Goal: Information Seeking & Learning: Check status

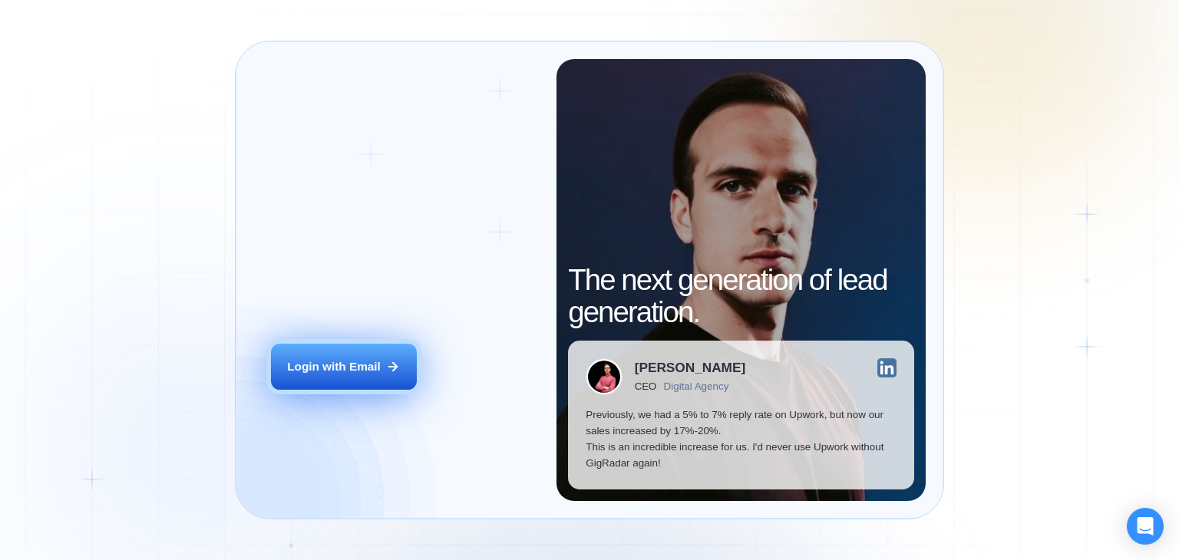
click at [346, 357] on button "Login with Email" at bounding box center [344, 367] width 146 height 46
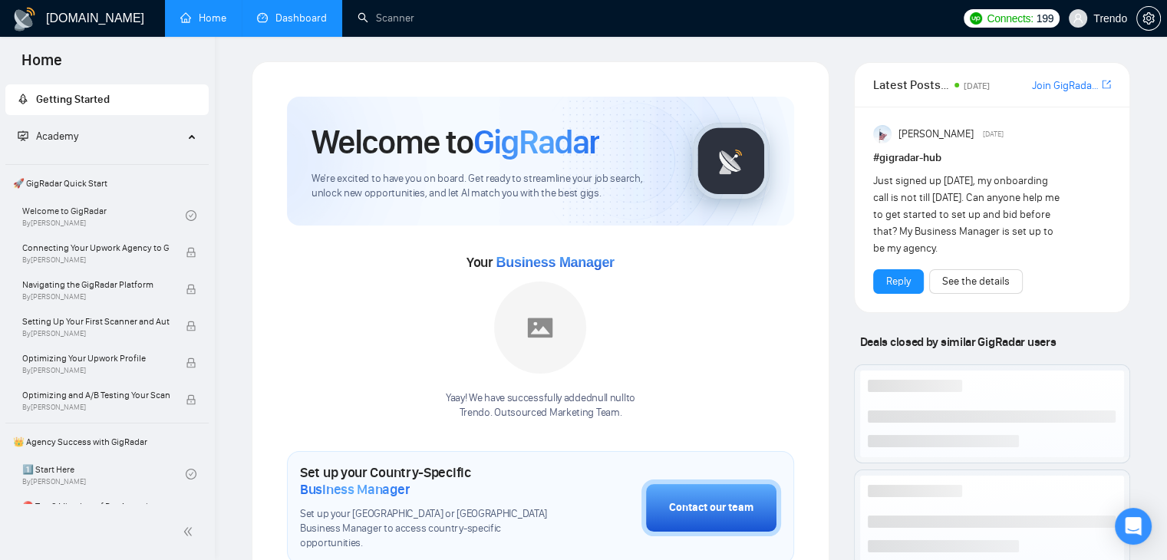
click at [308, 15] on link "Dashboard" at bounding box center [292, 18] width 70 height 13
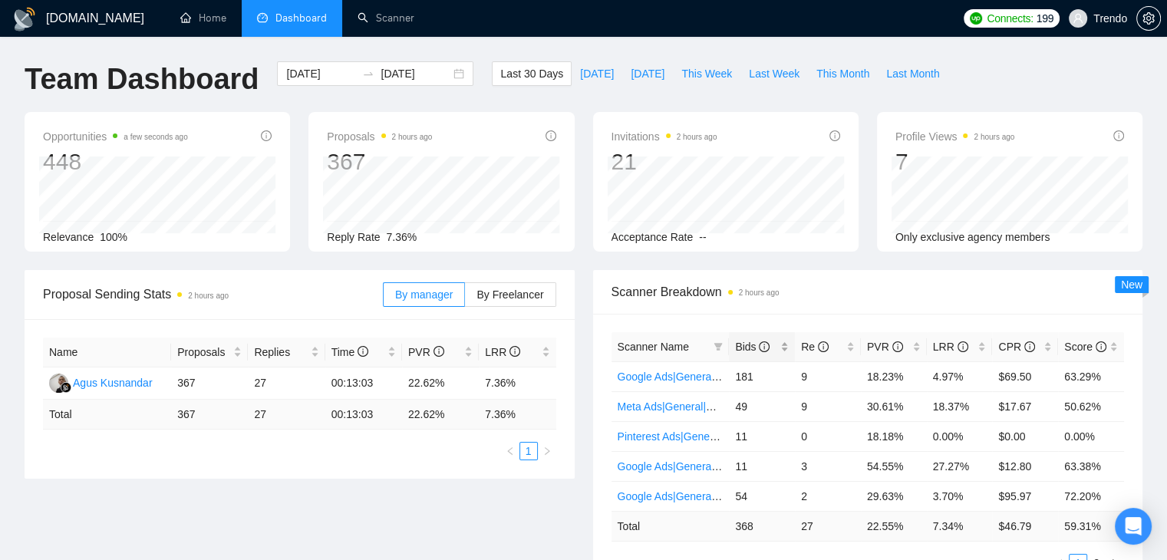
click at [753, 351] on span "Bids" at bounding box center [752, 347] width 35 height 12
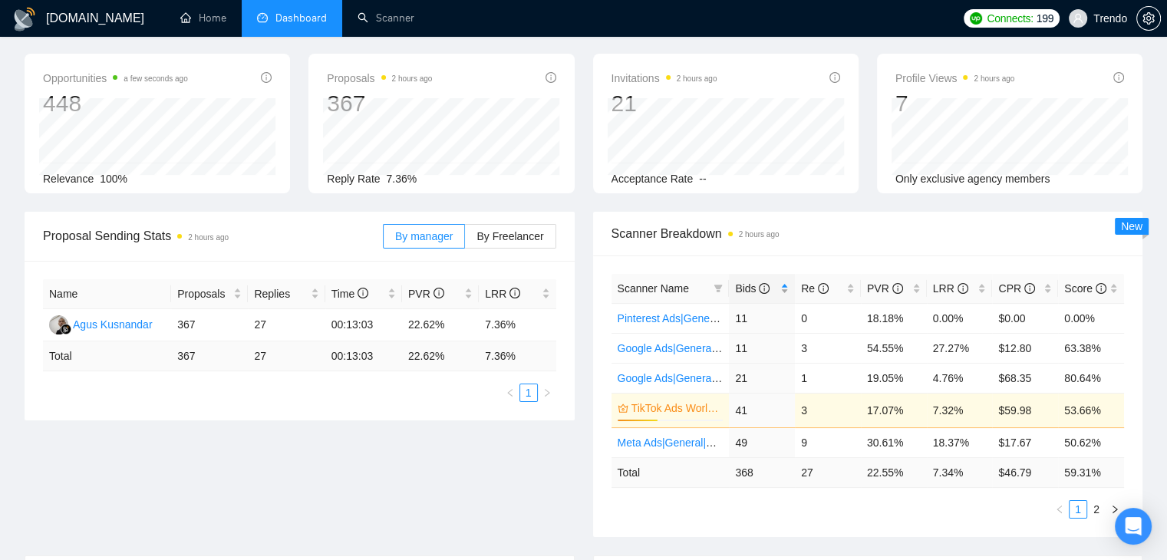
scroll to position [153, 0]
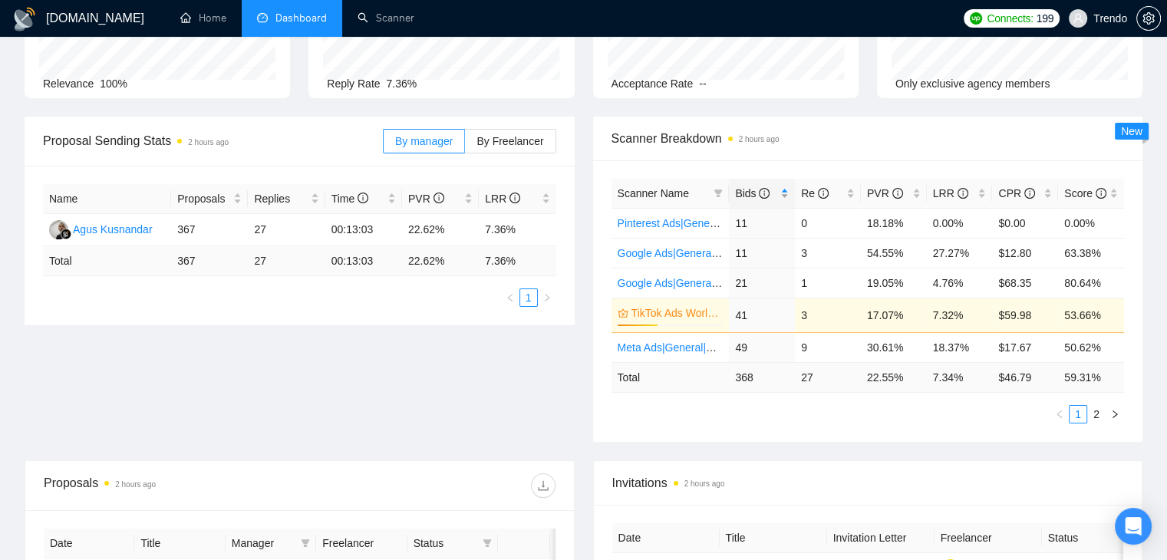
click at [741, 190] on span "Bids" at bounding box center [752, 193] width 35 height 12
click at [1095, 412] on link "2" at bounding box center [1096, 414] width 17 height 17
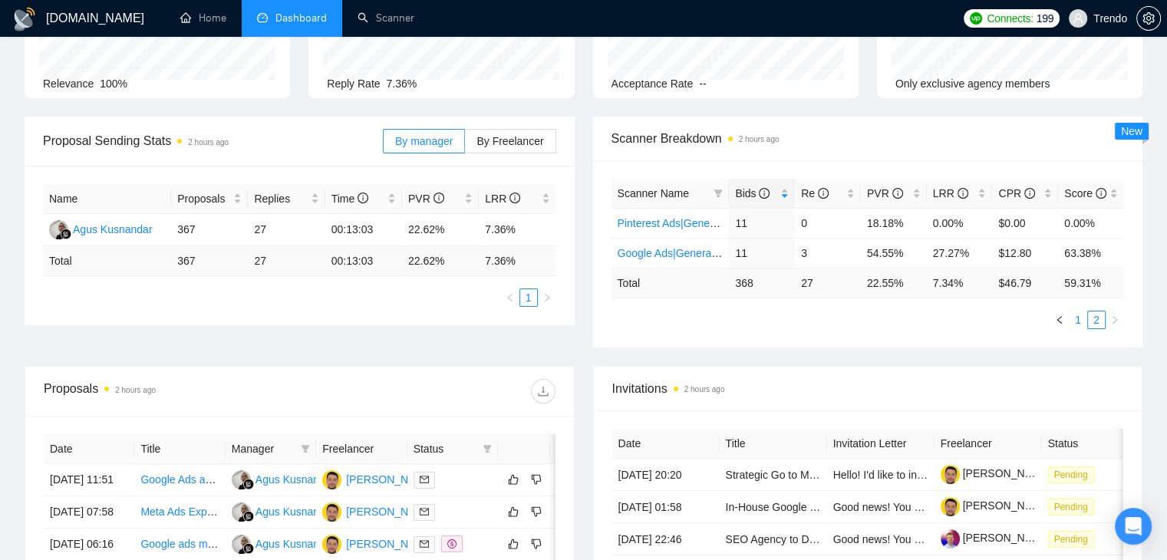
click at [1077, 324] on link "1" at bounding box center [1078, 320] width 17 height 17
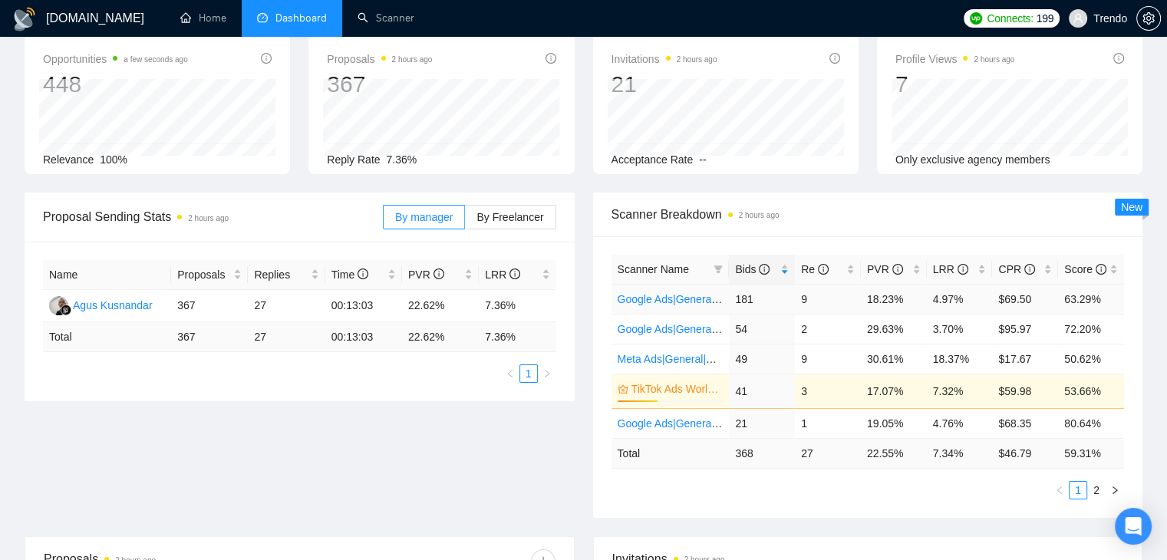
scroll to position [0, 0]
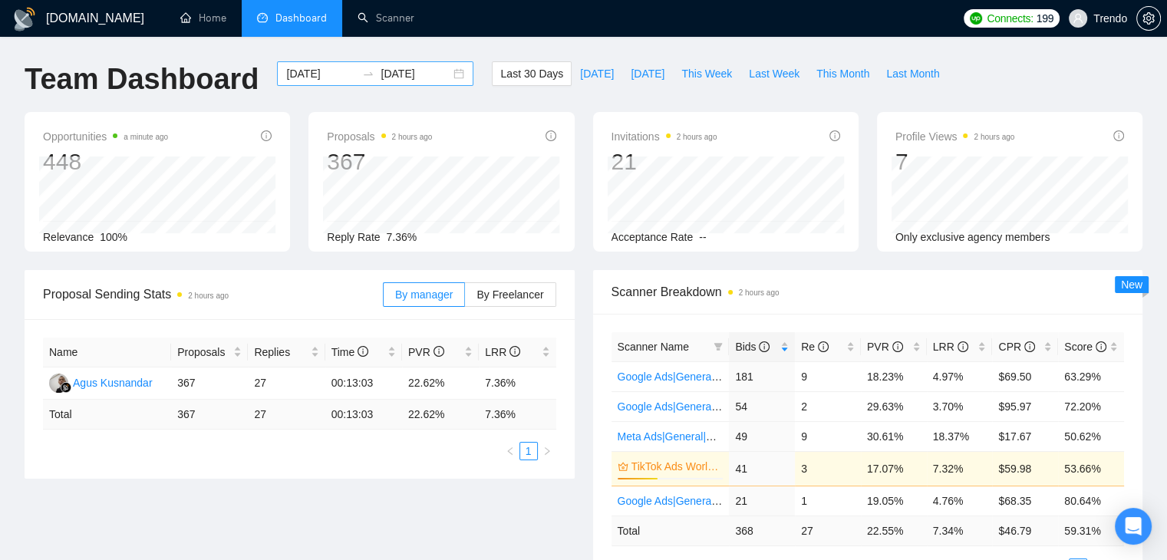
click at [324, 74] on input "2025-07-28" at bounding box center [321, 73] width 70 height 17
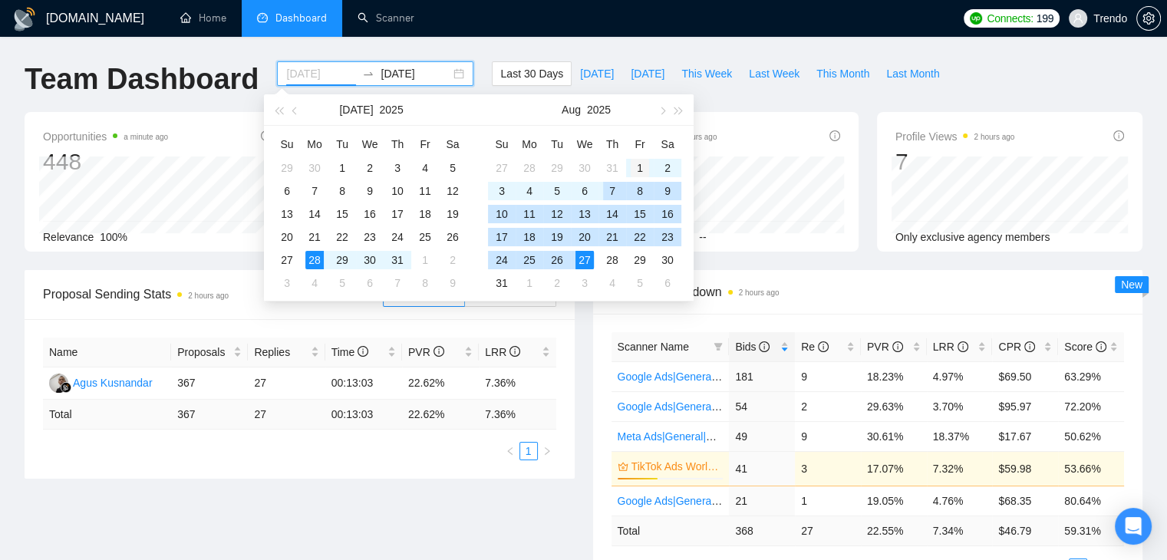
type input "2025-08-01"
click at [627, 169] on td "1" at bounding box center [640, 168] width 28 height 23
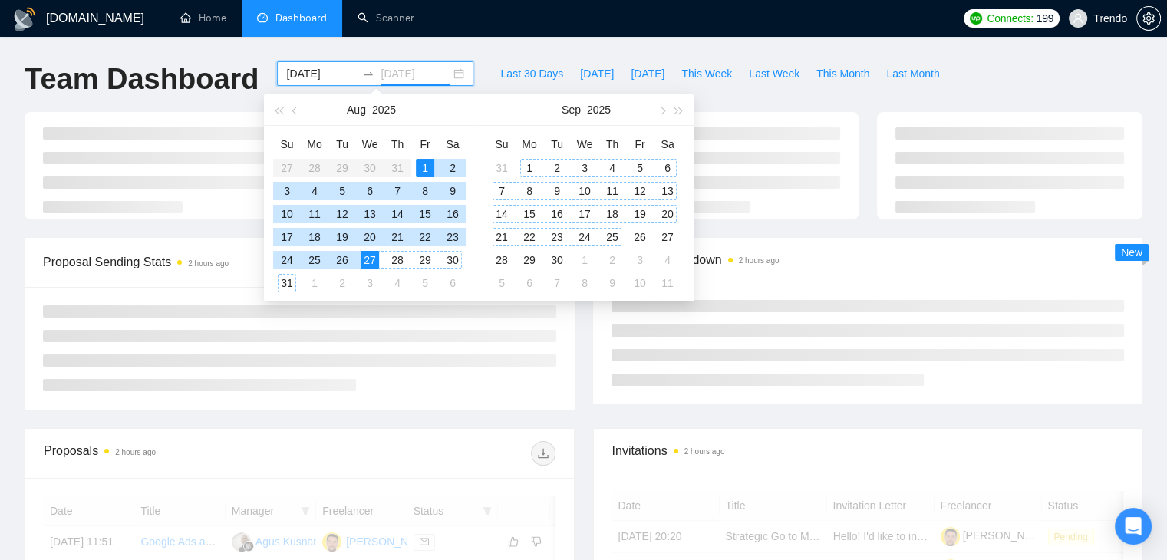
type input "2025-08-27"
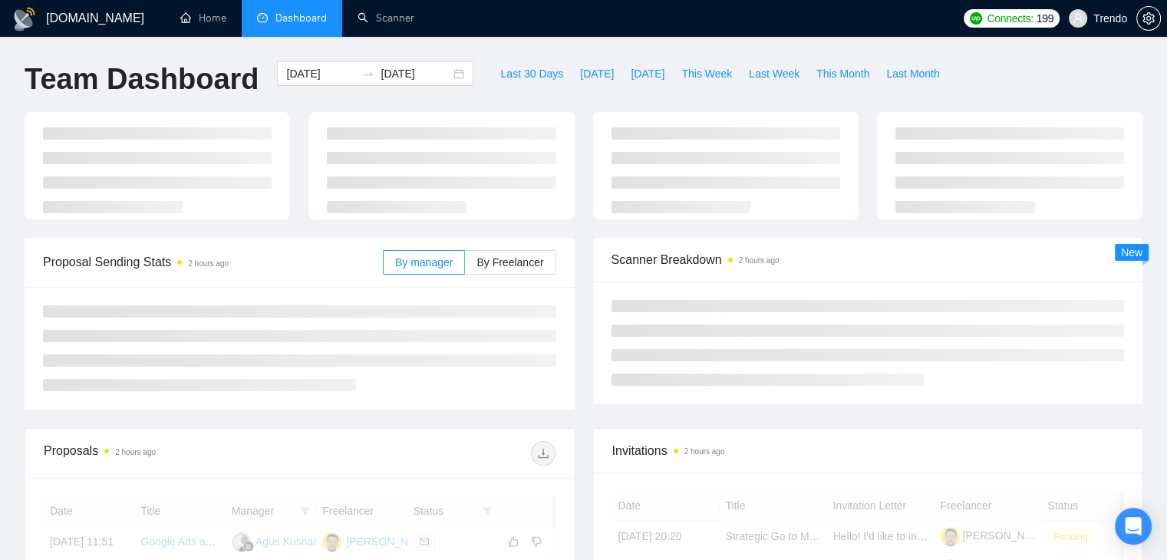
click at [982, 76] on div "Team Dashboard 2025-08-01 2025-08-27 Last 30 Days Today Yesterday This Week Las…" at bounding box center [583, 86] width 1136 height 51
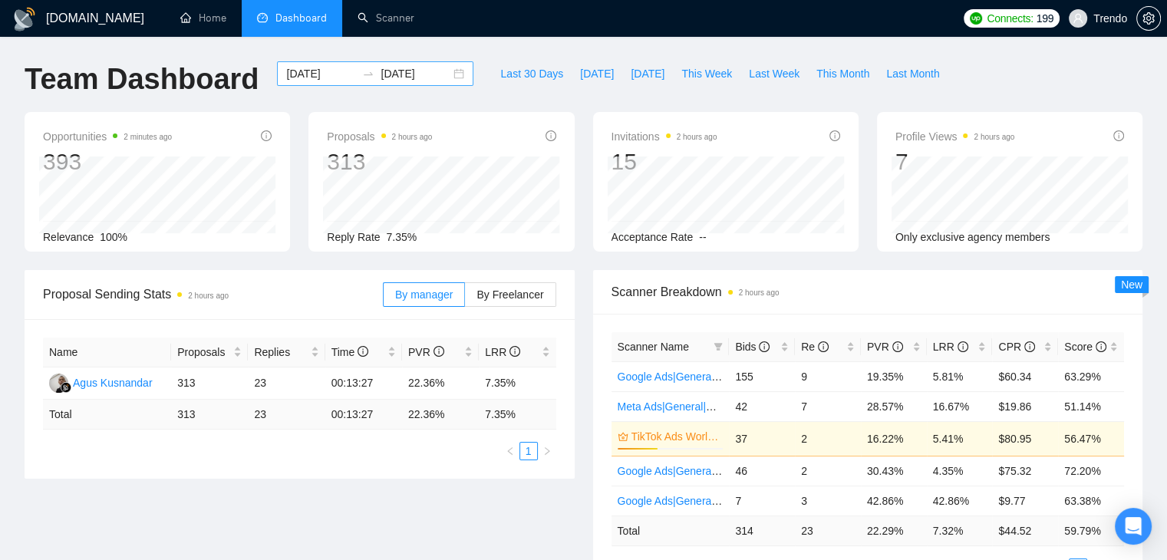
click at [319, 76] on input "2025-08-01" at bounding box center [321, 73] width 70 height 17
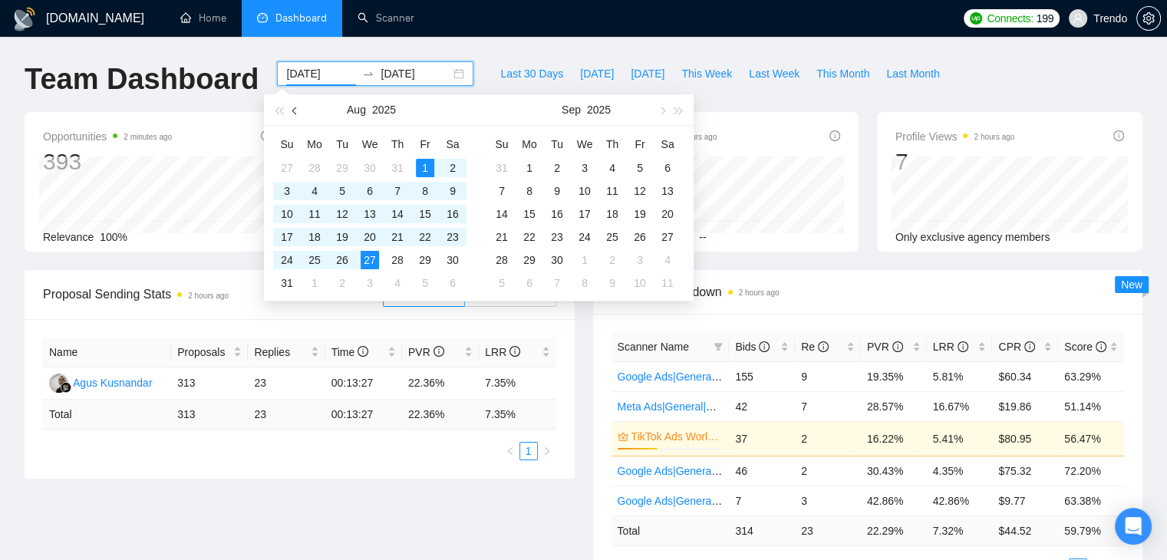
click at [297, 114] on button "button" at bounding box center [295, 109] width 17 height 31
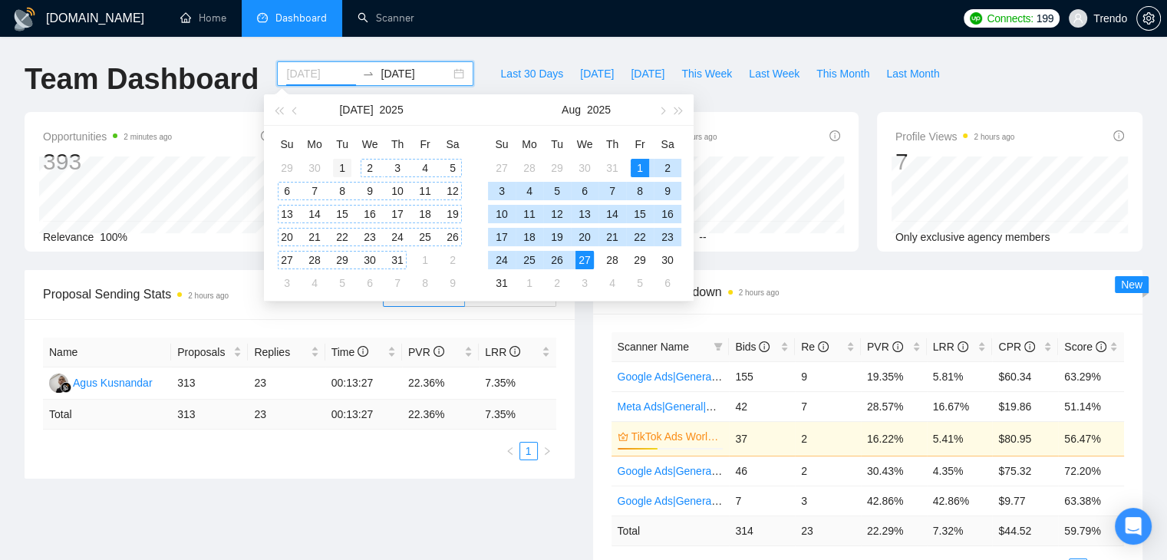
type input "2025-07-01"
click at [343, 163] on div "1" at bounding box center [342, 168] width 18 height 18
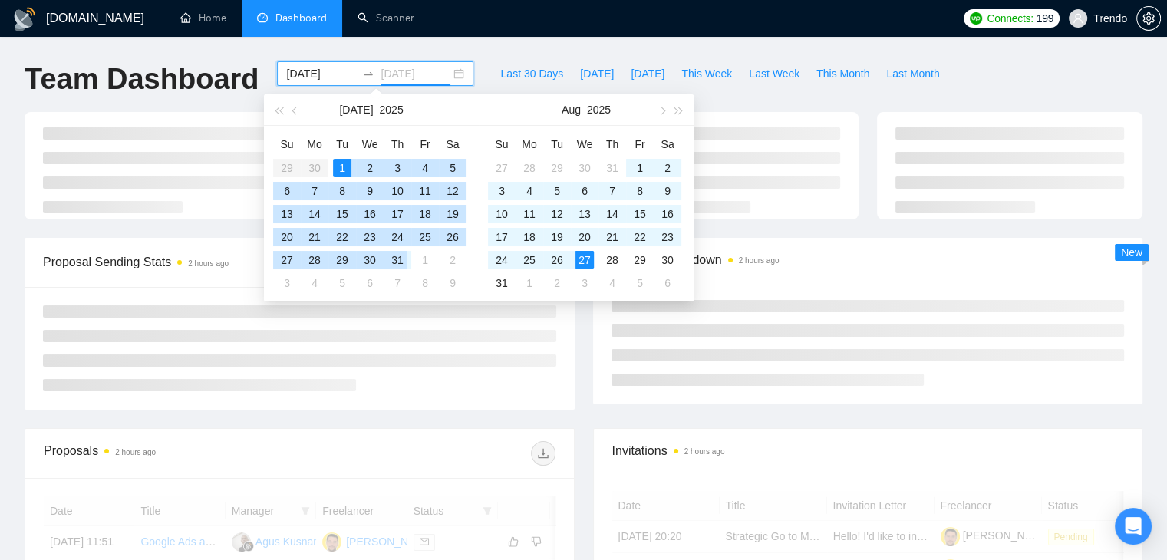
drag, startPoint x: 399, startPoint y: 264, endPoint x: 503, endPoint y: 186, distance: 130.0
click at [398, 264] on div "31" at bounding box center [397, 260] width 18 height 18
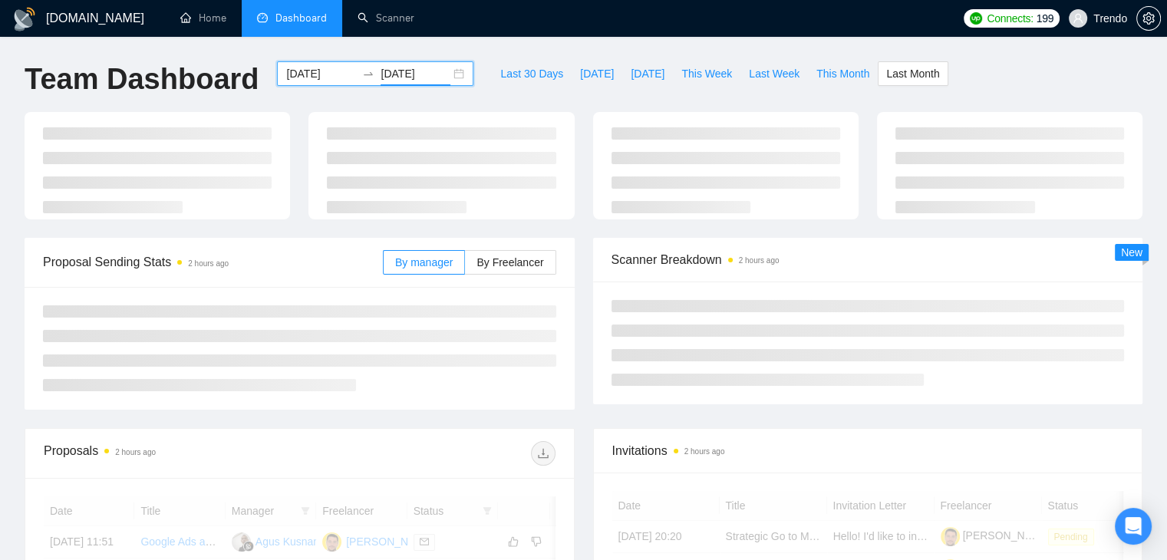
type input "2025-07-31"
click at [1003, 71] on div "Team Dashboard 2025-07-01 2025-07-31 Last 30 Days Today Yesterday This Week Las…" at bounding box center [583, 86] width 1136 height 51
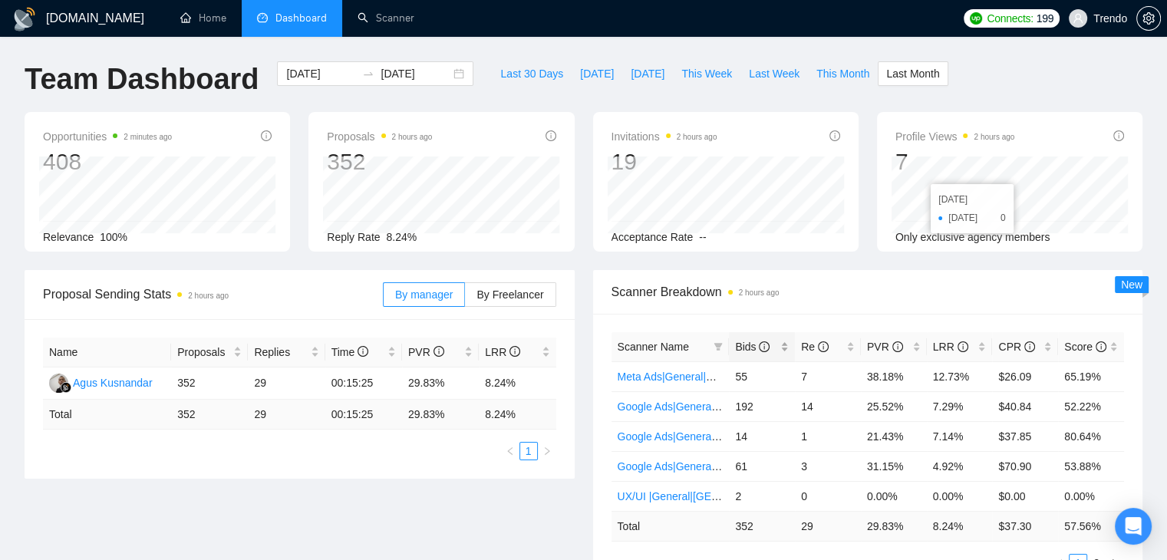
click at [744, 345] on span "Bids" at bounding box center [752, 347] width 35 height 12
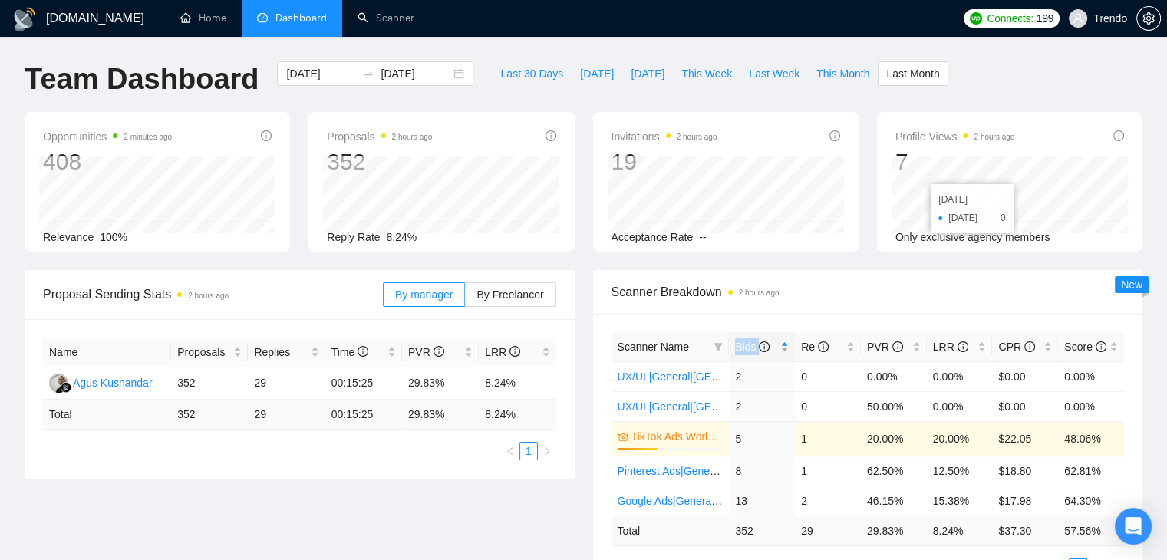
click at [744, 345] on span "Bids" at bounding box center [752, 347] width 35 height 12
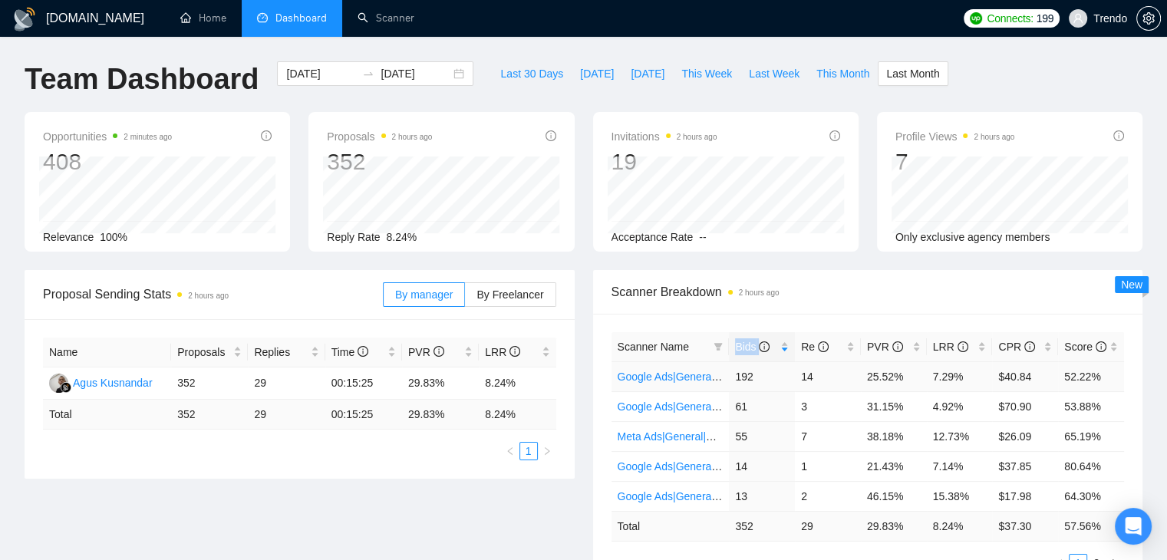
click at [675, 374] on link "Google Ads|General|USA+Oceania|" at bounding box center [784, 377] width 332 height 12
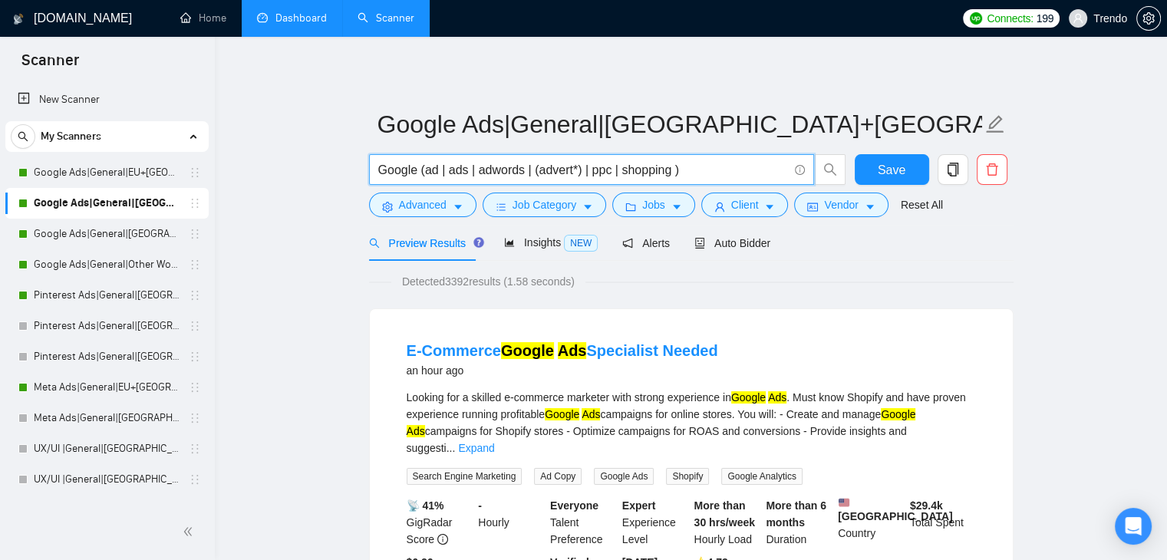
click at [698, 173] on input "Google (ad | ads | adwords | (advert*) | ppc | shopping )" at bounding box center [583, 169] width 410 height 19
click at [429, 198] on span "Advanced" at bounding box center [423, 204] width 48 height 17
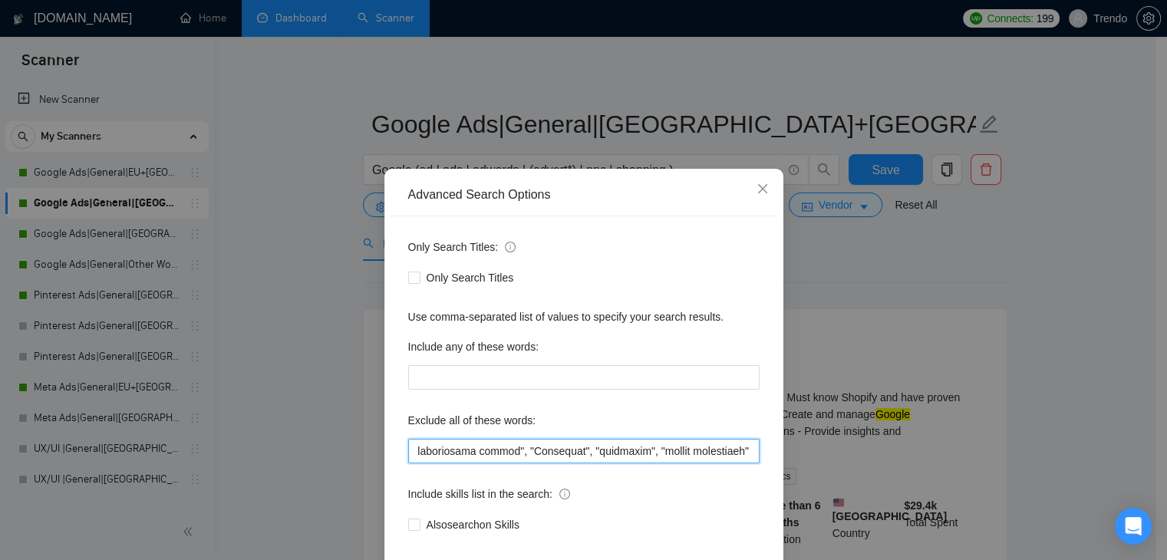
scroll to position [0, 10590]
drag, startPoint x: 509, startPoint y: 452, endPoint x: 848, endPoint y: 455, distance: 339.2
click at [848, 455] on div "Advanced Search Options Only Search Titles: Only Search Titles Use comma-separa…" at bounding box center [583, 280] width 1167 height 560
click at [675, 448] on input "text" at bounding box center [583, 451] width 351 height 25
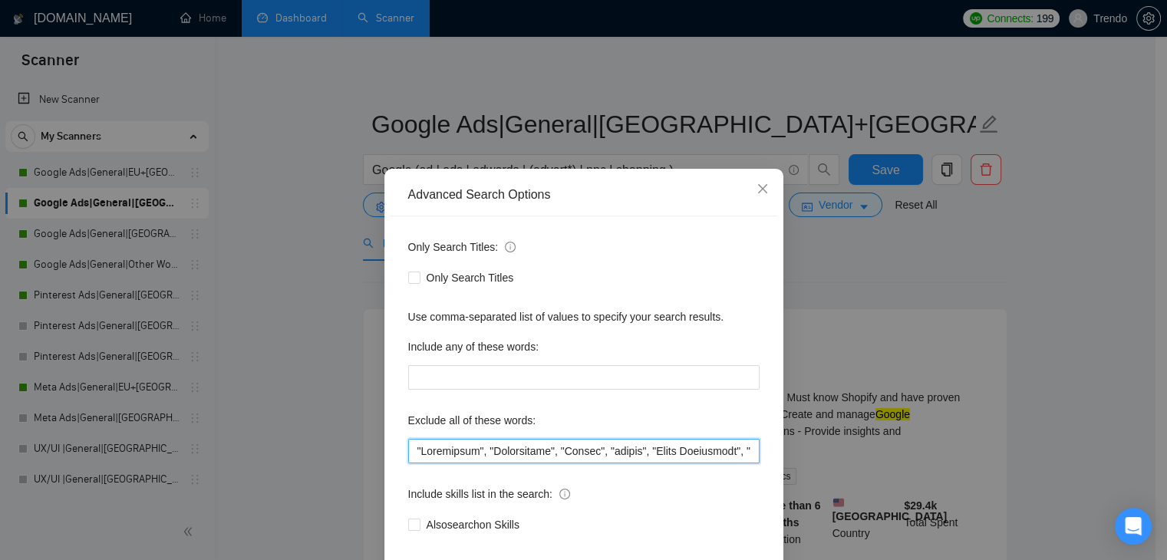
drag, startPoint x: 596, startPoint y: 450, endPoint x: 0, endPoint y: 427, distance: 596.7
click at [0, 427] on div "Advanced Search Options Only Search Titles: Only Search Titles Use comma-separa…" at bounding box center [583, 280] width 1167 height 560
click at [757, 193] on icon "close" at bounding box center [761, 188] width 9 height 9
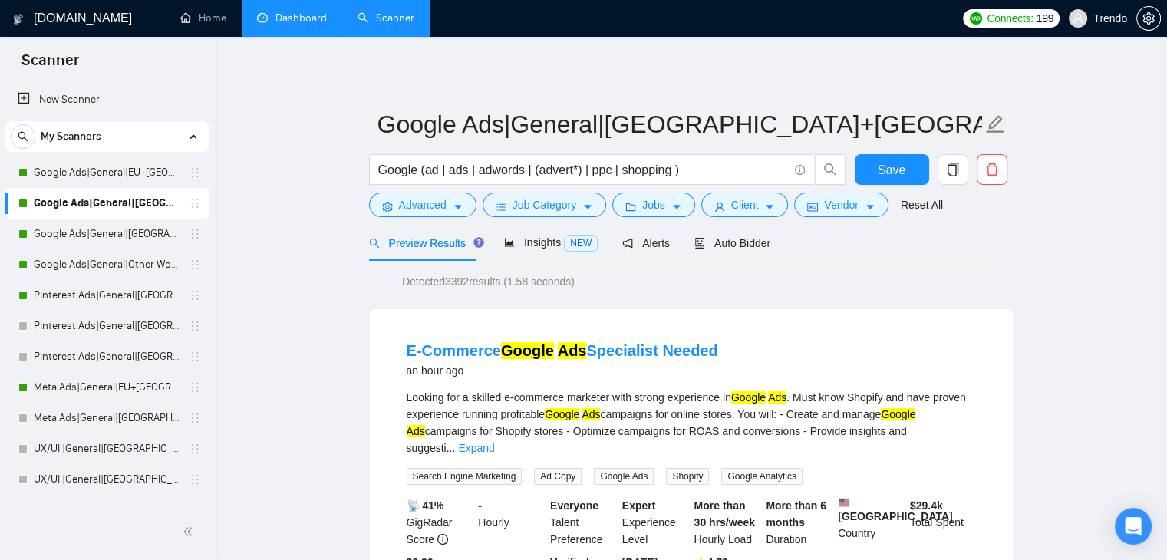
click at [301, 12] on link "Dashboard" at bounding box center [292, 18] width 70 height 13
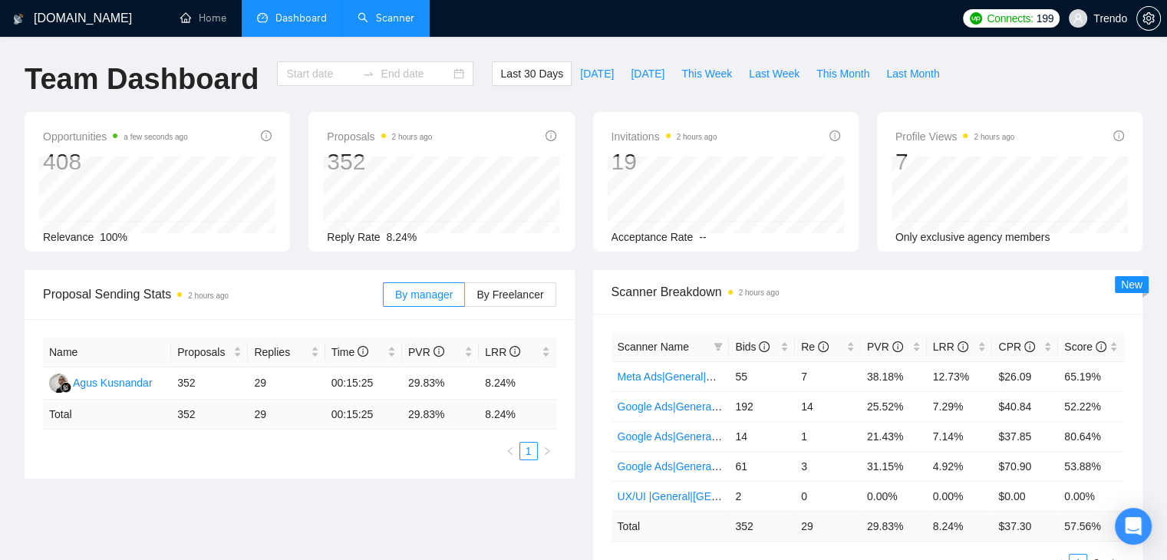
type input "2025-07-28"
type input "2025-08-27"
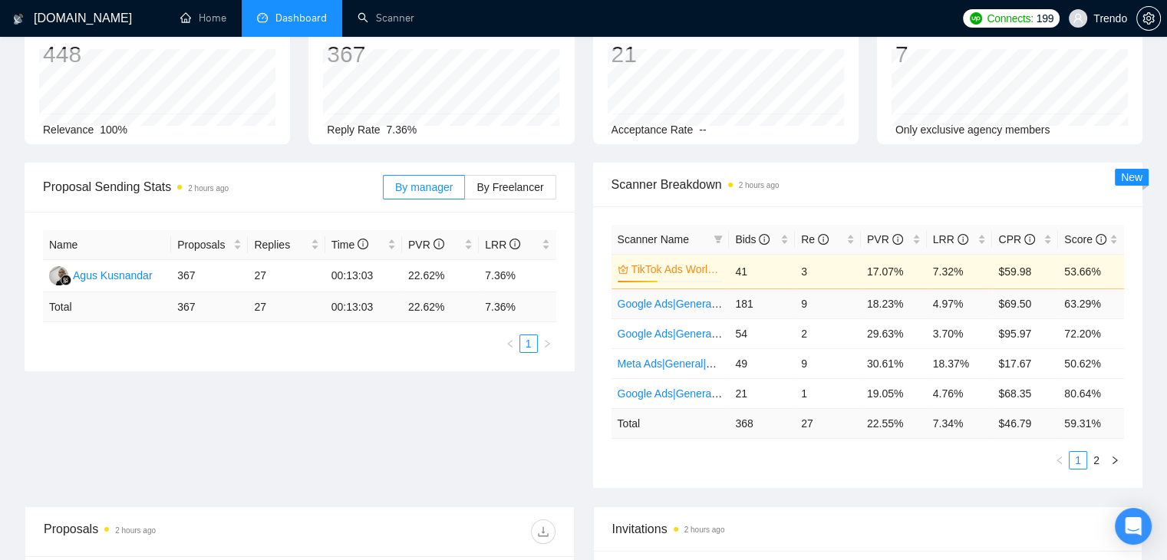
scroll to position [153, 0]
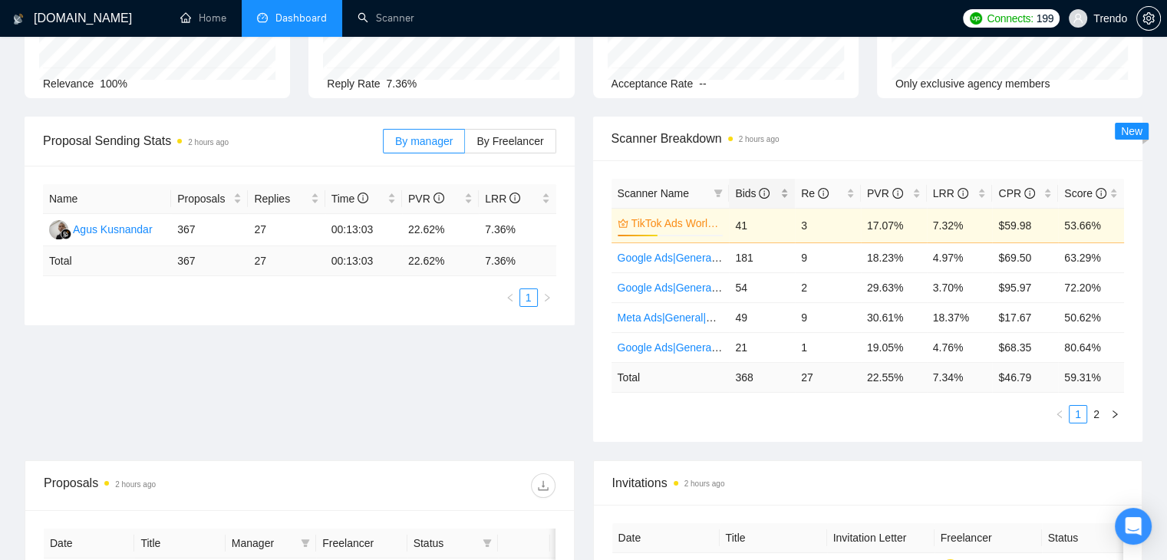
click at [739, 199] on span "Bids" at bounding box center [752, 193] width 35 height 12
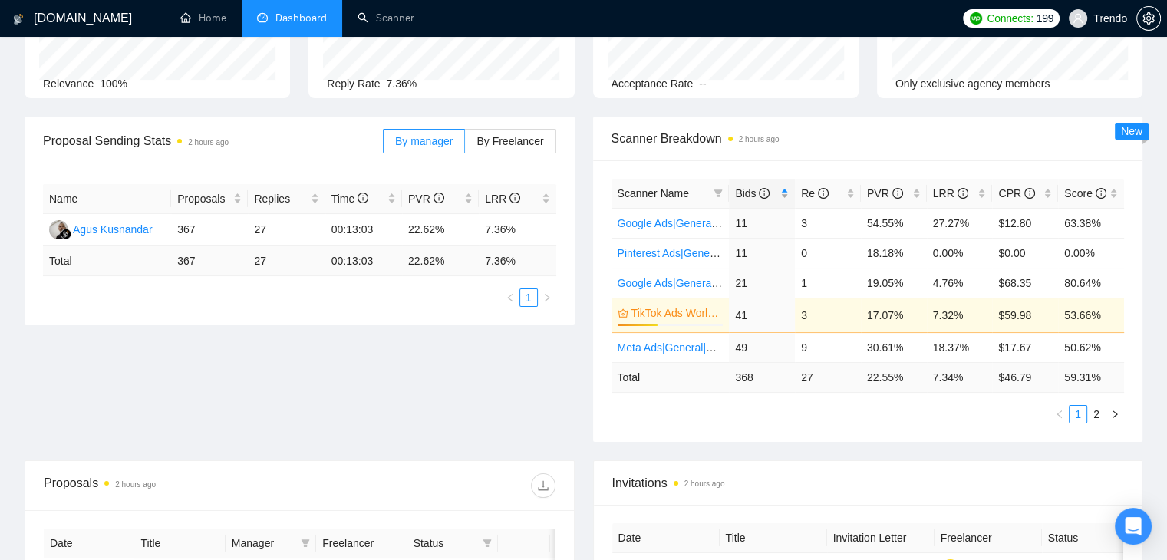
click at [743, 195] on span "Bids" at bounding box center [752, 193] width 35 height 12
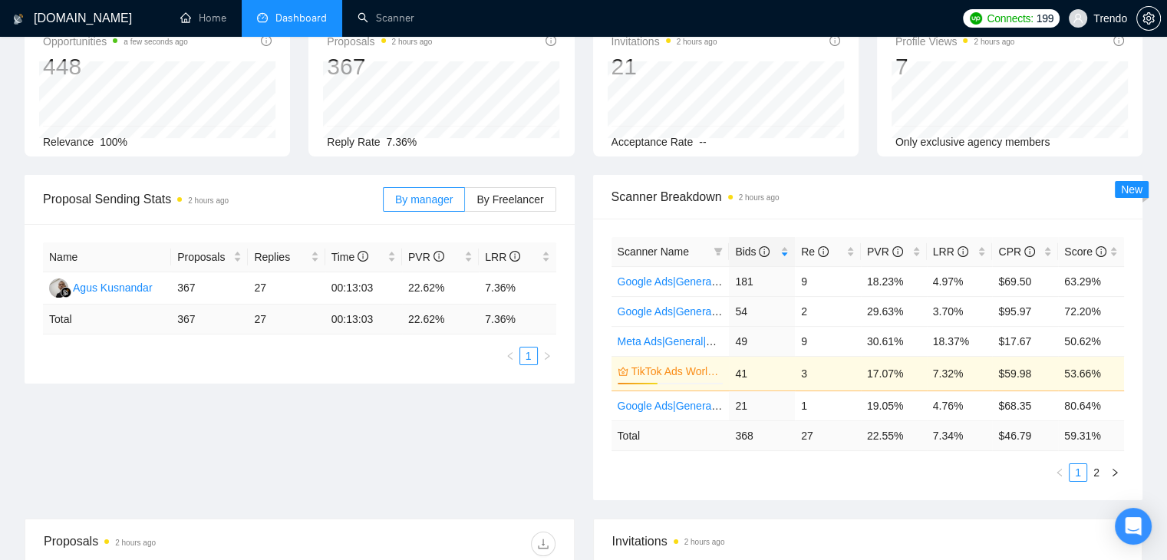
scroll to position [0, 0]
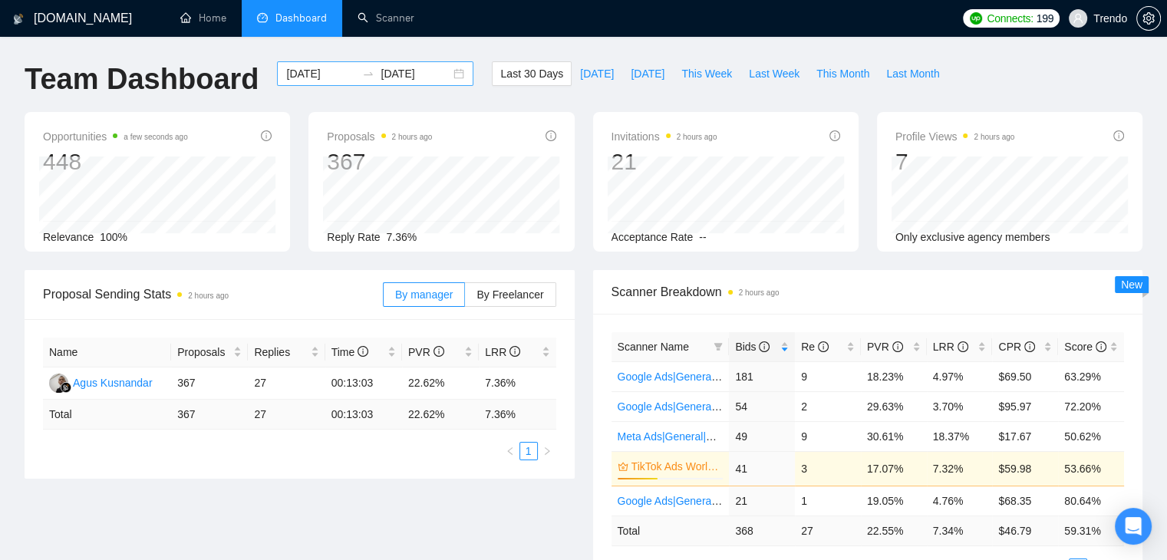
click at [365, 64] on div "2025-07-28 2025-08-27" at bounding box center [375, 73] width 196 height 25
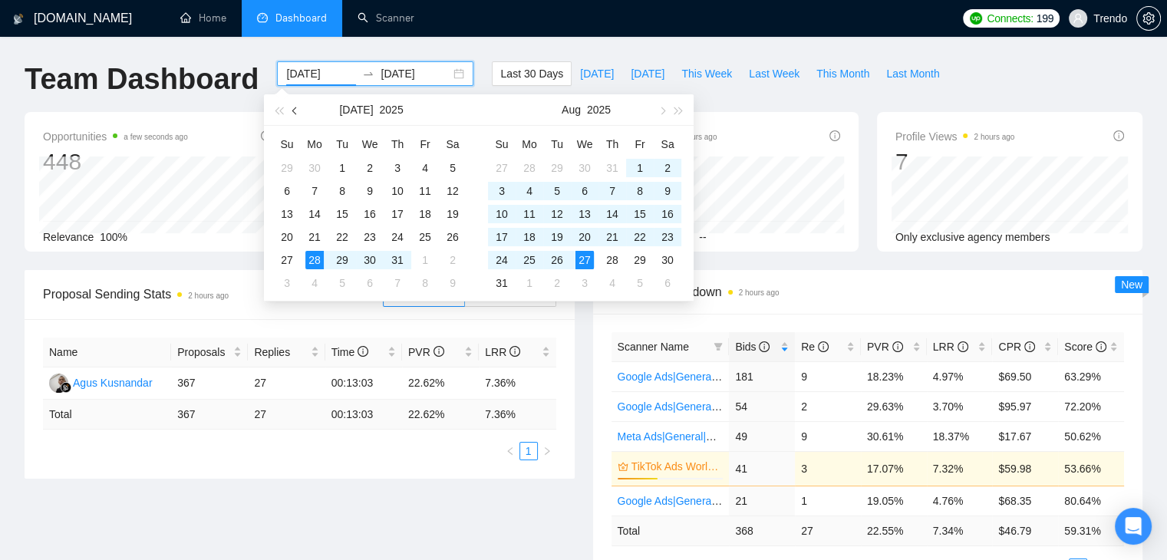
click at [298, 108] on span "button" at bounding box center [296, 111] width 8 height 8
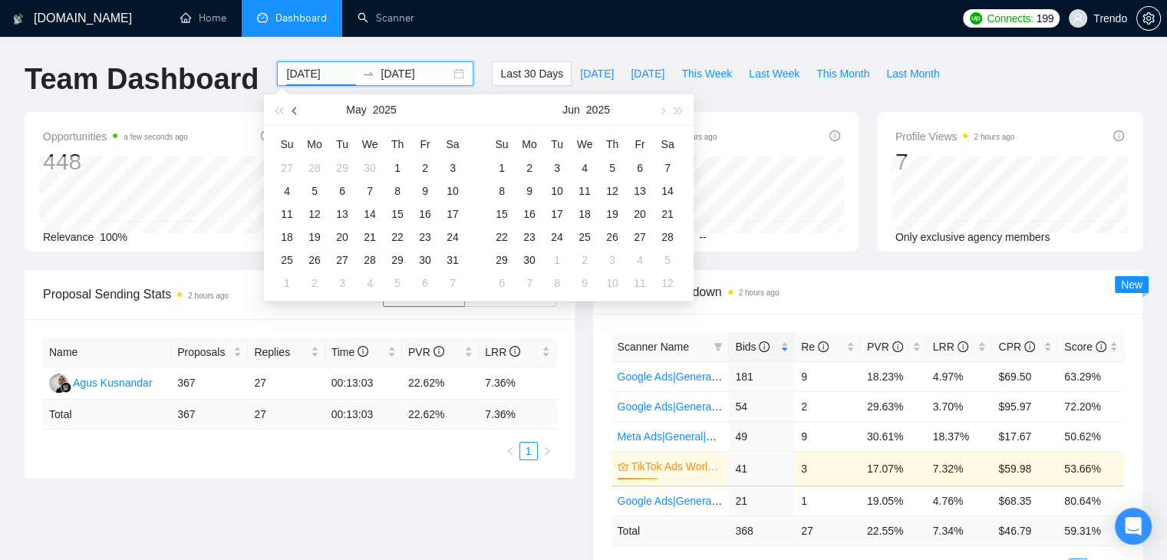
click at [298, 109] on span "button" at bounding box center [296, 111] width 8 height 8
click at [297, 109] on span "button" at bounding box center [296, 111] width 8 height 8
type input "2025-03-01"
drag, startPoint x: 449, startPoint y: 164, endPoint x: 399, endPoint y: 216, distance: 72.2
click at [450, 165] on div "1" at bounding box center [453, 168] width 18 height 18
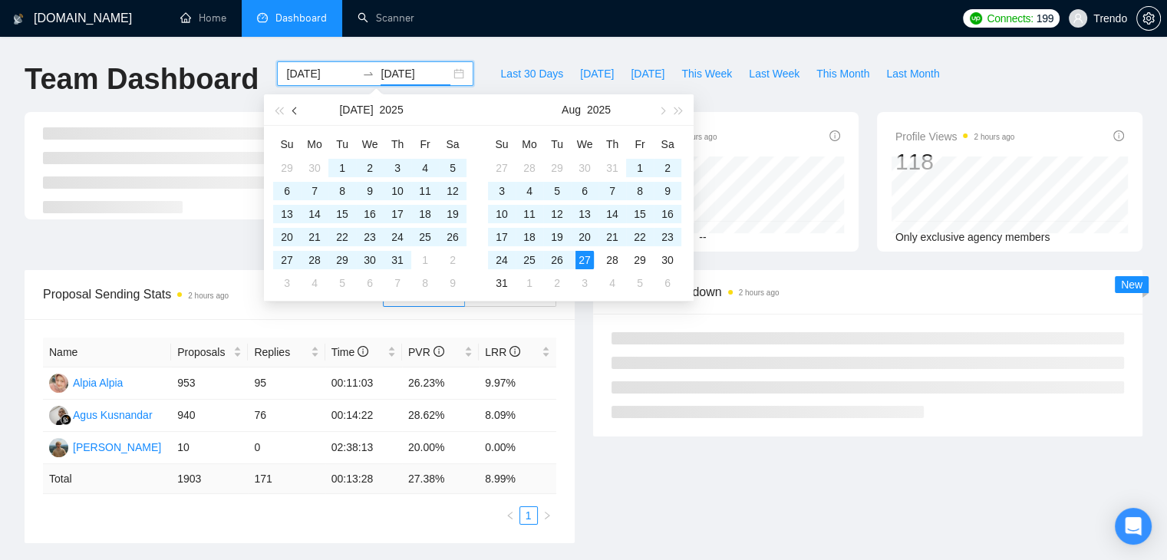
click at [295, 113] on span "button" at bounding box center [296, 111] width 8 height 8
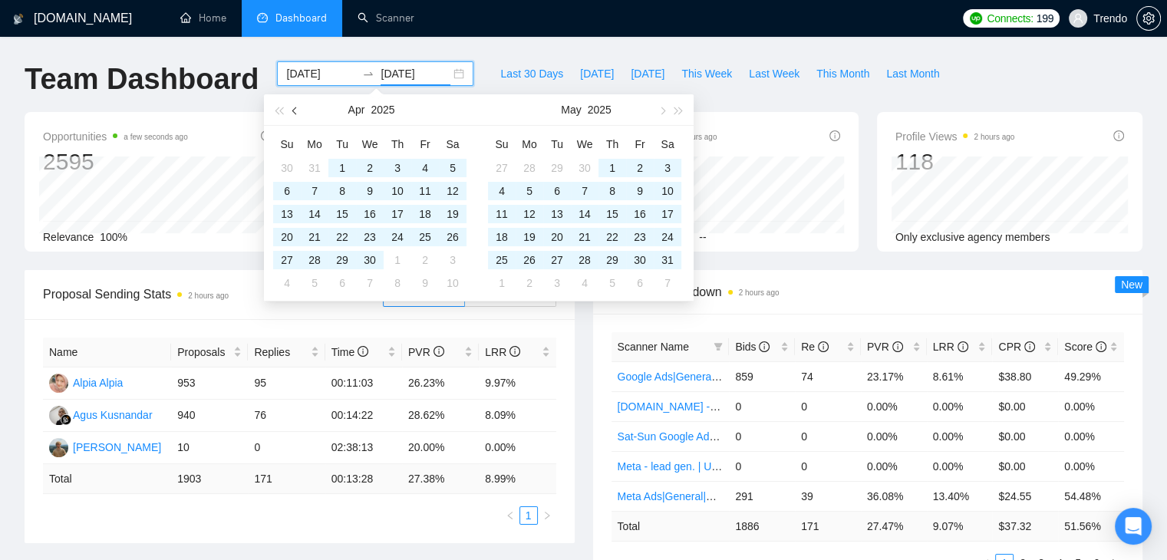
click at [295, 113] on span "button" at bounding box center [296, 111] width 8 height 8
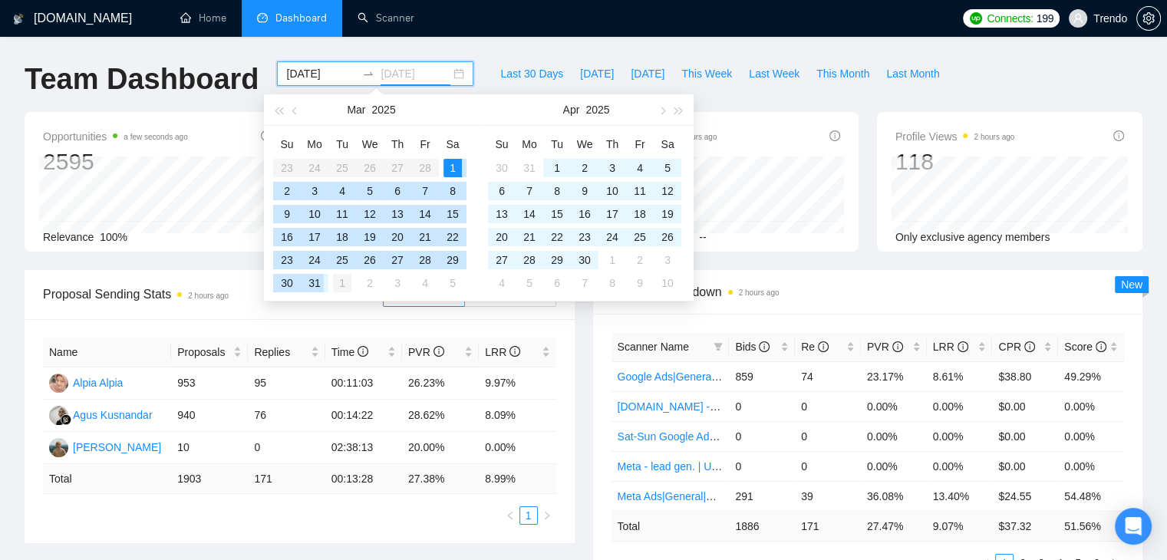
drag, startPoint x: 313, startPoint y: 289, endPoint x: 338, endPoint y: 284, distance: 25.0
click at [313, 289] on div "31" at bounding box center [314, 283] width 18 height 18
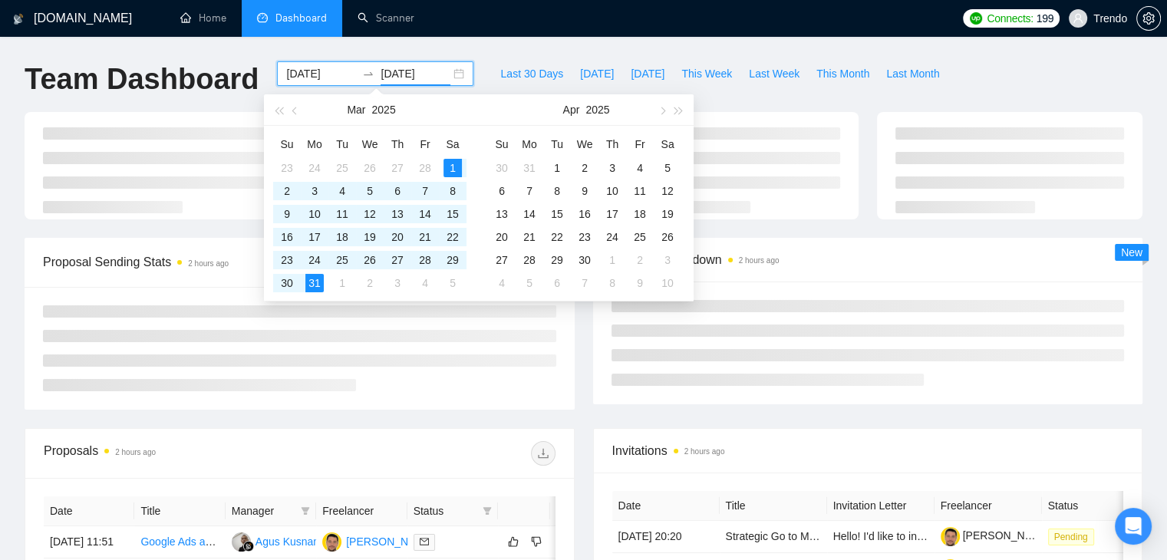
type input "2025-03-31"
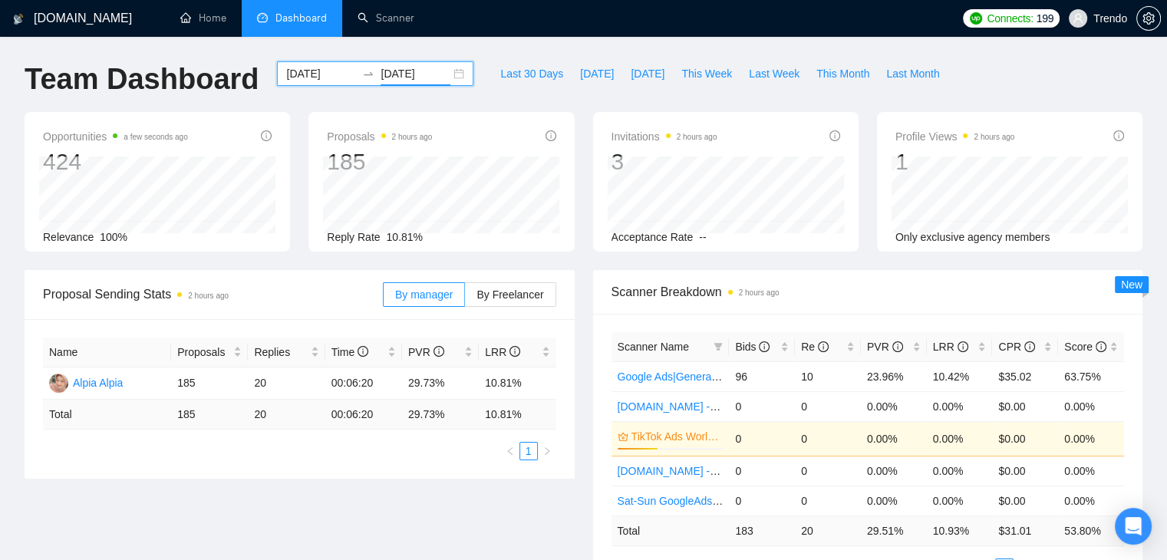
click at [1006, 61] on div "Team Dashboard 2025-03-01 2025-03-31 Last 30 Days Today Yesterday This Week Las…" at bounding box center [583, 86] width 1136 height 51
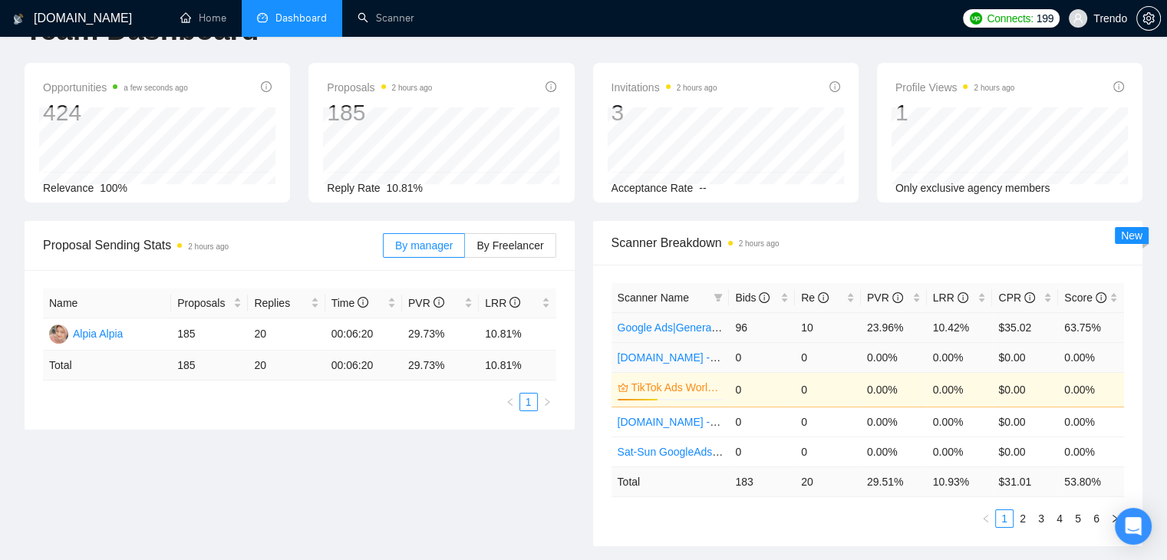
scroll to position [77, 0]
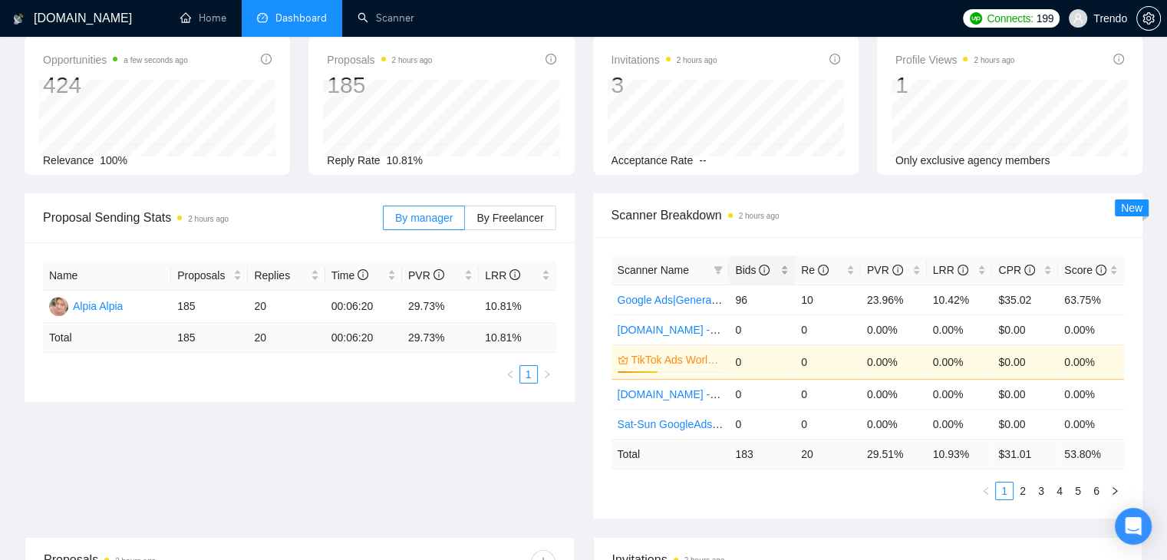
click at [737, 274] on span "Bids" at bounding box center [752, 270] width 35 height 12
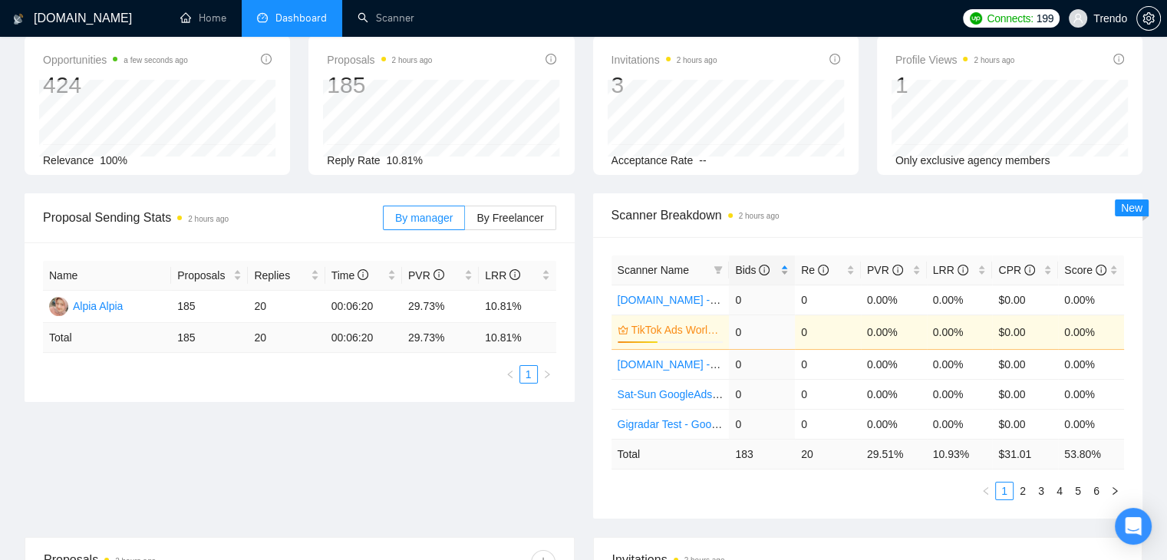
click at [744, 268] on span "Bids" at bounding box center [752, 270] width 35 height 12
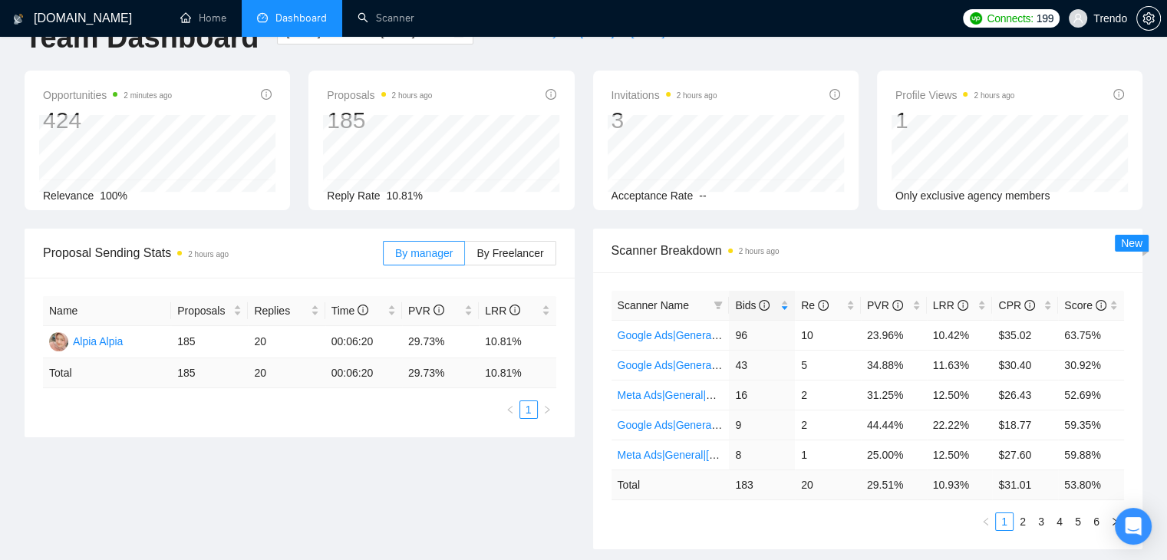
scroll to position [0, 0]
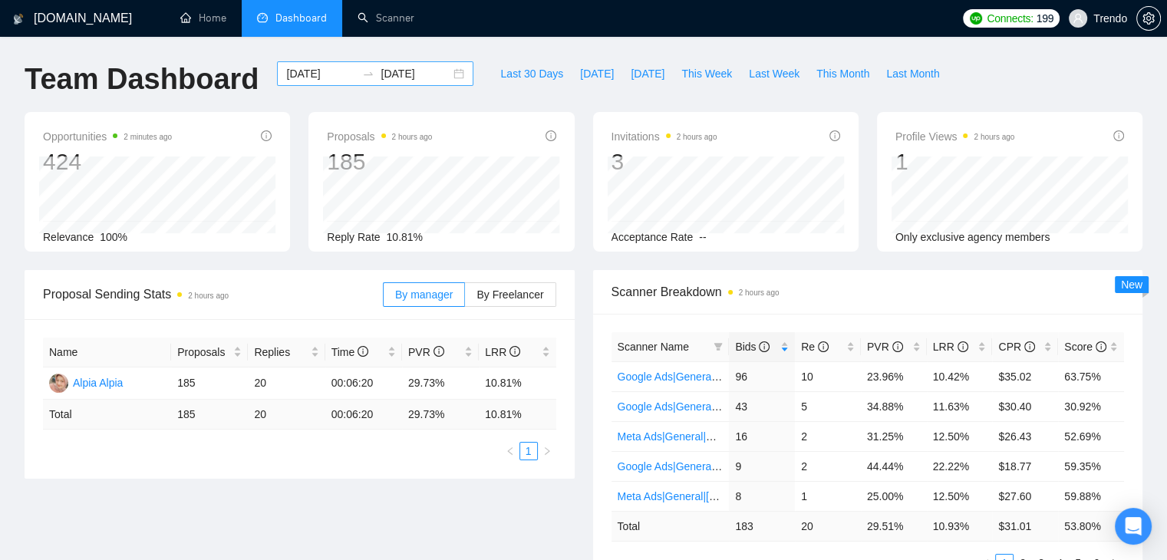
click at [316, 81] on input "2025-03-01" at bounding box center [321, 73] width 70 height 17
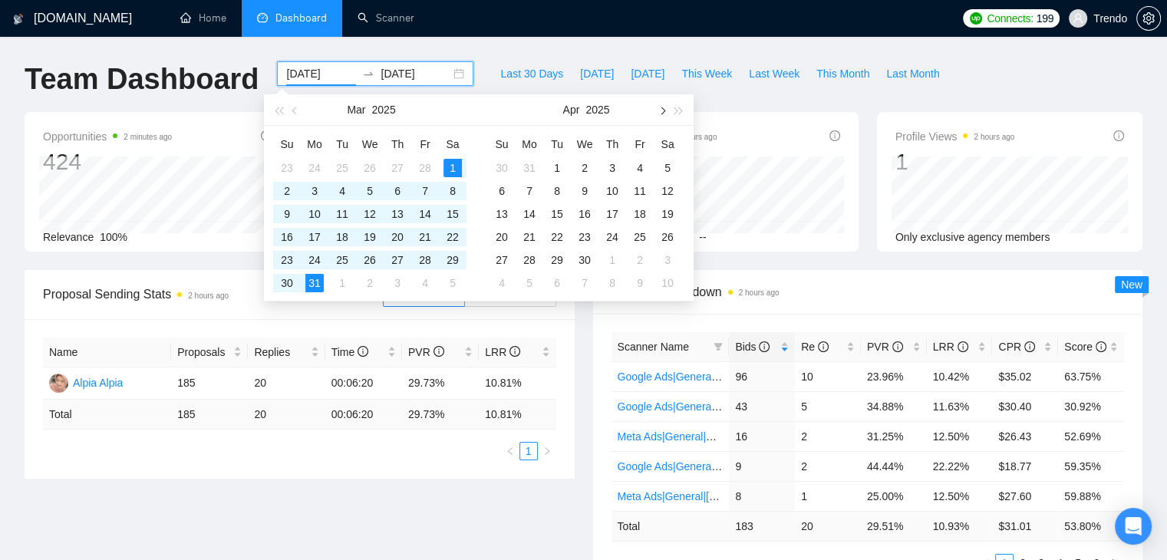
click at [663, 111] on span "button" at bounding box center [662, 111] width 8 height 8
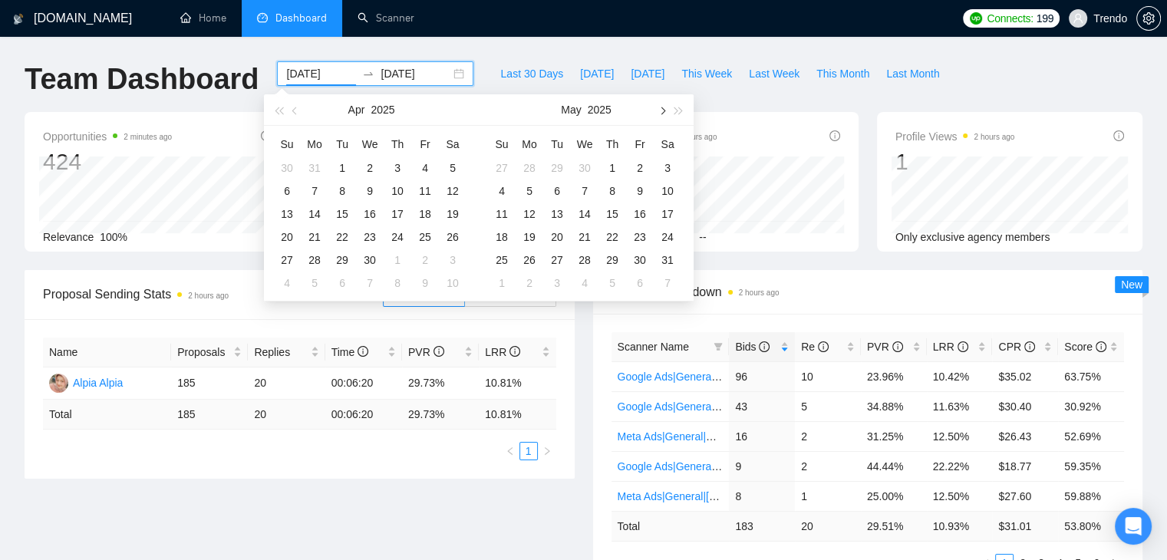
click at [663, 111] on span "button" at bounding box center [662, 111] width 8 height 8
click at [665, 116] on button "button" at bounding box center [661, 109] width 17 height 31
type input "2025-08-01"
click at [639, 163] on div "1" at bounding box center [640, 168] width 18 height 18
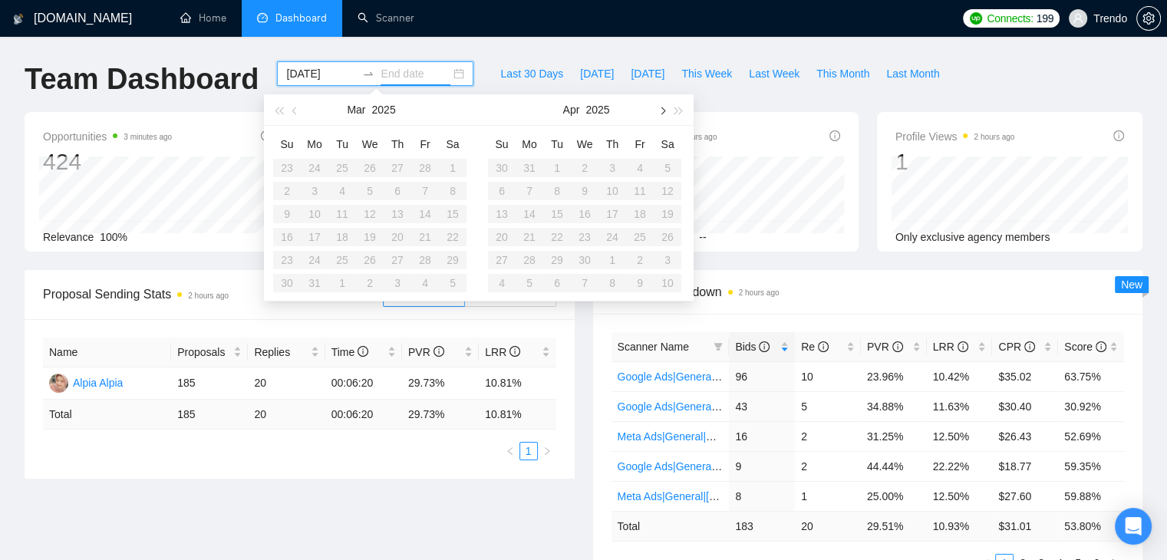
click at [658, 107] on button "button" at bounding box center [661, 109] width 17 height 31
click at [659, 107] on button "button" at bounding box center [661, 109] width 17 height 31
click at [661, 108] on span "button" at bounding box center [662, 111] width 8 height 8
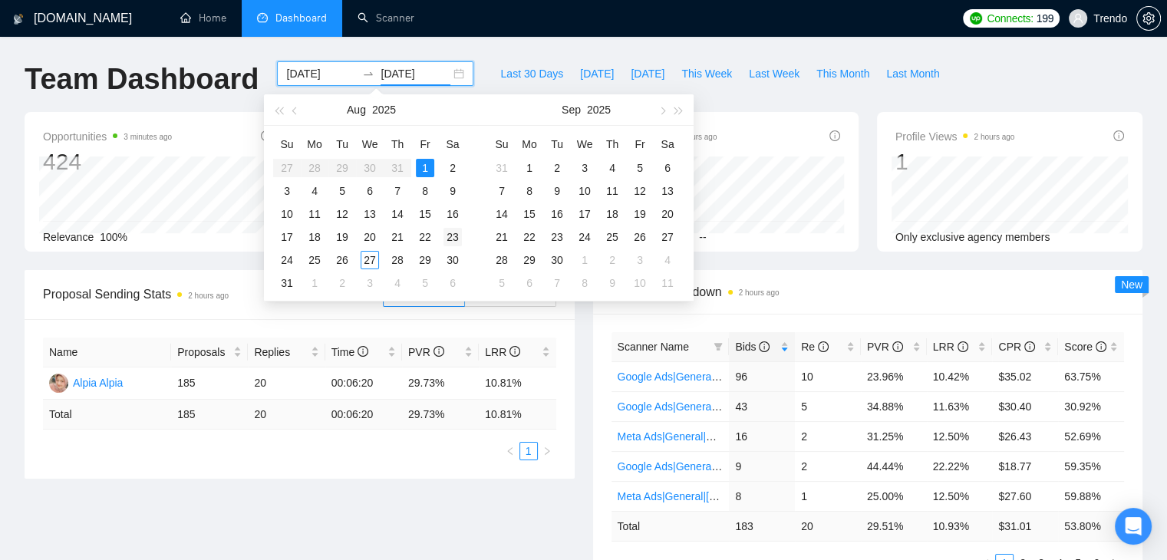
type input "2025-09-08"
click at [364, 261] on div "27" at bounding box center [370, 260] width 18 height 18
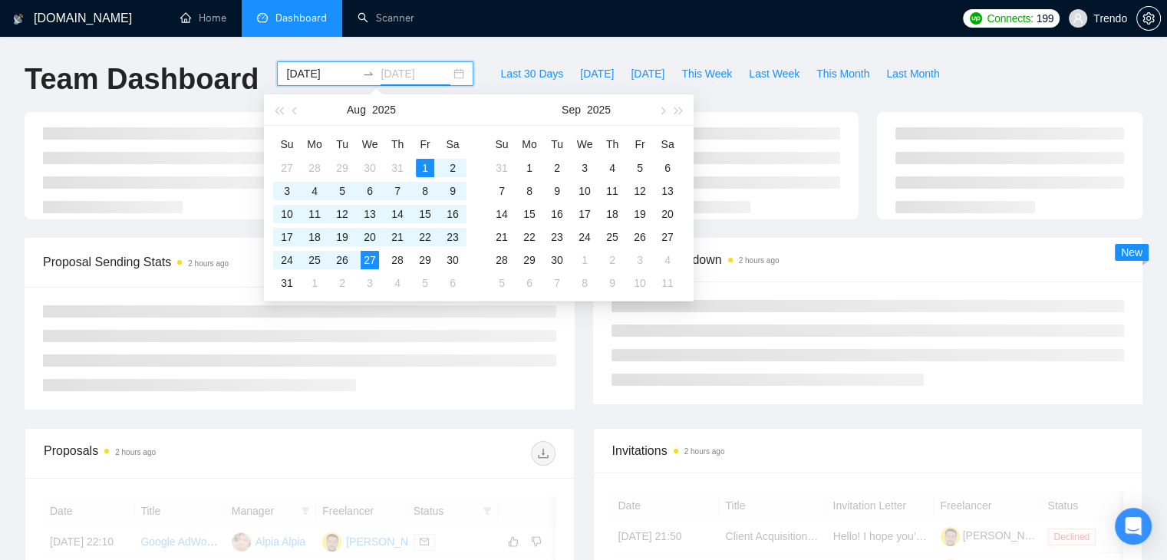
type input "2025-08-27"
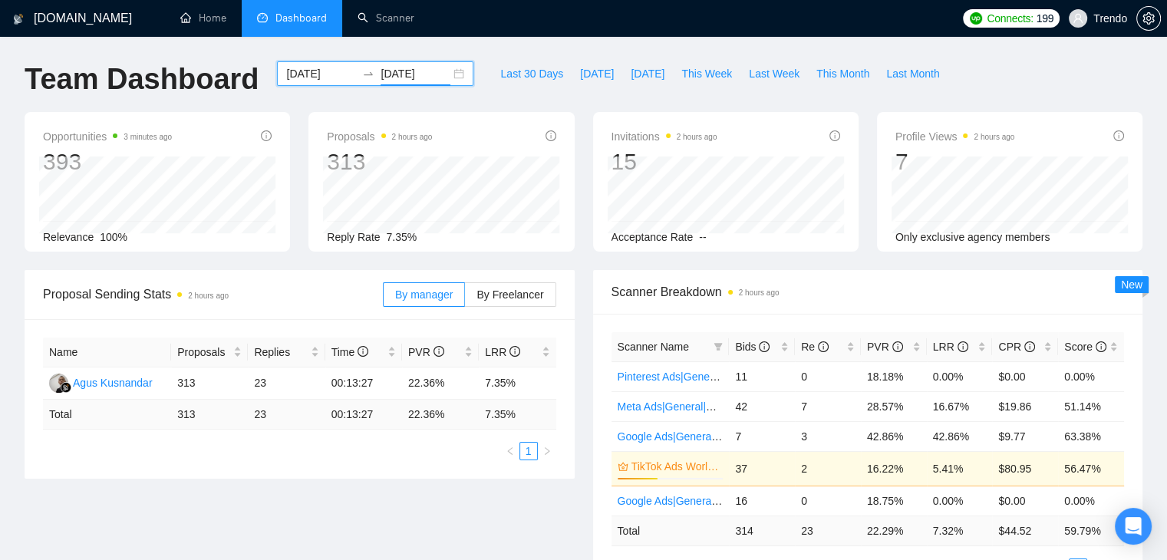
click at [292, 70] on input "2025-08-01" at bounding box center [321, 73] width 70 height 17
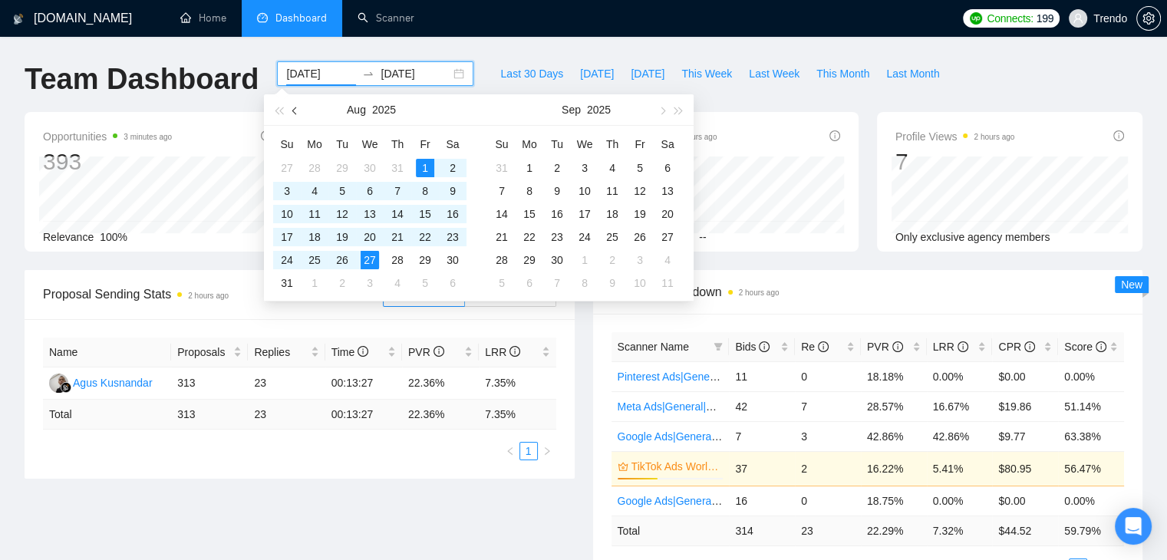
click at [292, 110] on span "button" at bounding box center [296, 111] width 8 height 8
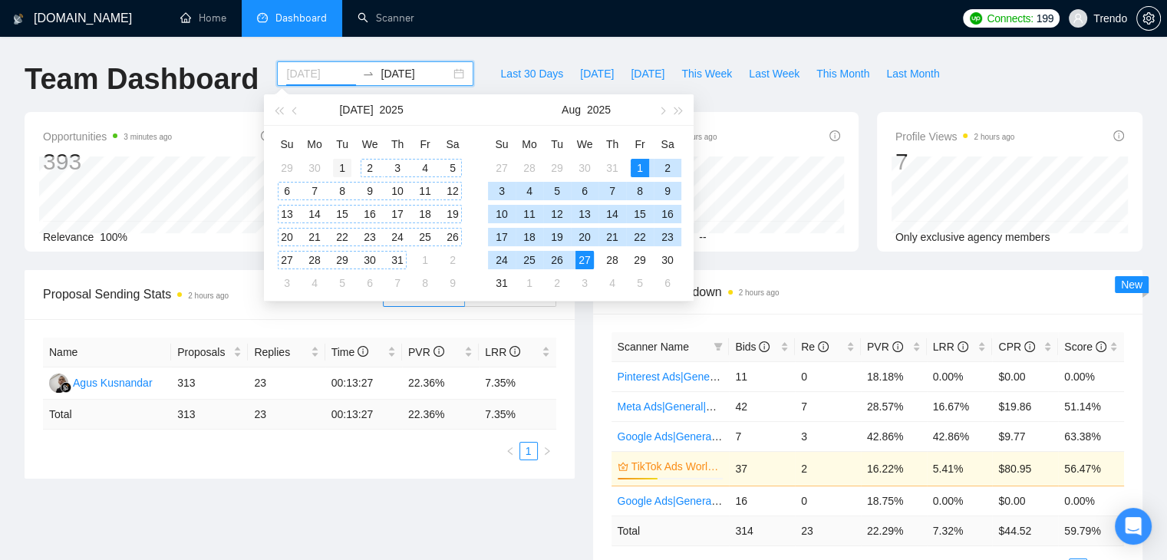
type input "2025-07-01"
drag, startPoint x: 345, startPoint y: 167, endPoint x: 362, endPoint y: 214, distance: 50.5
click at [344, 167] on div "1" at bounding box center [342, 168] width 18 height 18
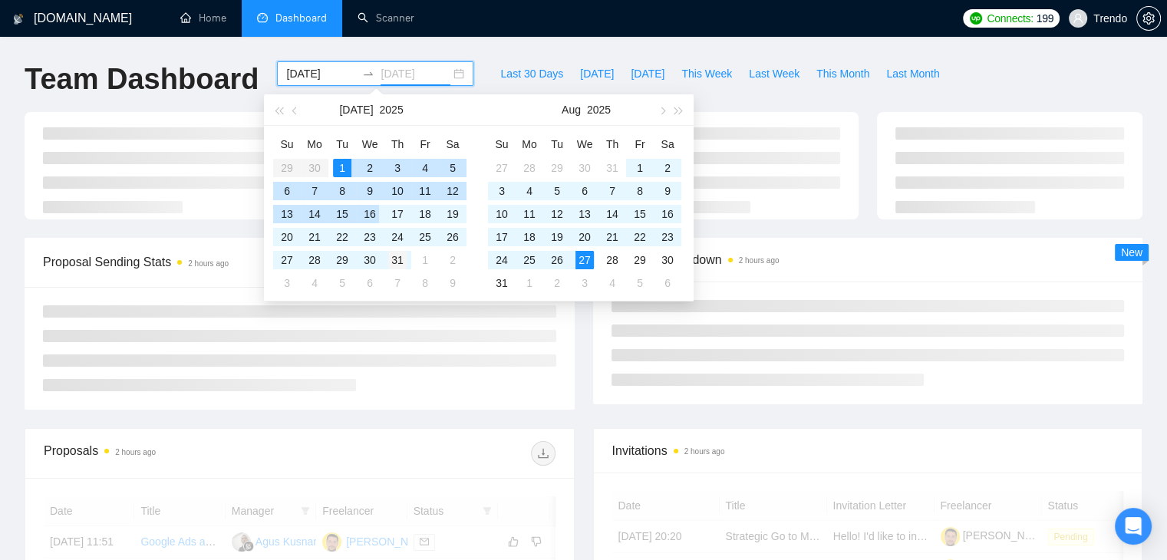
type input "2025-07-31"
click at [401, 260] on div "31" at bounding box center [397, 260] width 18 height 18
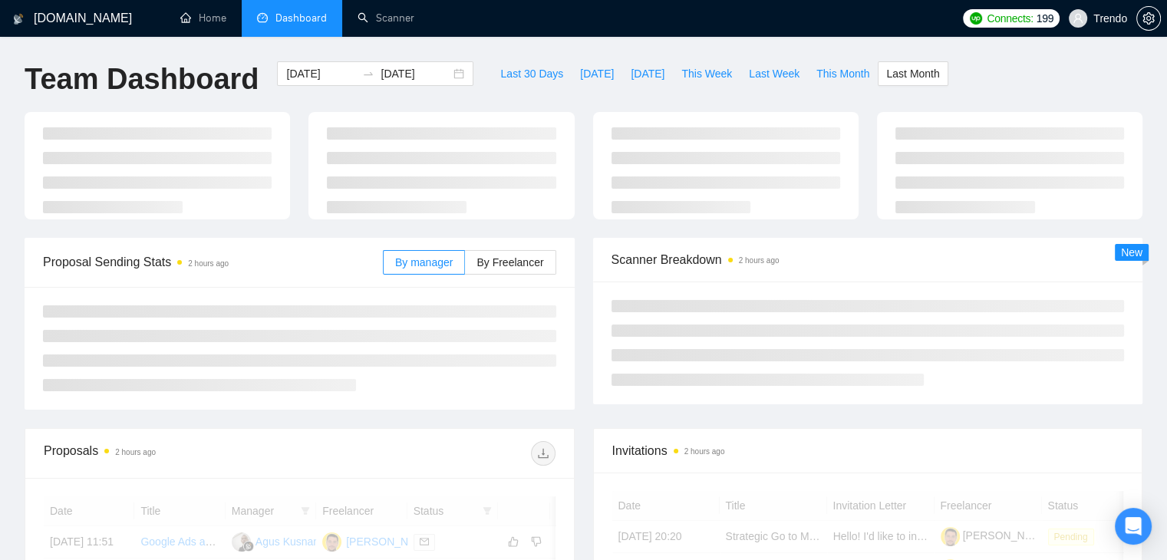
click at [988, 66] on div "Team Dashboard 2025-07-01 2025-07-31 Last 30 Days Today Yesterday This Week Las…" at bounding box center [583, 86] width 1136 height 51
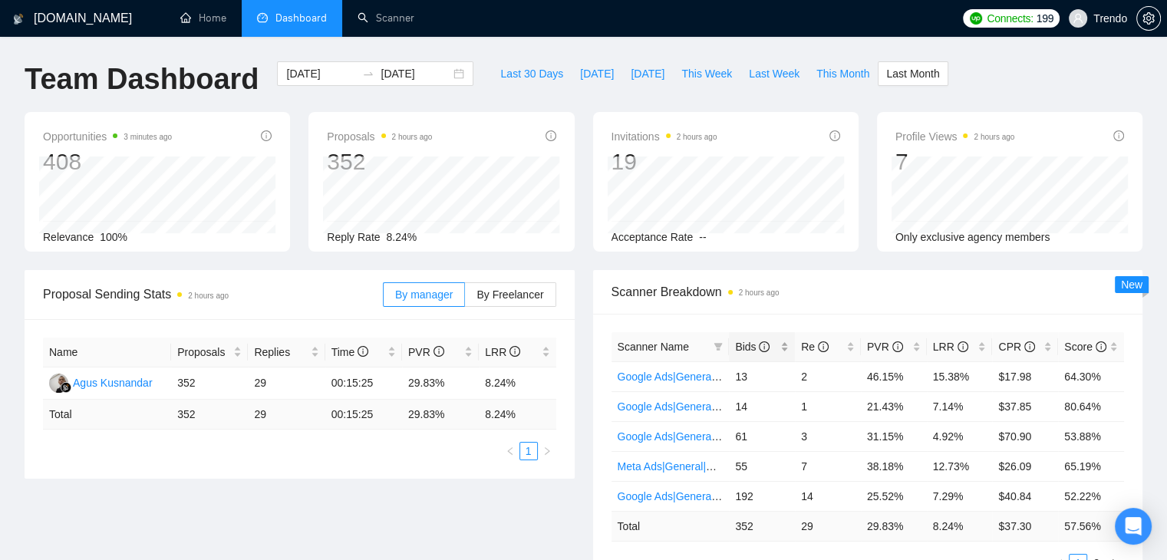
click at [745, 348] on span "Bids" at bounding box center [752, 347] width 35 height 12
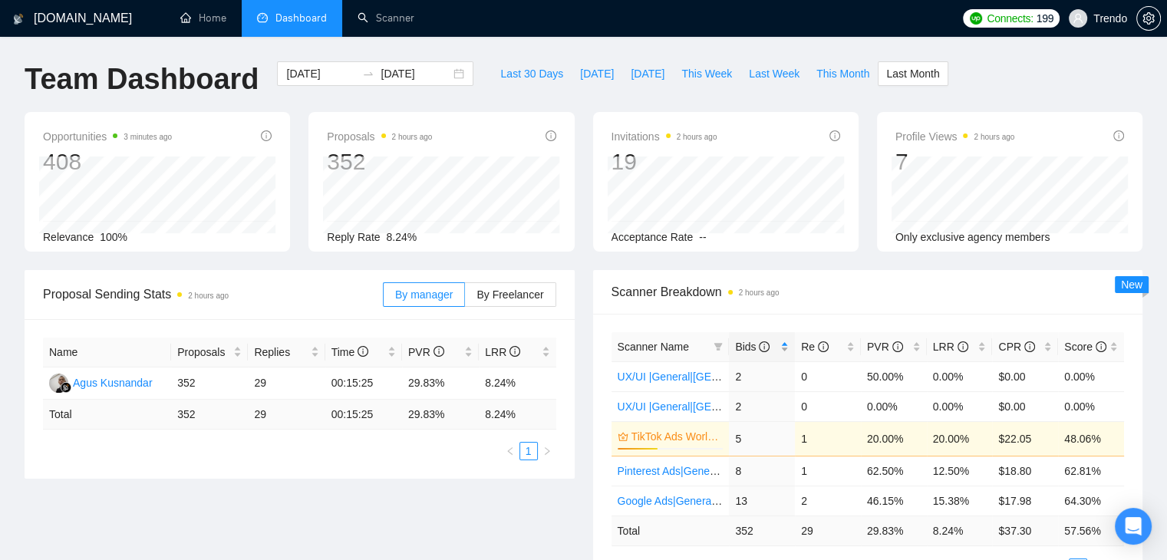
click at [745, 348] on span "Bids" at bounding box center [752, 347] width 35 height 12
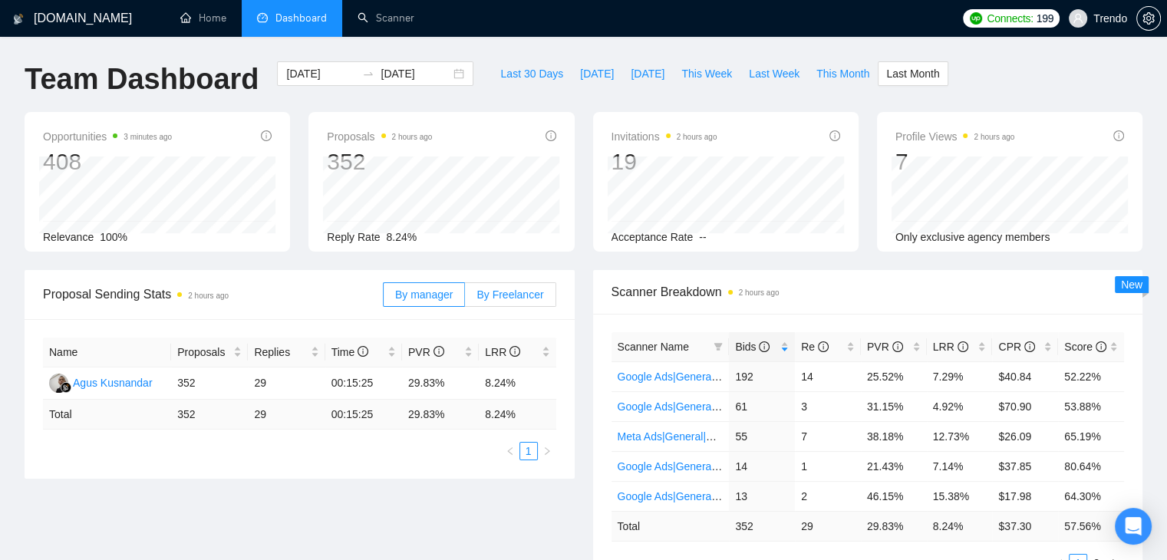
click at [491, 293] on span "By Freelancer" at bounding box center [510, 295] width 67 height 12
click at [465, 299] on input "By Freelancer" at bounding box center [465, 299] width 0 height 0
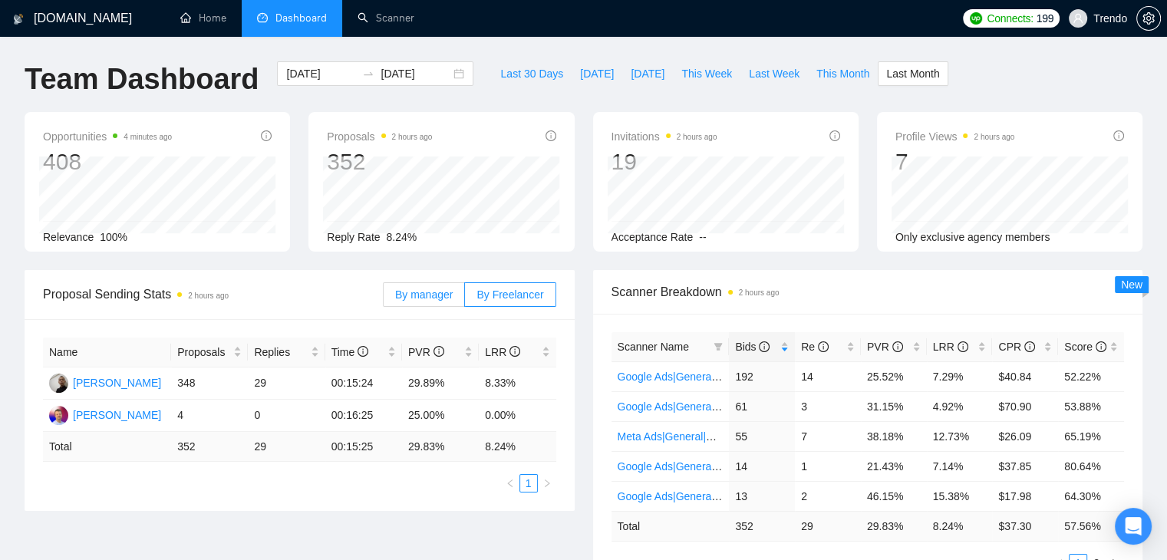
click at [444, 295] on span "By manager" at bounding box center [424, 295] width 58 height 12
click at [384, 299] on input "By manager" at bounding box center [384, 299] width 0 height 0
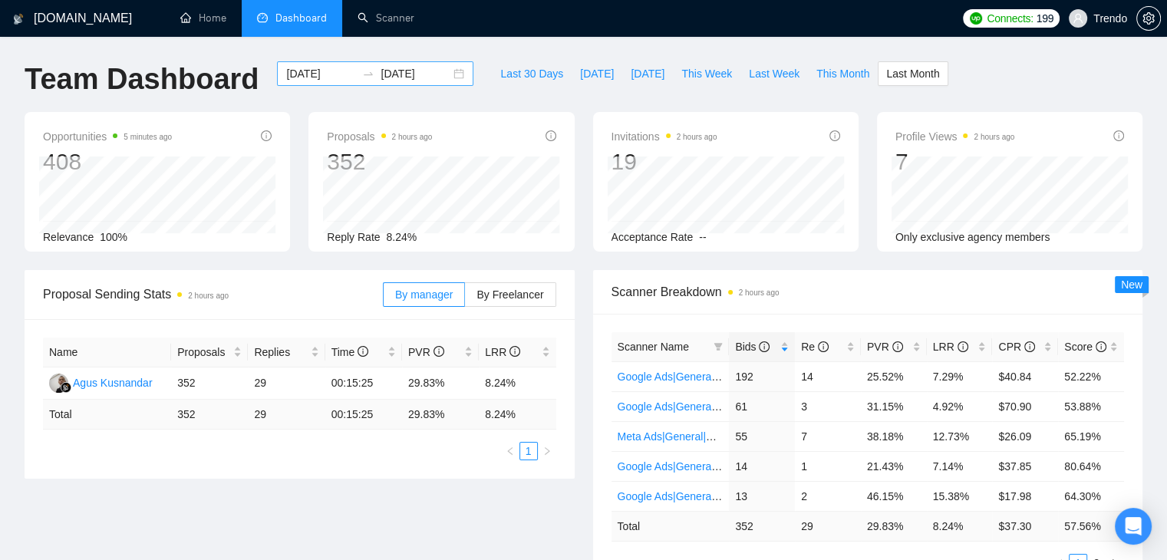
drag, startPoint x: 307, startPoint y: 68, endPoint x: 314, endPoint y: 84, distance: 18.2
click at [306, 68] on input "2025-07-01" at bounding box center [321, 73] width 70 height 17
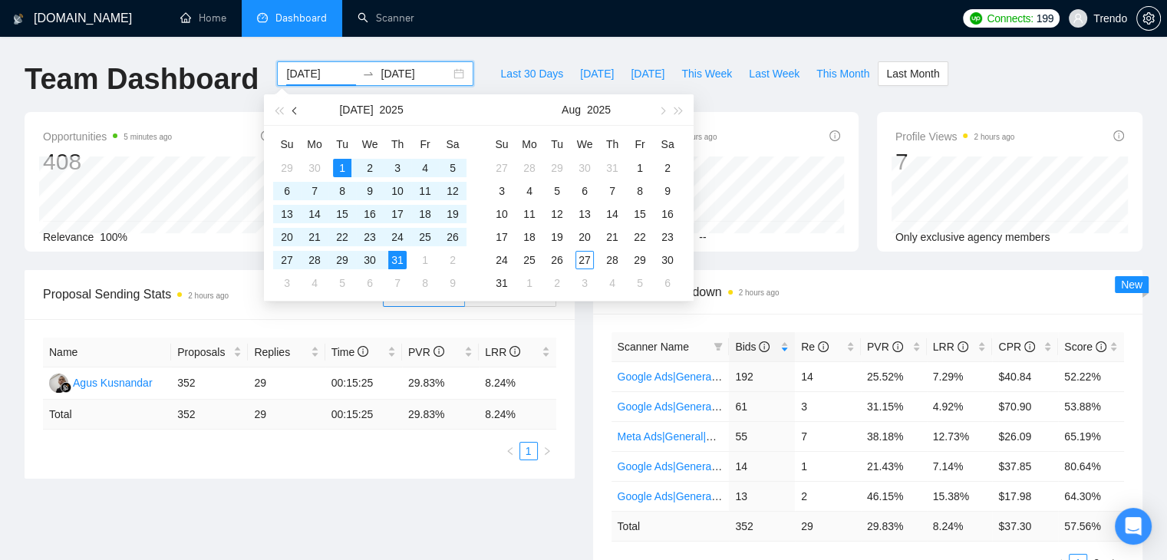
click at [292, 108] on button "button" at bounding box center [295, 109] width 17 height 31
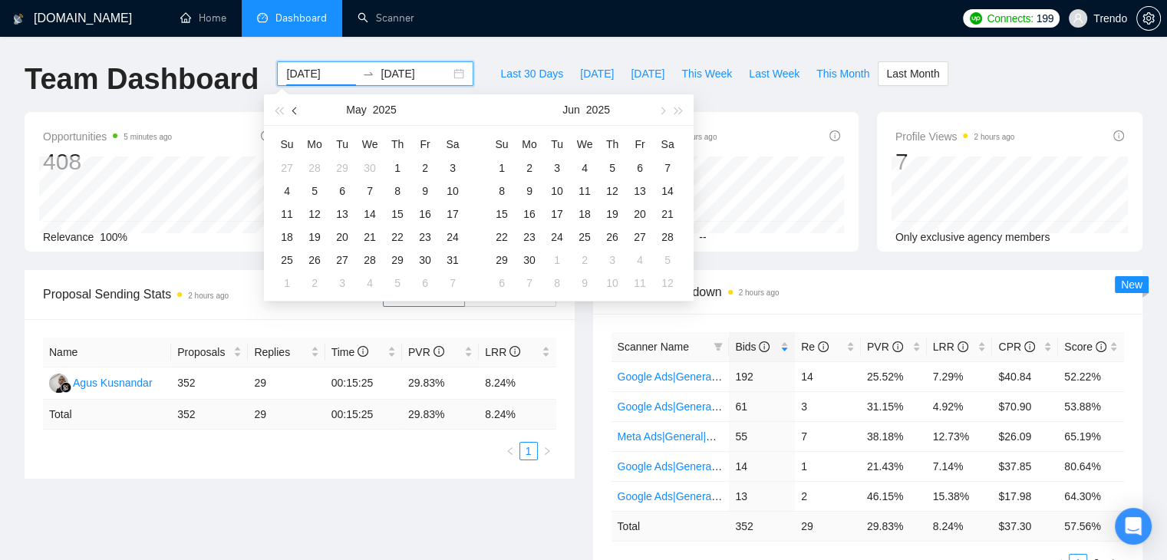
click at [292, 108] on button "button" at bounding box center [295, 109] width 17 height 31
type input "2025-04-01"
click at [342, 163] on div "1" at bounding box center [342, 168] width 18 height 18
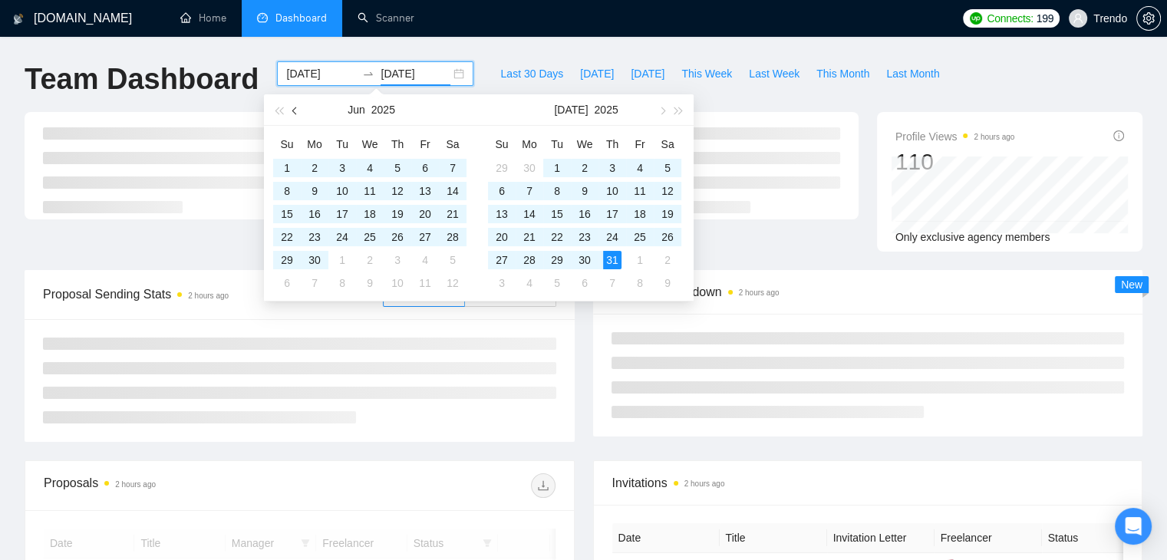
click at [296, 114] on span "button" at bounding box center [296, 111] width 8 height 8
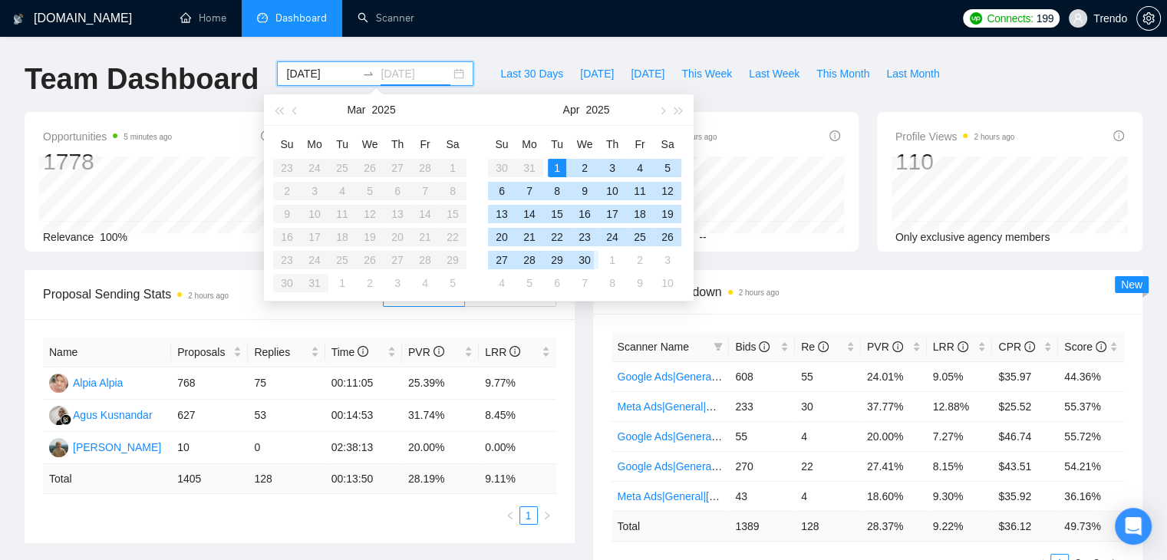
drag, startPoint x: 585, startPoint y: 262, endPoint x: 882, endPoint y: 116, distance: 330.8
click at [585, 262] on div "30" at bounding box center [585, 260] width 18 height 18
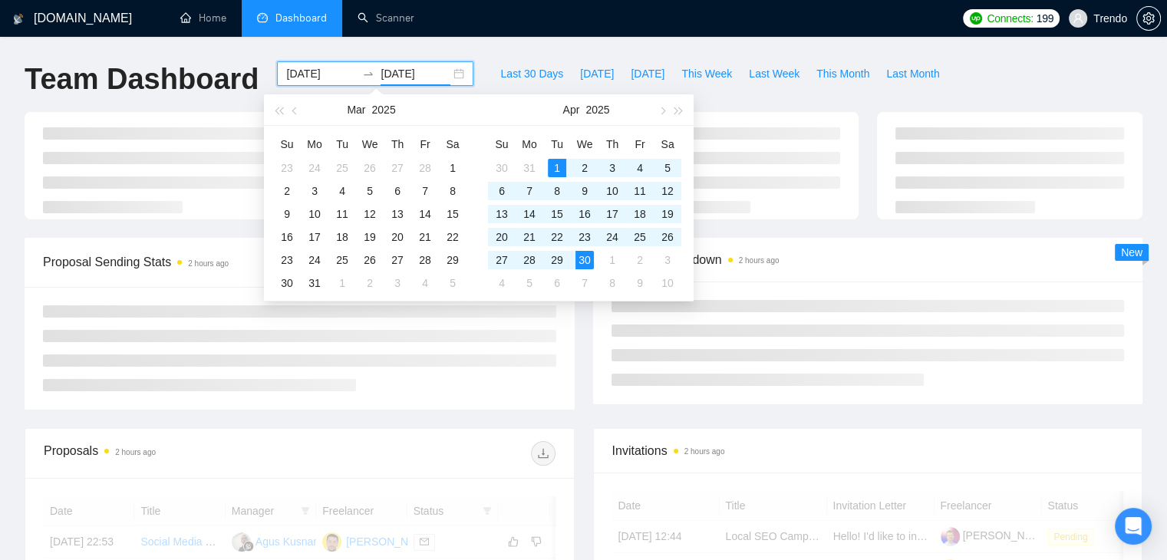
type input "2025-04-30"
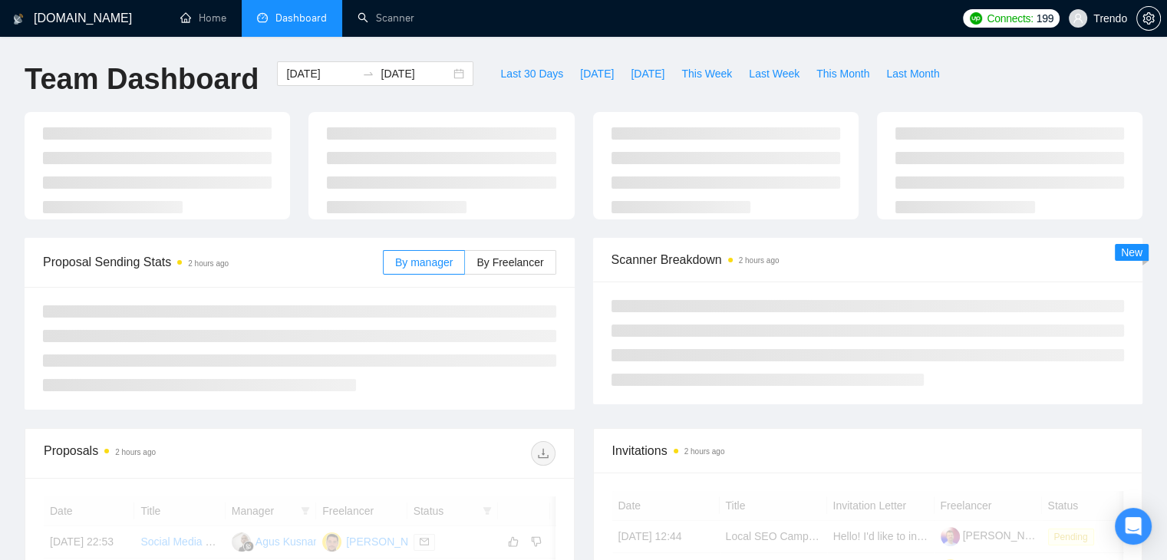
click at [981, 67] on div "Team Dashboard 2025-04-01 2025-04-30 Last 30 Days Today Yesterday This Week Las…" at bounding box center [583, 86] width 1136 height 51
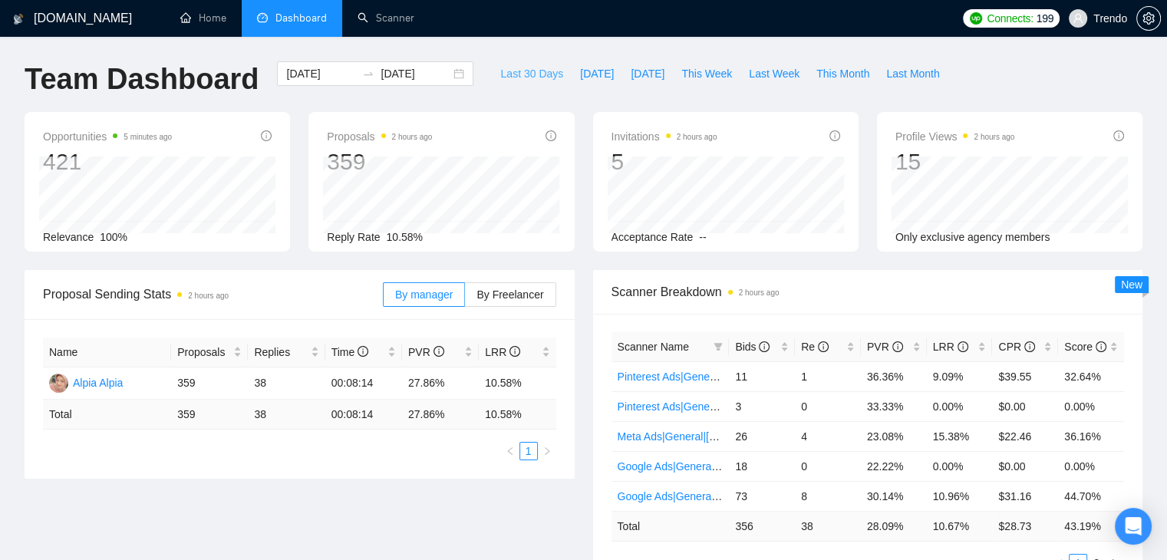
click at [503, 78] on span "Last 30 Days" at bounding box center [531, 73] width 63 height 17
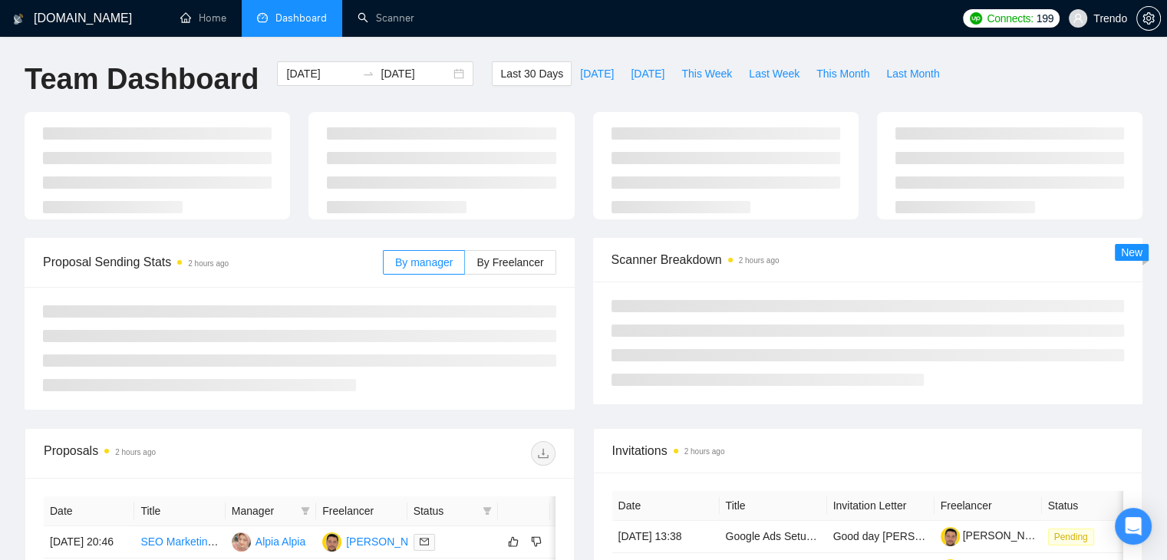
type input "2025-07-28"
type input "2025-08-27"
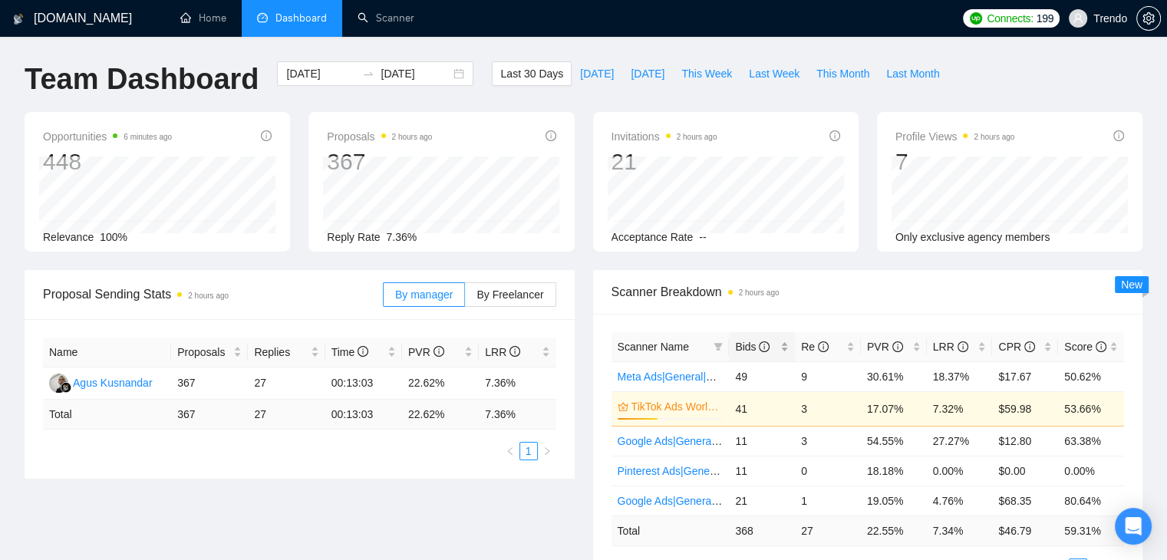
click at [747, 345] on span "Bids" at bounding box center [752, 347] width 35 height 12
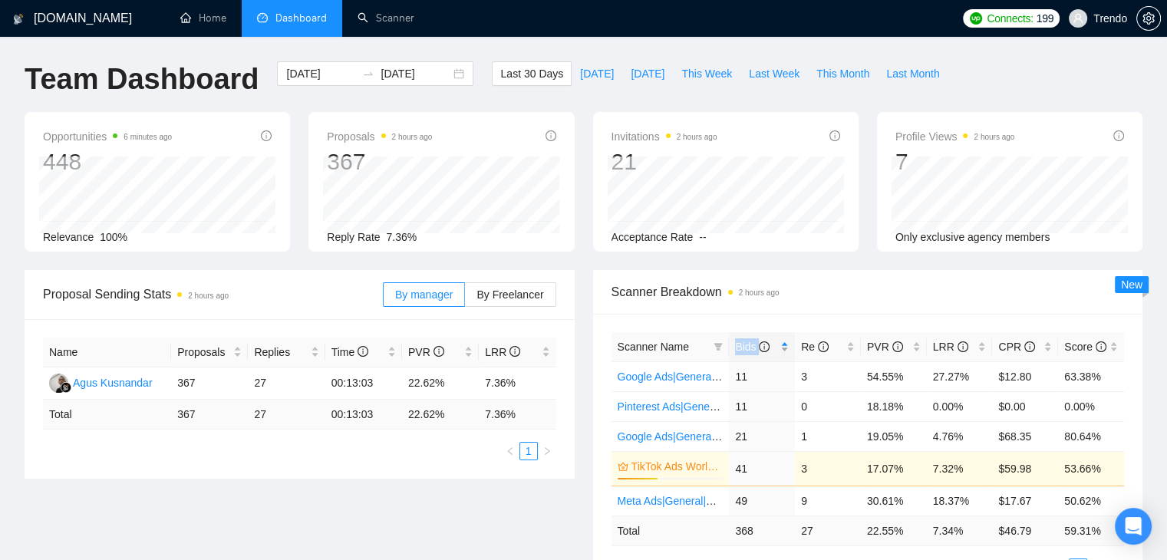
click at [747, 345] on span "Bids" at bounding box center [752, 347] width 35 height 12
click at [691, 377] on link "Google Ads|General|USA+Oceania|" at bounding box center [784, 377] width 332 height 12
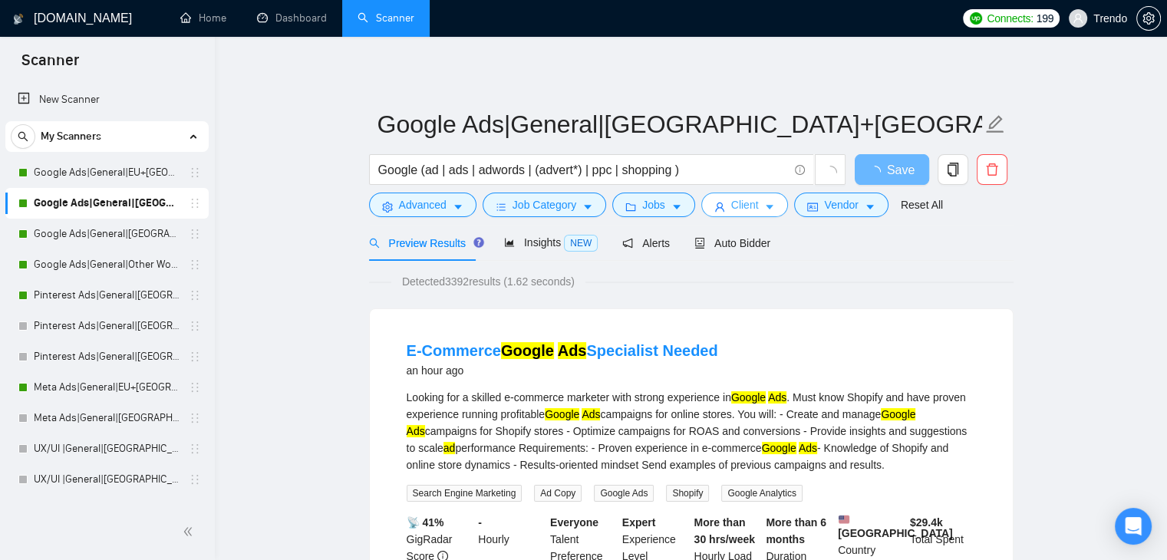
click at [752, 213] on span "Client" at bounding box center [745, 204] width 28 height 17
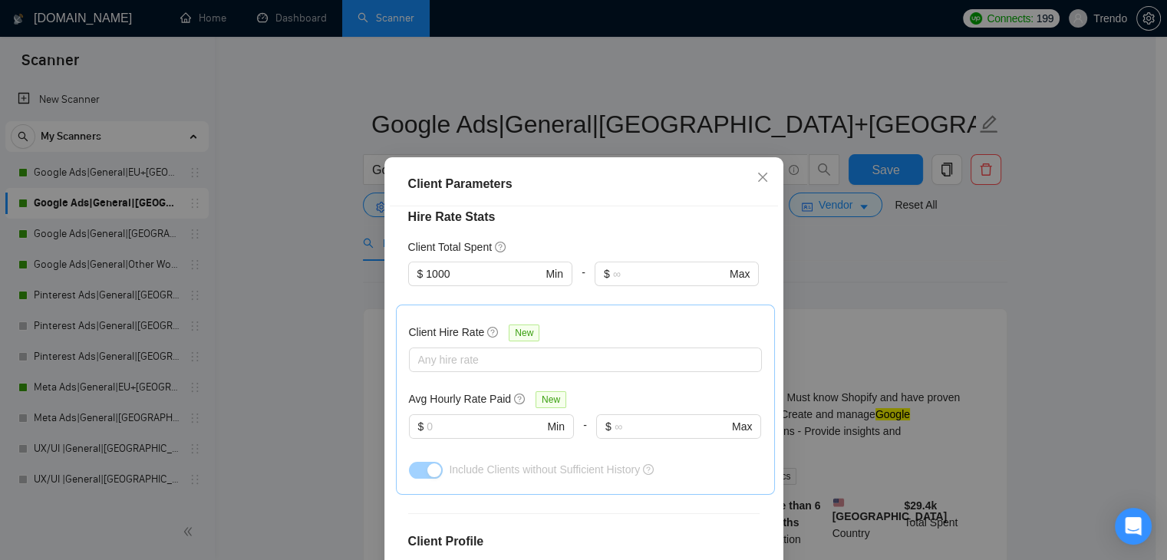
scroll to position [384, 0]
click at [757, 173] on icon "close" at bounding box center [763, 177] width 12 height 12
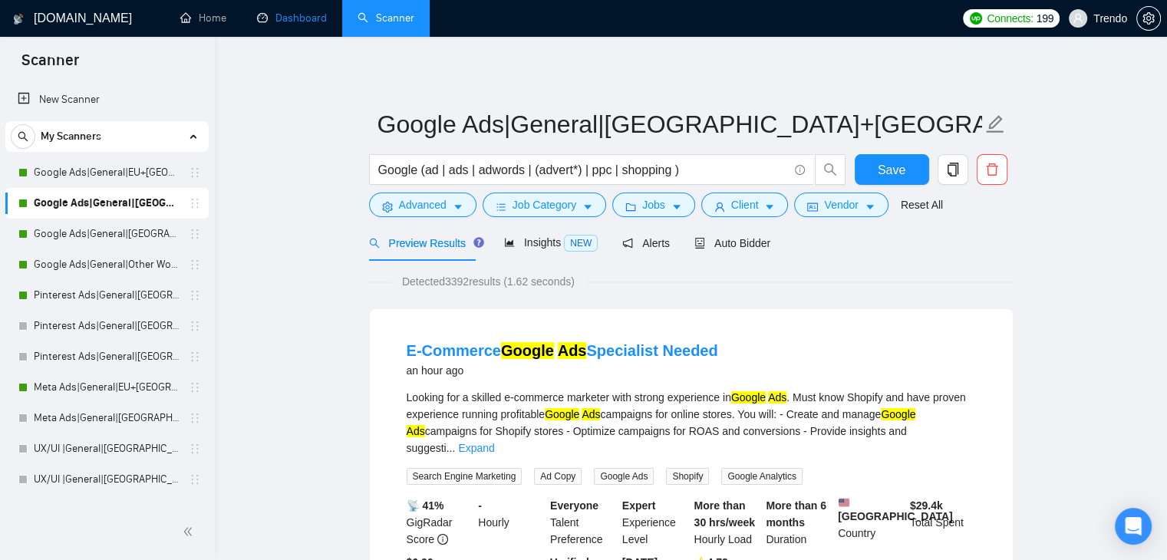
click at [277, 12] on link "Dashboard" at bounding box center [292, 18] width 70 height 13
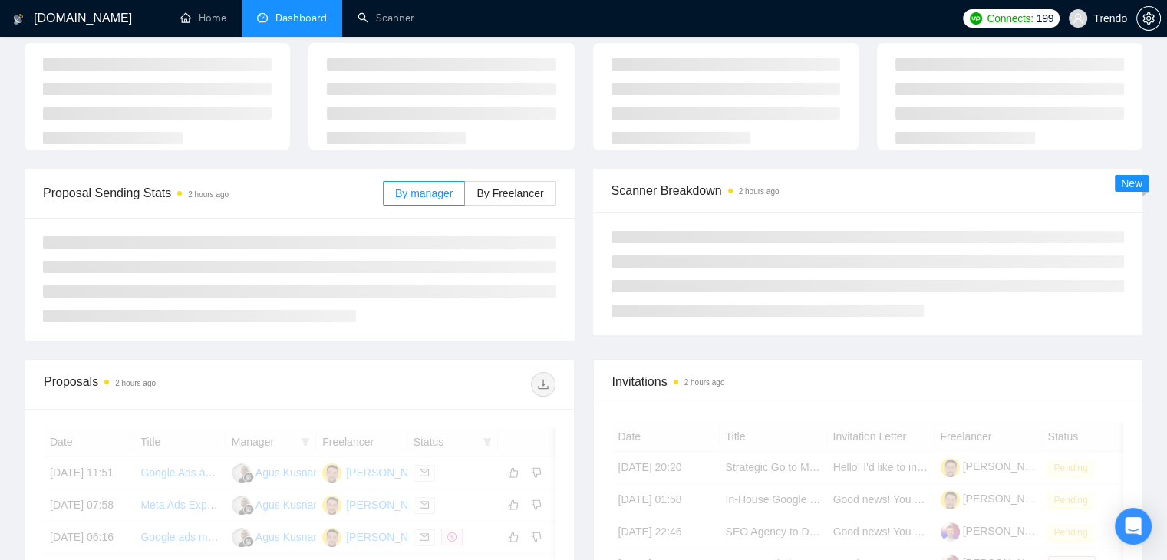
scroll to position [153, 0]
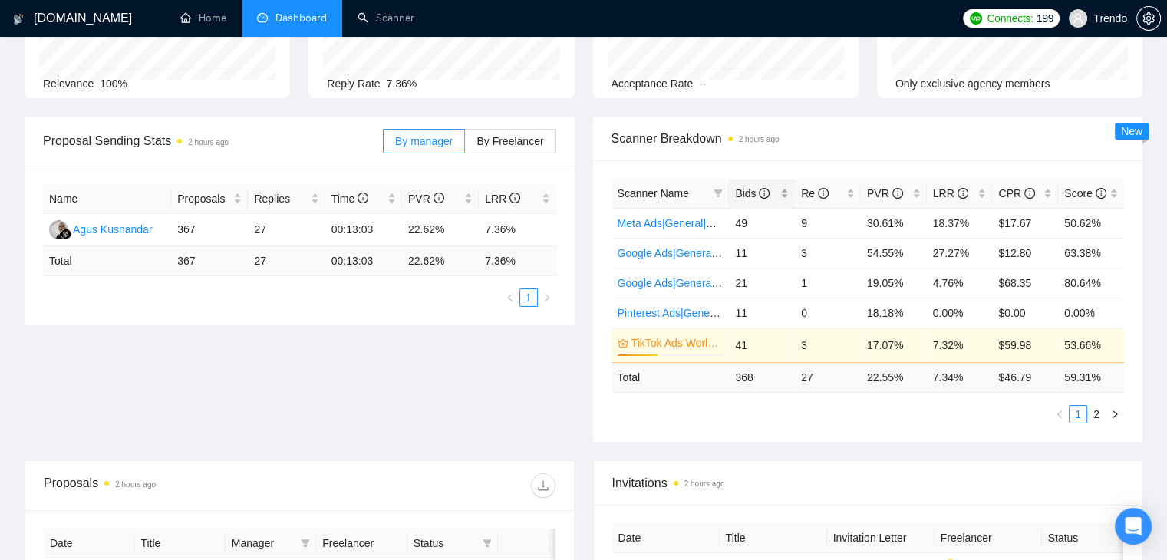
click at [748, 191] on span "Bids" at bounding box center [752, 193] width 35 height 12
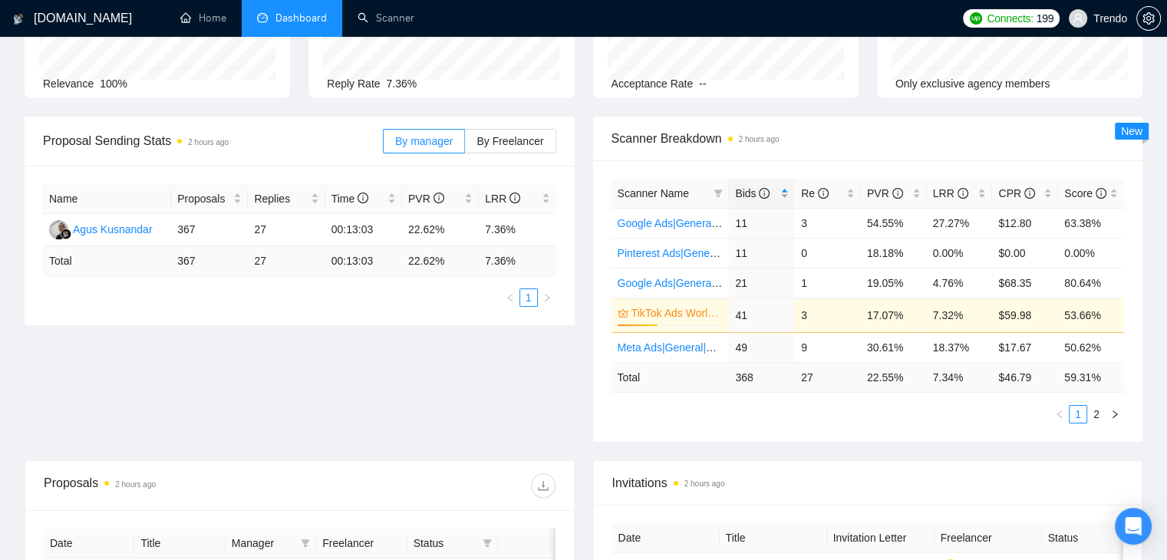
click at [743, 195] on span "Bids" at bounding box center [752, 193] width 35 height 12
click at [666, 249] on link "Google Ads|General|EU+UK|" at bounding box center [735, 253] width 235 height 12
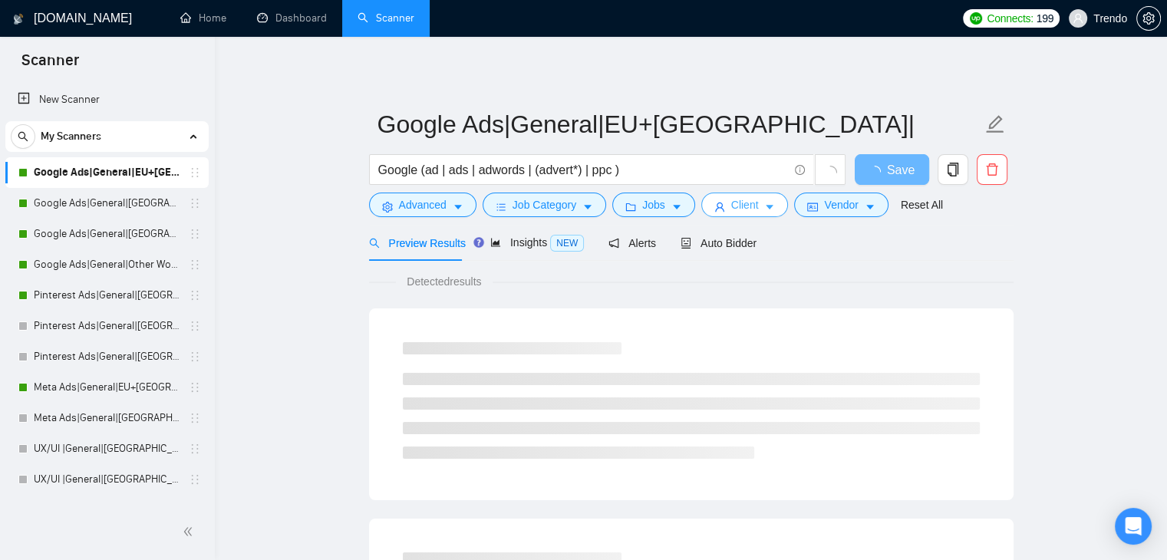
click at [755, 209] on button "Client" at bounding box center [744, 205] width 87 height 25
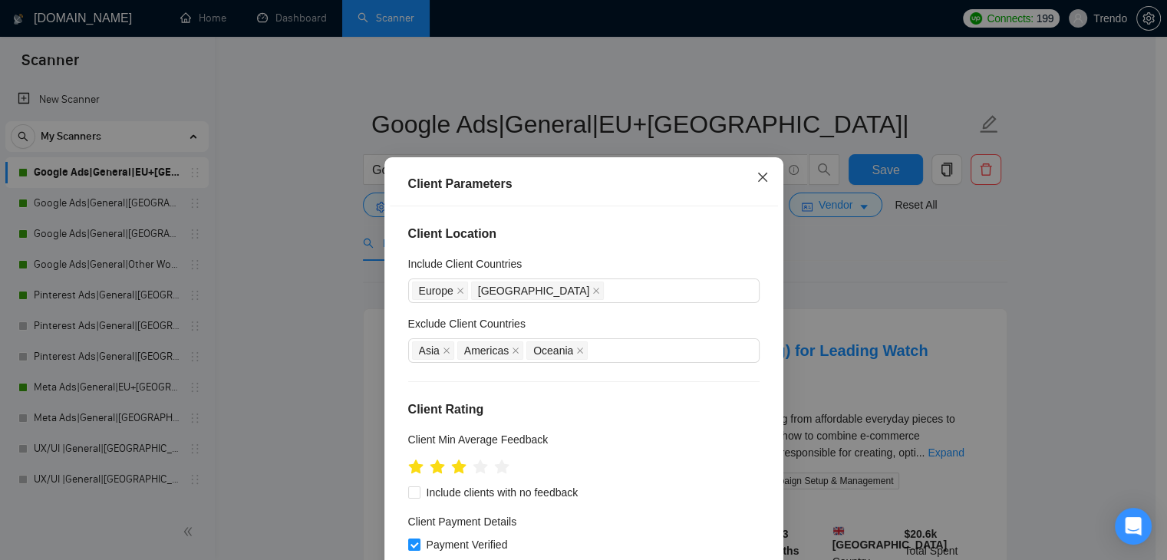
click at [757, 179] on icon "close" at bounding box center [761, 177] width 9 height 9
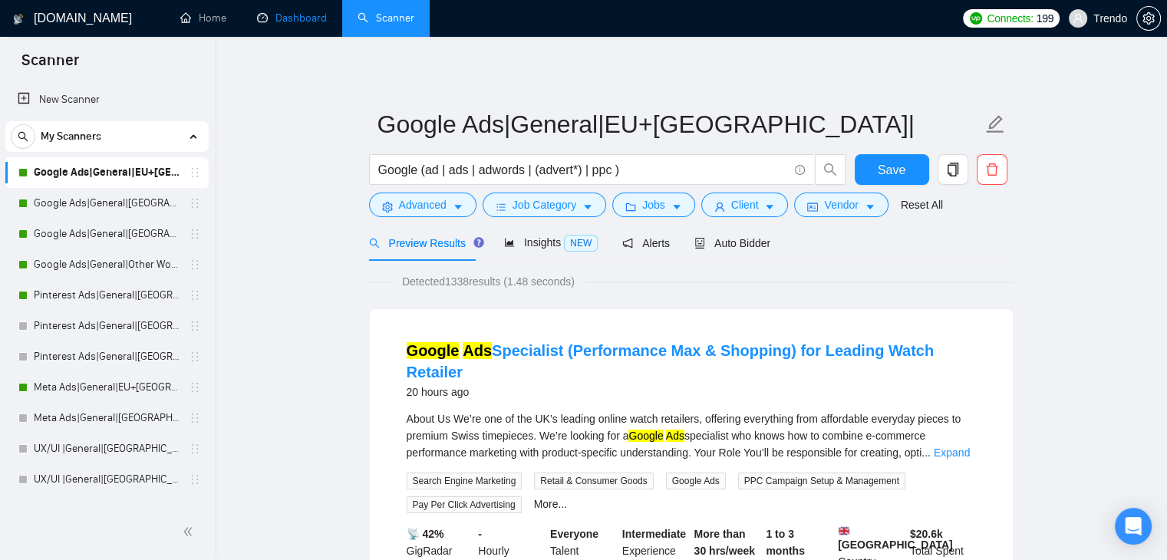
click at [313, 24] on link "Dashboard" at bounding box center [292, 18] width 70 height 13
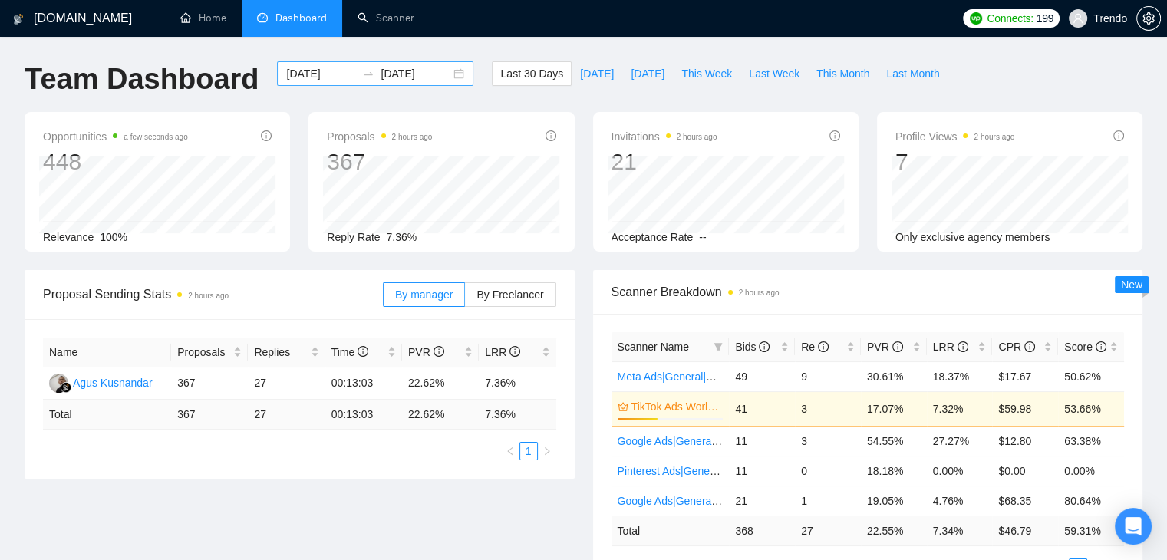
click at [318, 74] on input "2025-07-28" at bounding box center [321, 73] width 70 height 17
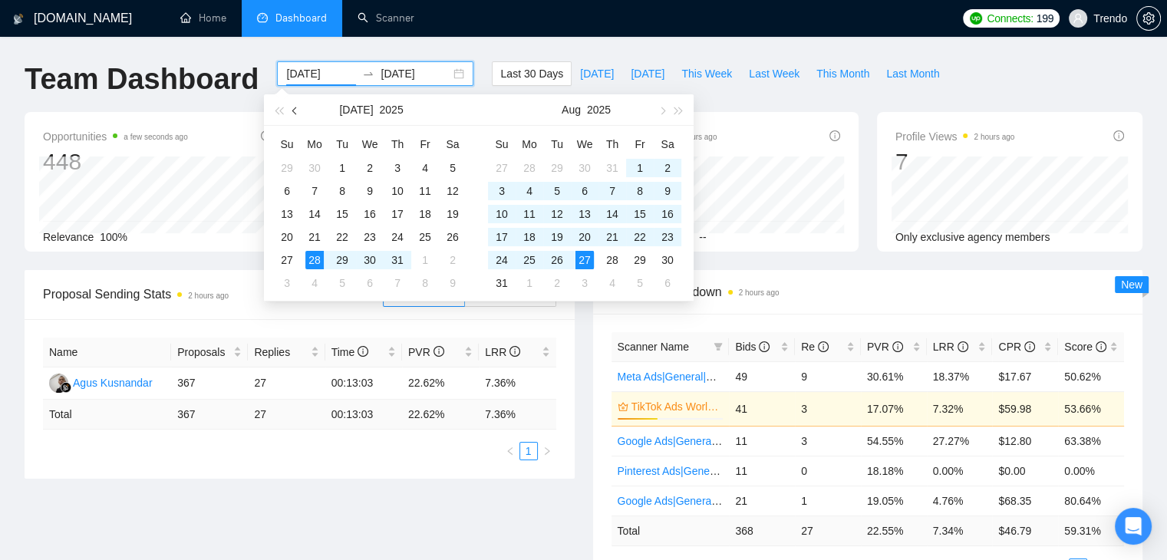
click at [296, 110] on span "button" at bounding box center [296, 111] width 8 height 8
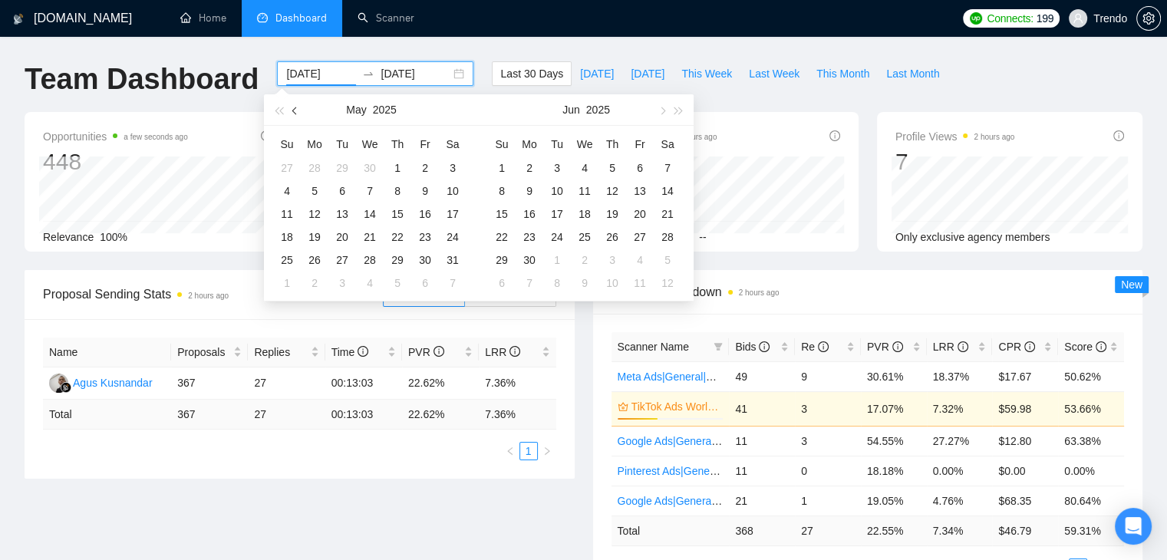
click at [296, 110] on span "button" at bounding box center [296, 111] width 8 height 8
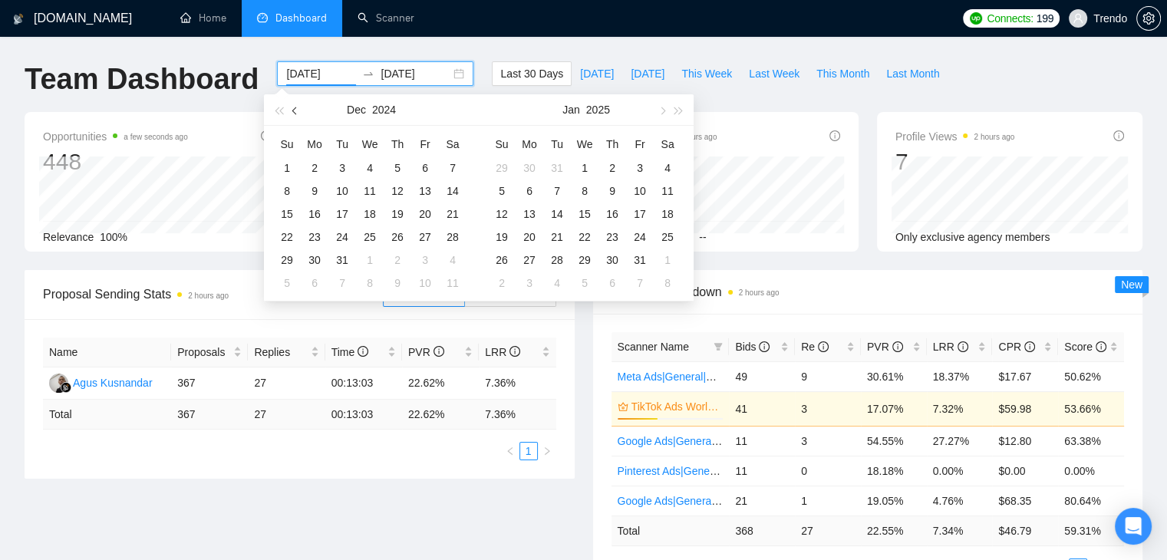
click at [296, 110] on span "button" at bounding box center [296, 111] width 8 height 8
type input "2024-10-01"
click at [341, 167] on div "1" at bounding box center [342, 168] width 18 height 18
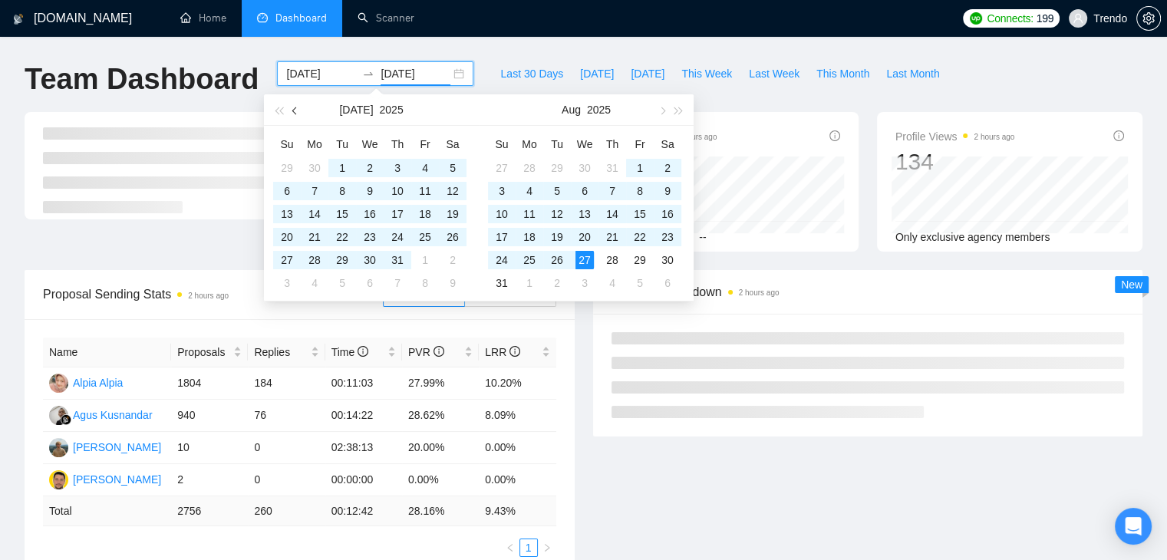
click at [295, 105] on button "button" at bounding box center [295, 109] width 17 height 31
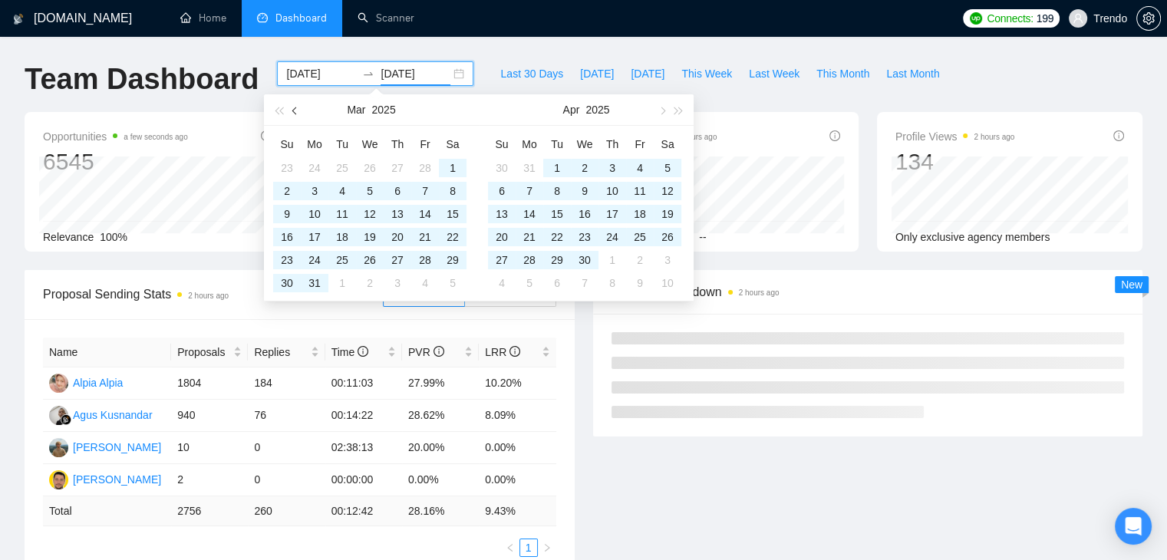
click at [295, 105] on button "button" at bounding box center [295, 109] width 17 height 31
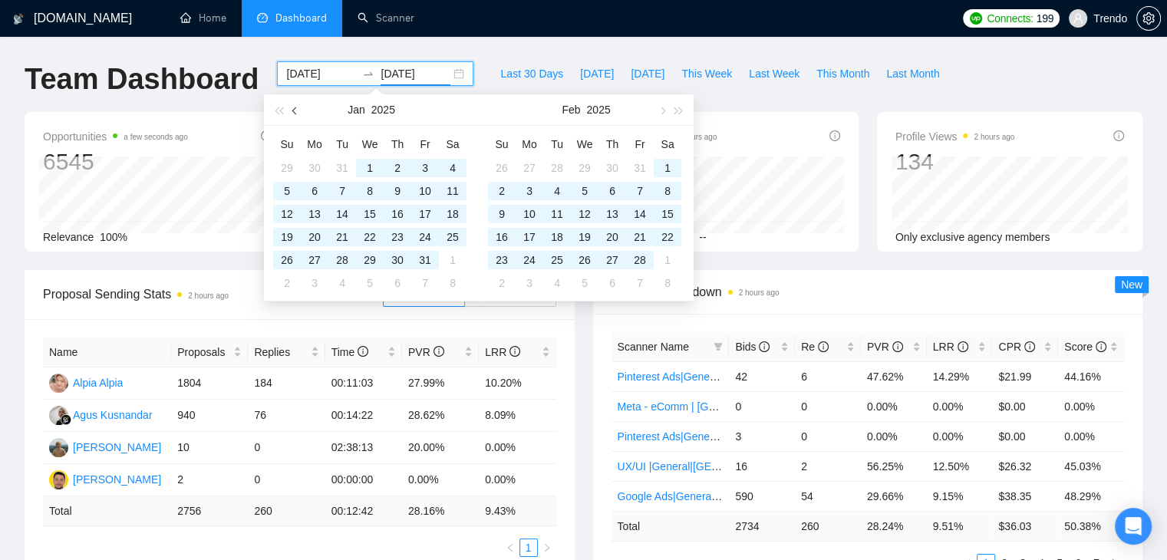
click at [295, 105] on button "button" at bounding box center [295, 109] width 17 height 31
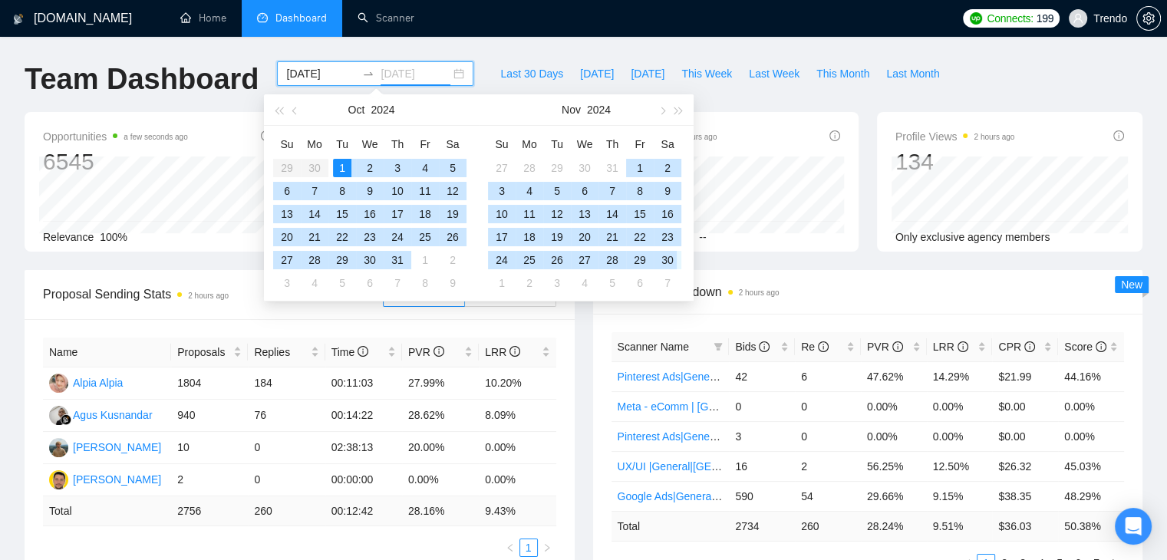
click at [673, 262] on div "30" at bounding box center [667, 260] width 18 height 18
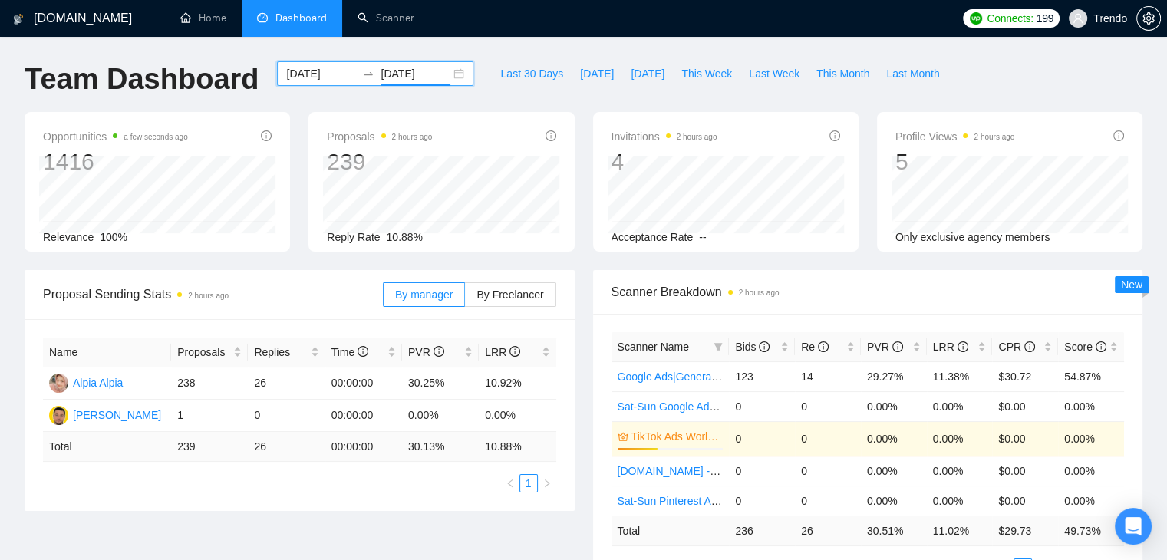
click at [411, 73] on input "2024-11-30" at bounding box center [416, 73] width 70 height 17
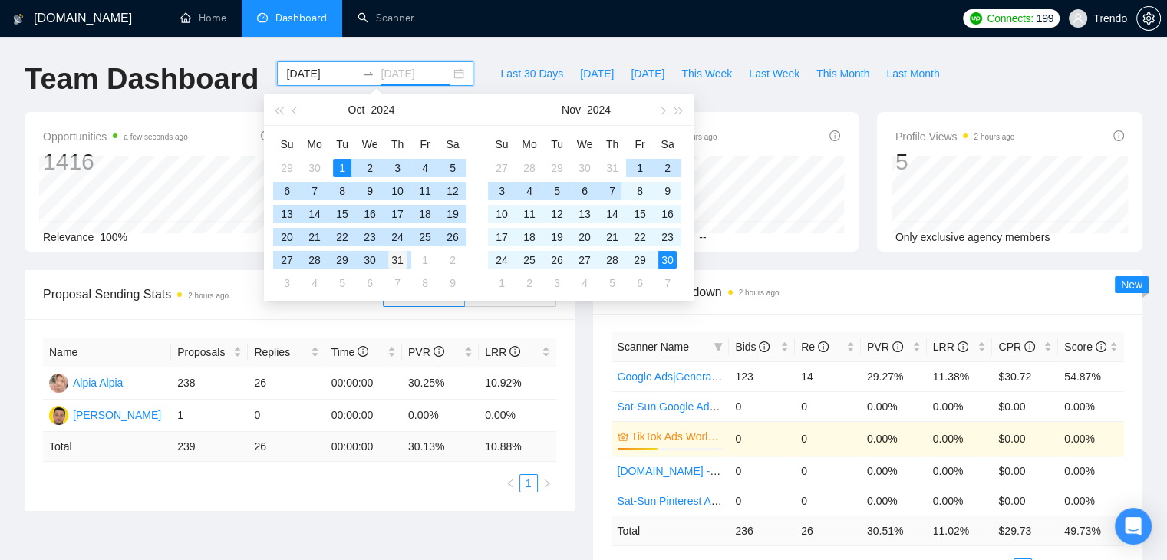
type input "2024-10-31"
drag, startPoint x: 398, startPoint y: 262, endPoint x: 595, endPoint y: 173, distance: 216.0
click at [399, 262] on div "31" at bounding box center [397, 260] width 18 height 18
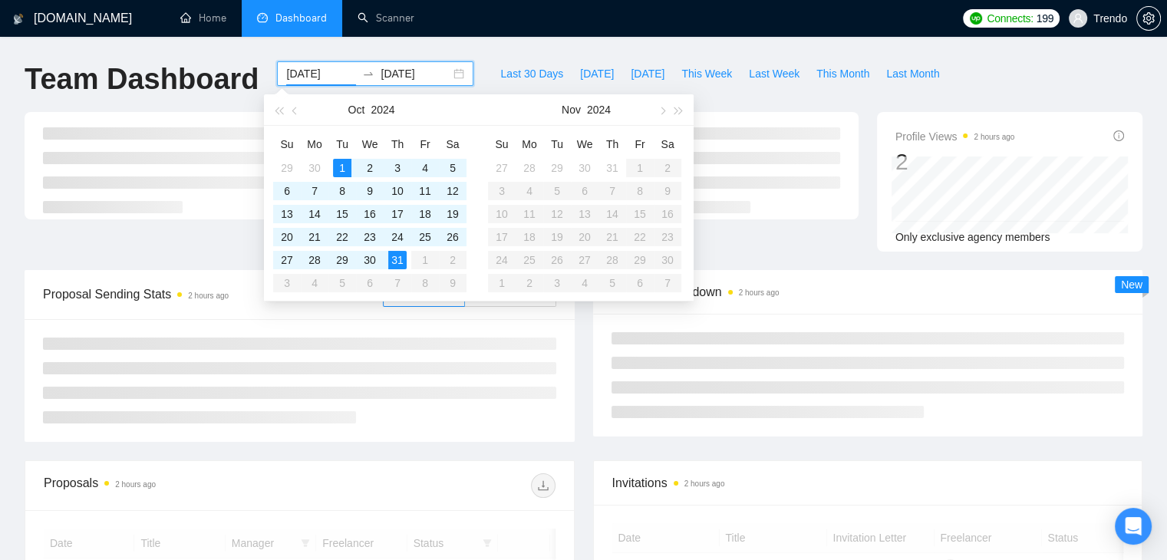
click at [963, 62] on div "Team Dashboard 2024-10-01 2024-10-31 Last 30 Days Today Yesterday This Week Las…" at bounding box center [583, 86] width 1136 height 51
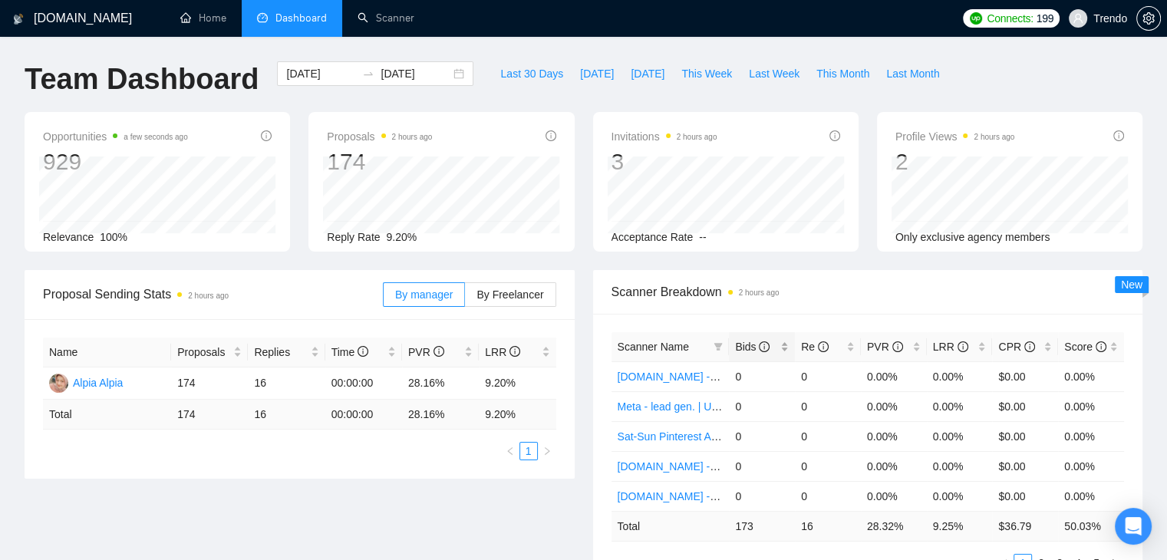
click at [739, 348] on span "Bids" at bounding box center [752, 347] width 35 height 12
click at [325, 80] on input "2024-10-01" at bounding box center [321, 73] width 70 height 17
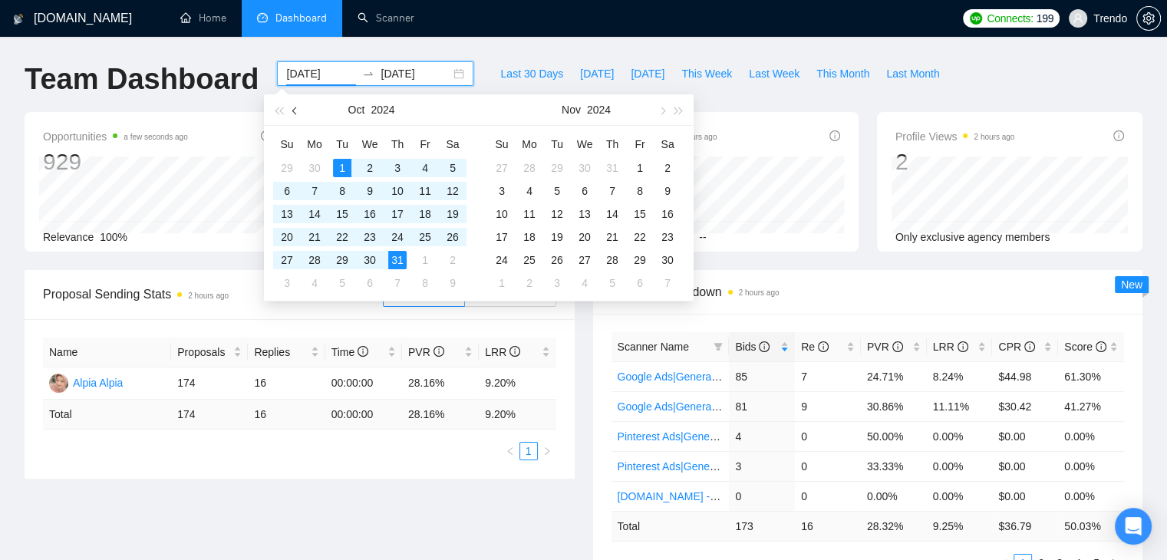
click at [296, 114] on button "button" at bounding box center [295, 109] width 17 height 31
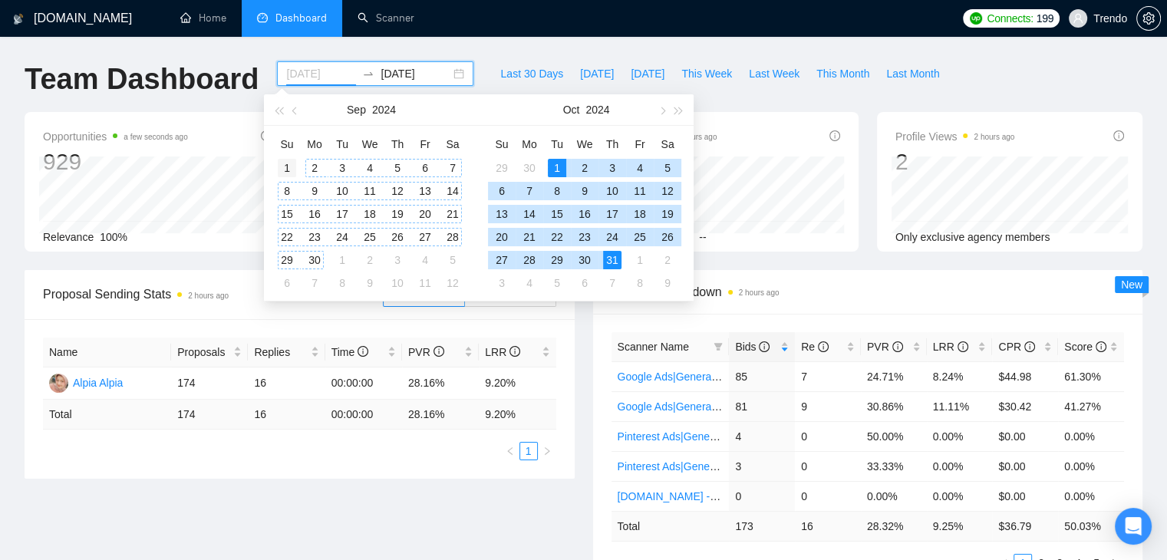
type input "2024-09-01"
click at [289, 163] on div "1" at bounding box center [287, 168] width 18 height 18
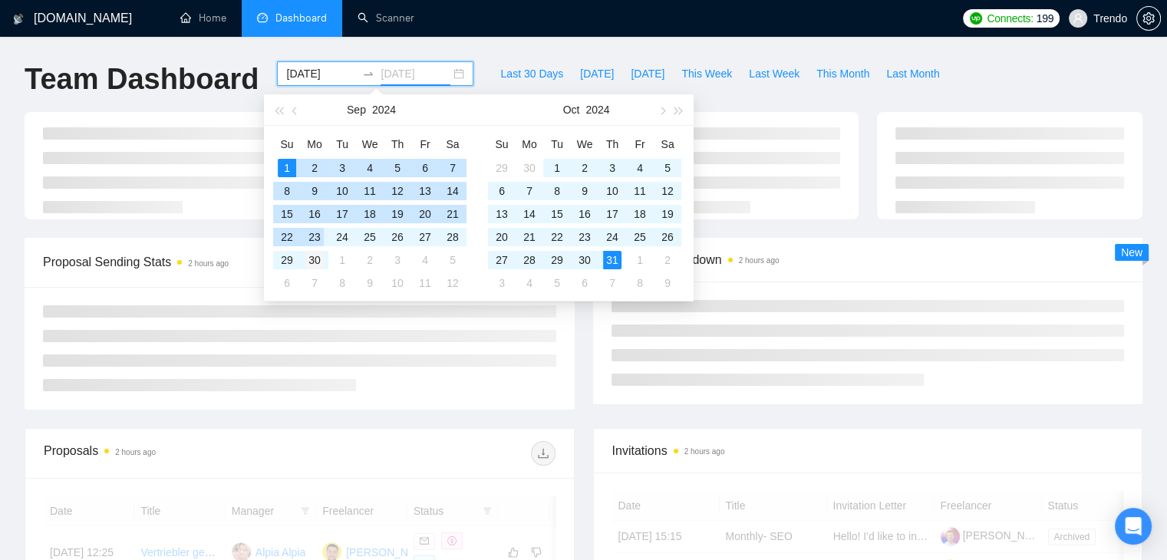
type input "2024-09-30"
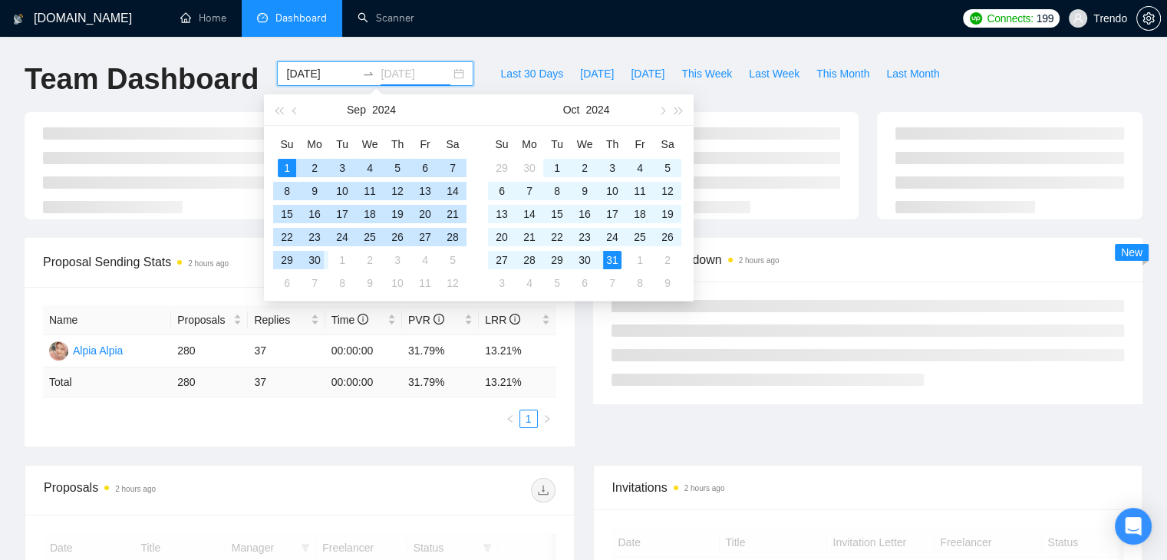
click at [321, 257] on div "30" at bounding box center [314, 260] width 18 height 18
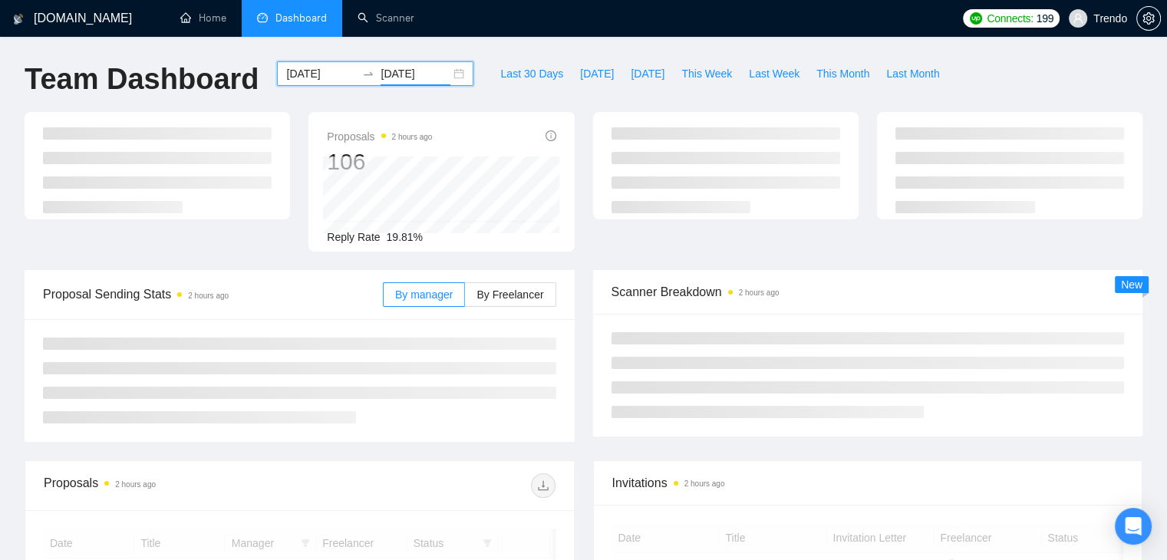
click at [963, 78] on div "Team Dashboard 2024-09-01 2024-09-30 Last 30 Days Today Yesterday This Week Las…" at bounding box center [583, 86] width 1136 height 51
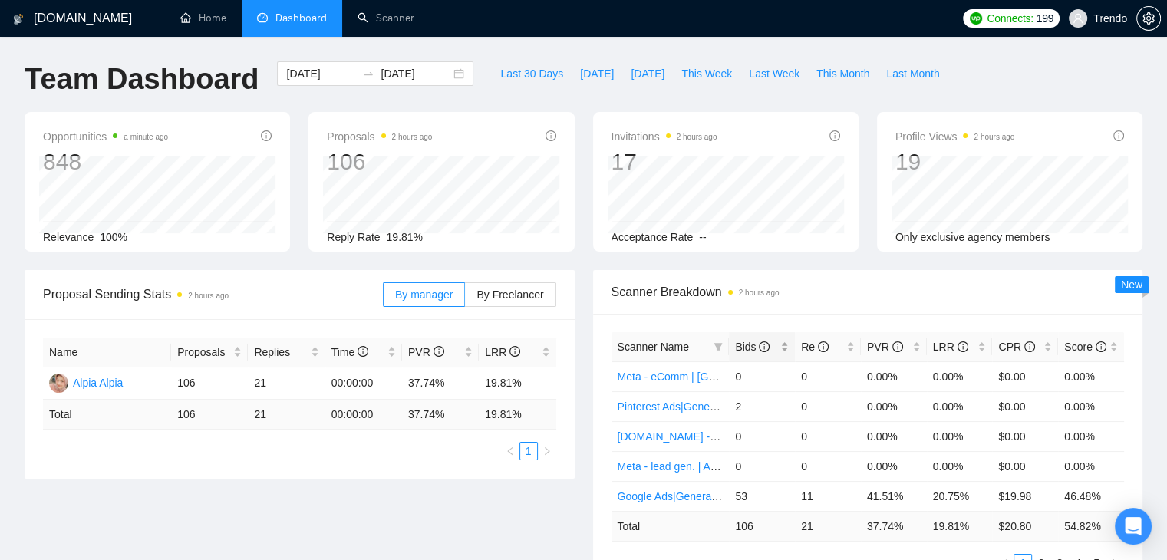
click at [737, 351] on span "Bids" at bounding box center [752, 347] width 35 height 12
click at [305, 74] on input "2024-09-01" at bounding box center [321, 73] width 70 height 17
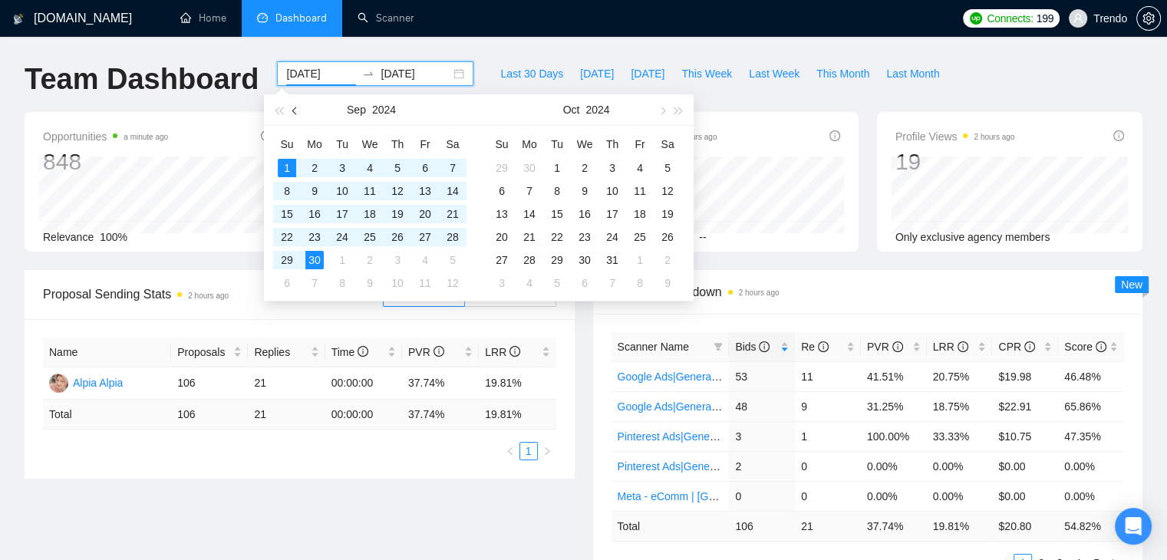
drag, startPoint x: 295, startPoint y: 109, endPoint x: 302, endPoint y: 114, distance: 8.7
click at [295, 109] on span "button" at bounding box center [296, 111] width 8 height 8
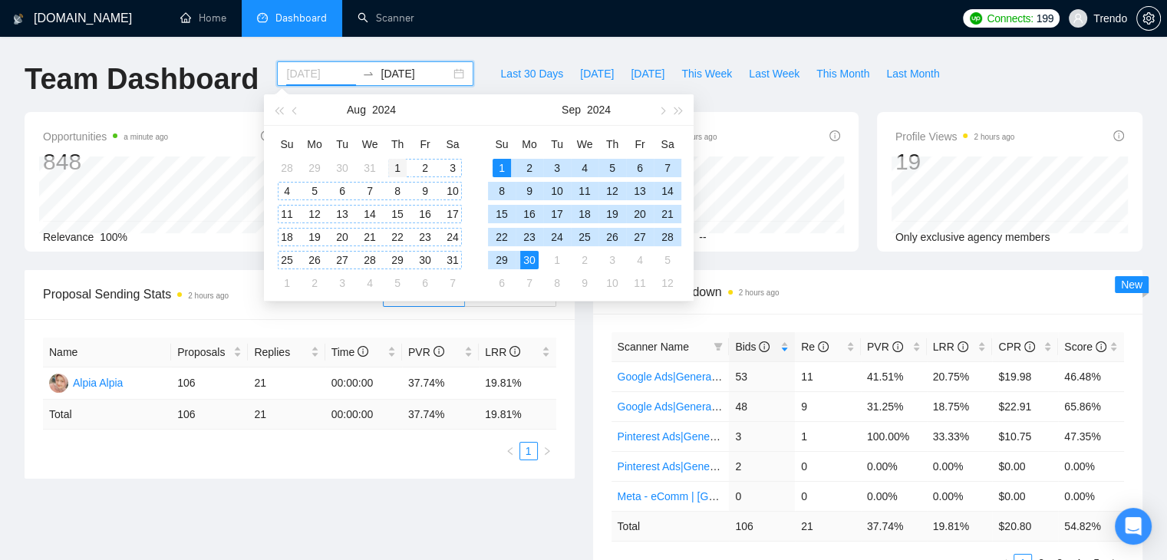
type input "2024-08-01"
click at [396, 167] on div "1" at bounding box center [397, 168] width 18 height 18
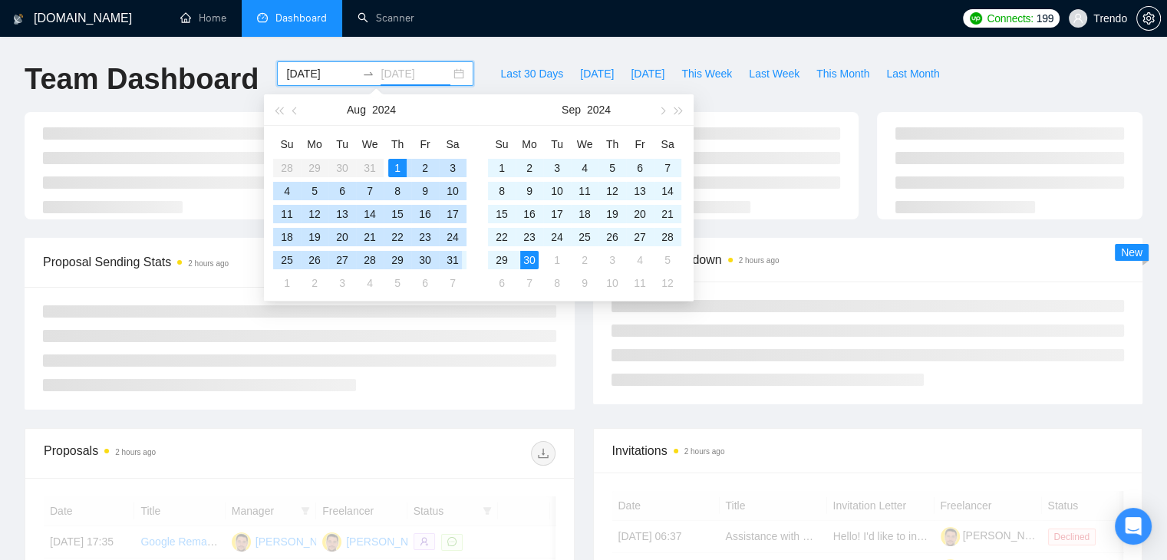
type input "2024-08-31"
click at [452, 261] on div "31" at bounding box center [453, 260] width 18 height 18
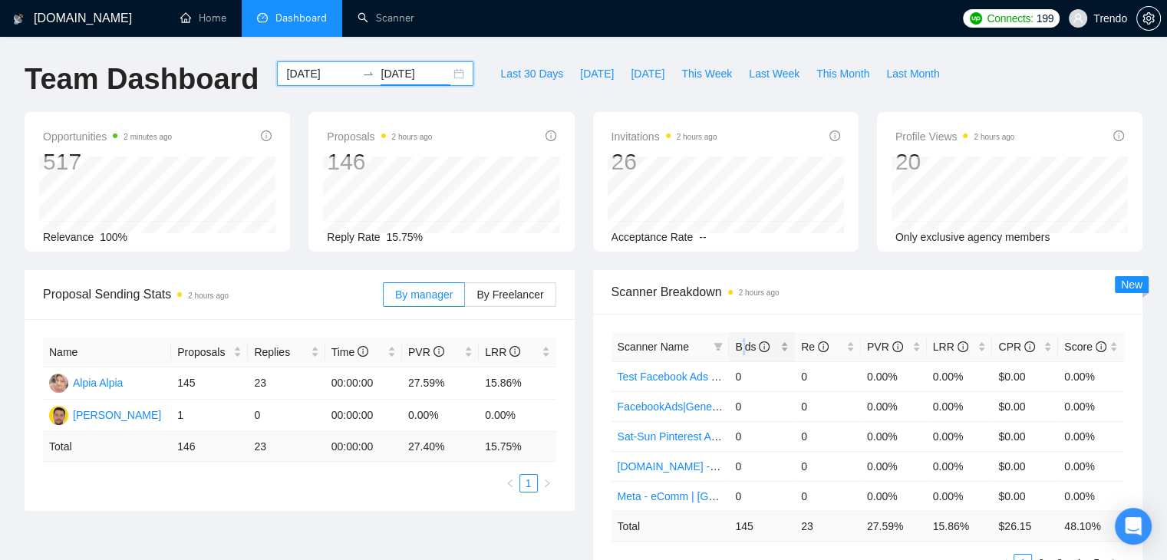
click at [744, 348] on span "Bids" at bounding box center [752, 347] width 35 height 12
click at [743, 348] on span "Bids" at bounding box center [752, 347] width 35 height 12
click at [310, 73] on input "2024-08-01" at bounding box center [321, 73] width 70 height 17
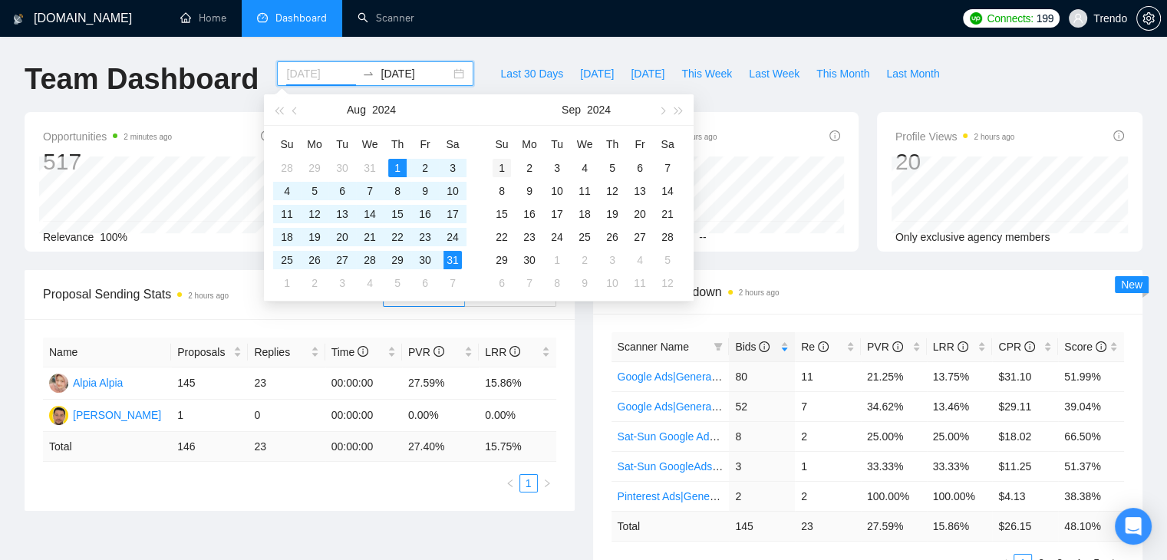
type input "2024-09-01"
click at [499, 172] on div "1" at bounding box center [502, 168] width 18 height 18
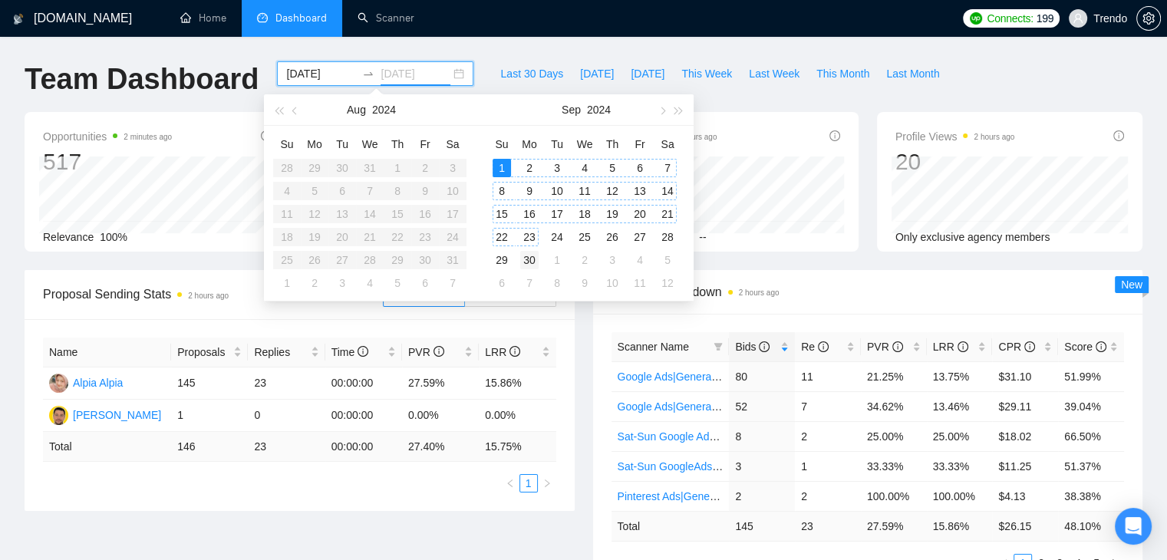
type input "2024-09-30"
click at [528, 252] on div "30" at bounding box center [529, 260] width 18 height 18
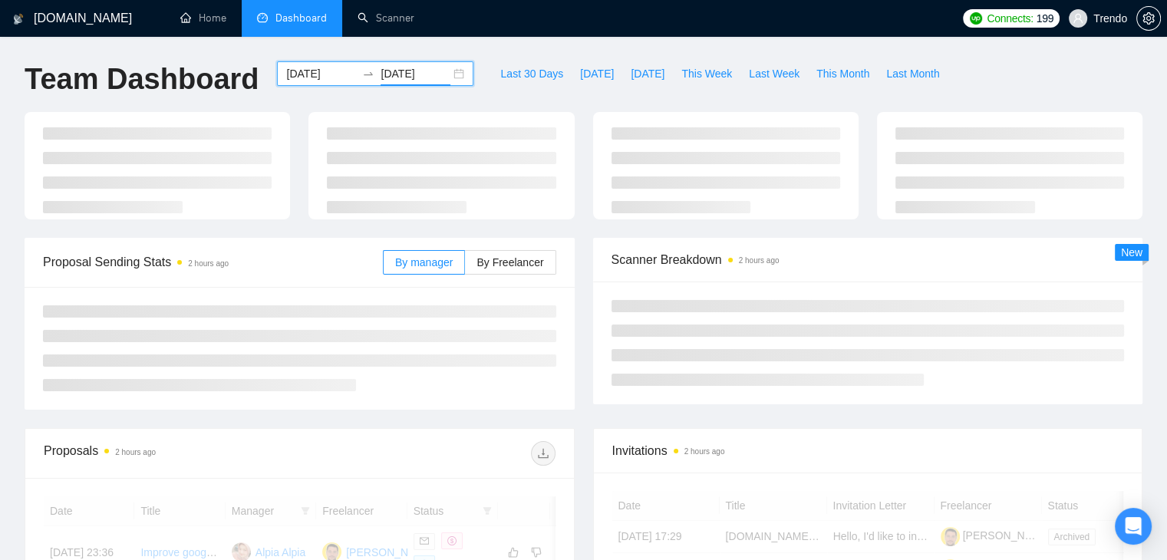
click at [1000, 74] on div "Team Dashboard 2024-09-01 2024-09-30 Last 30 Days Today Yesterday This Week Las…" at bounding box center [583, 86] width 1136 height 51
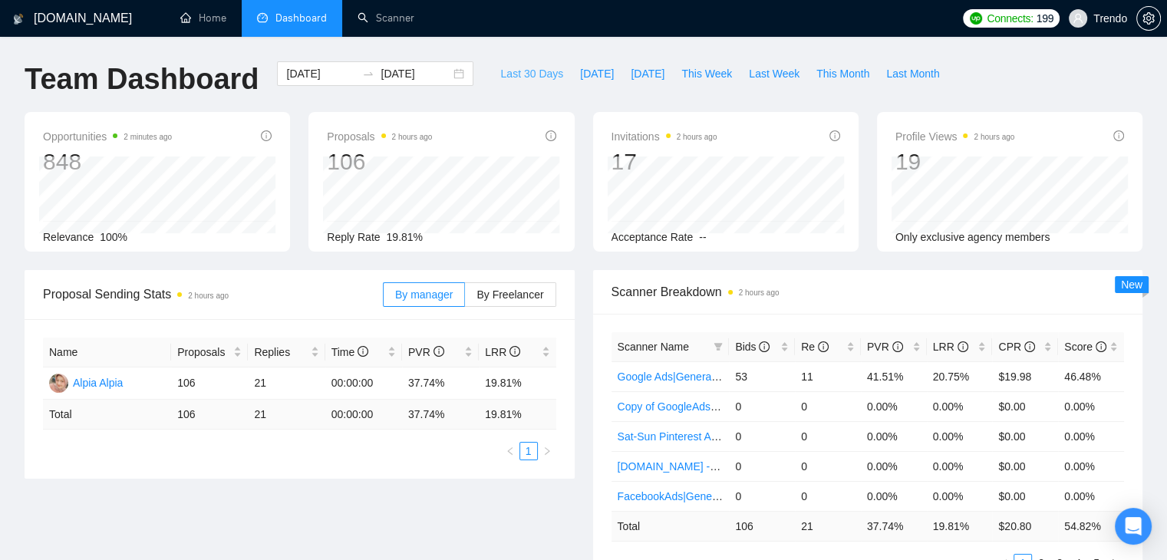
click at [506, 74] on span "Last 30 Days" at bounding box center [531, 73] width 63 height 17
type input "2025-07-28"
type input "2025-08-27"
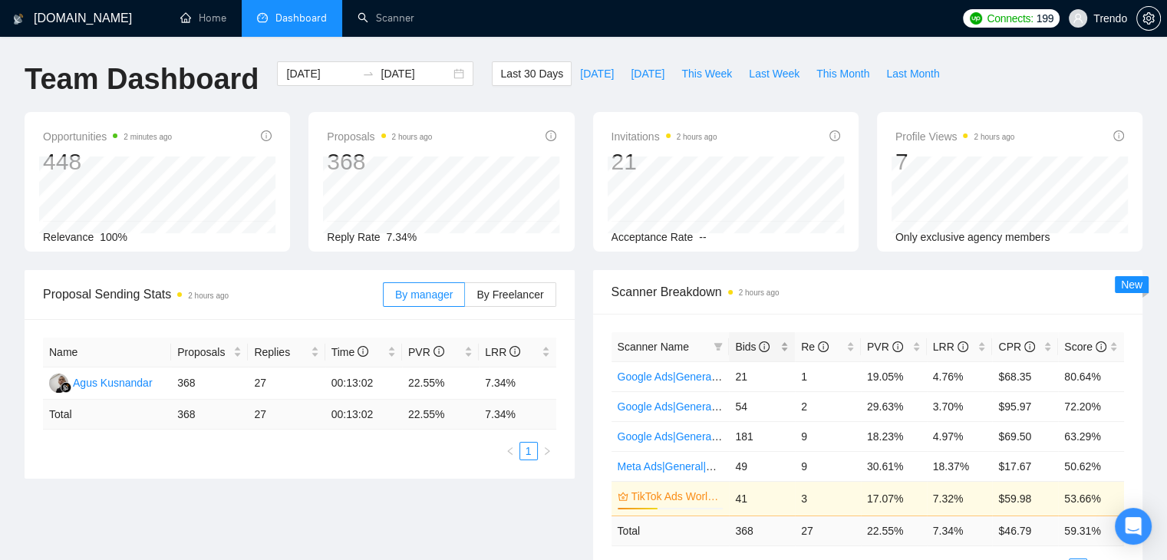
click at [746, 351] on span "Bids" at bounding box center [752, 347] width 35 height 12
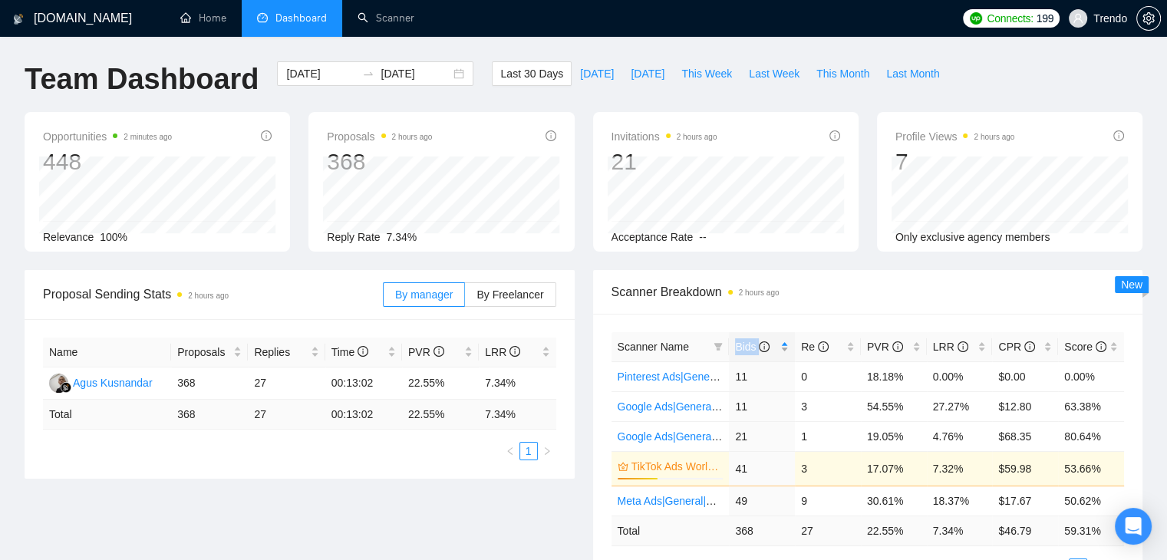
click at [746, 351] on span "Bids" at bounding box center [752, 347] width 35 height 12
click at [1149, 411] on div "Scanner Breakdown 2 hours ago Scanner Name Bids Re PVR LRR CPR Score Google Ads…" at bounding box center [868, 432] width 569 height 325
click at [305, 66] on input "2025-07-28" at bounding box center [321, 73] width 70 height 17
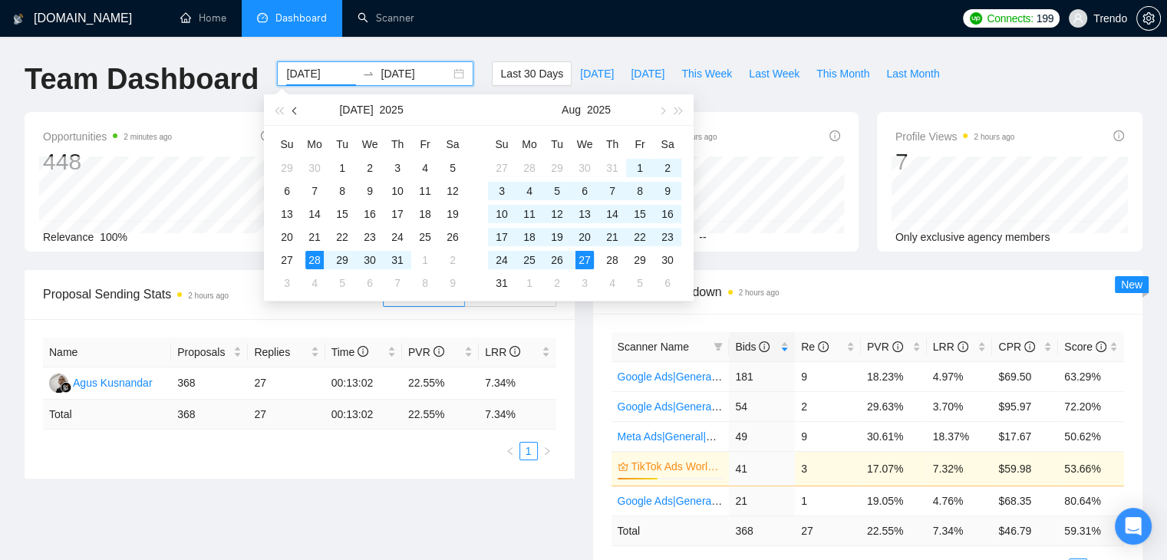
click at [299, 105] on button "button" at bounding box center [295, 109] width 17 height 31
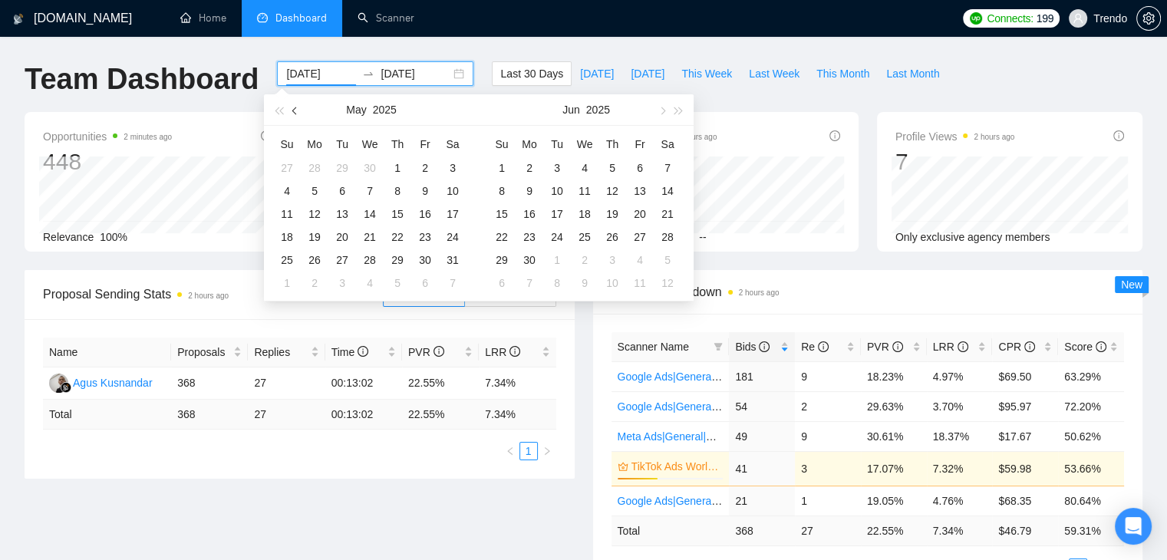
click at [299, 105] on button "button" at bounding box center [295, 109] width 17 height 31
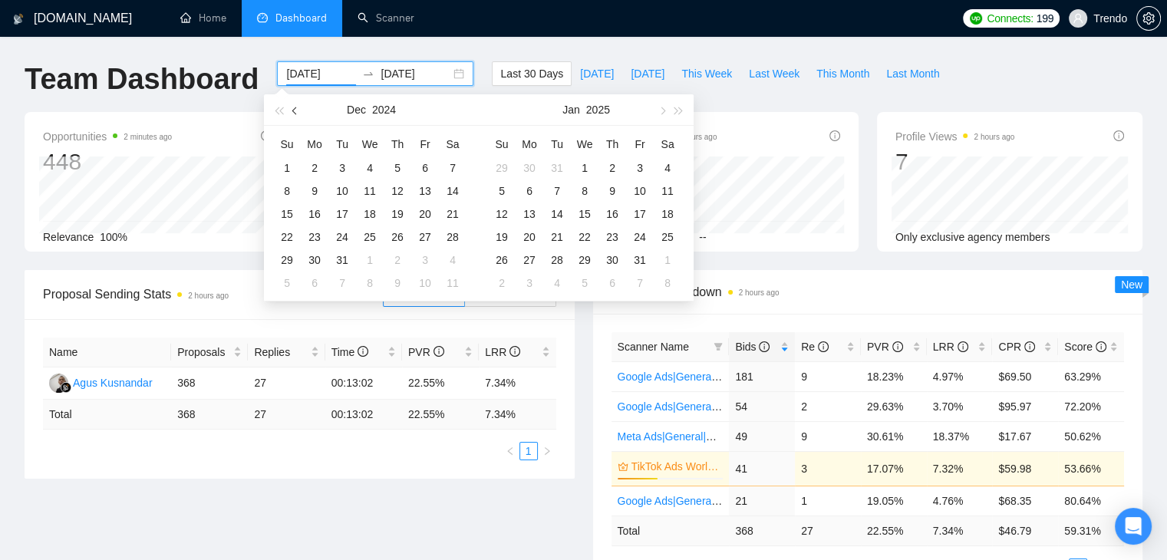
click at [299, 105] on button "button" at bounding box center [295, 109] width 17 height 31
click at [300, 105] on button "button" at bounding box center [295, 109] width 17 height 31
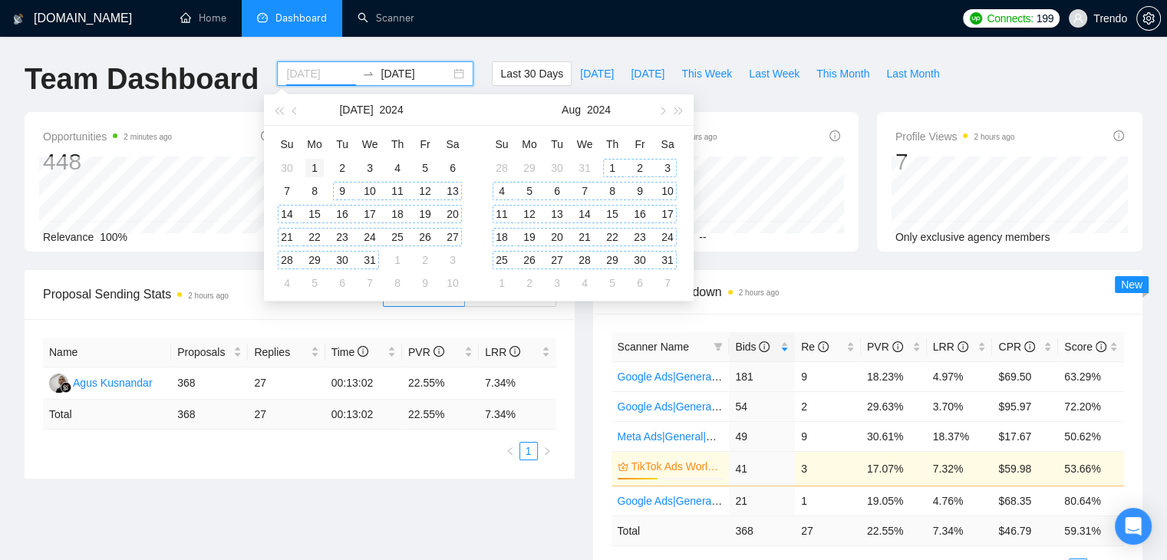
type input "2024-07-01"
click at [318, 163] on div "1" at bounding box center [314, 168] width 18 height 18
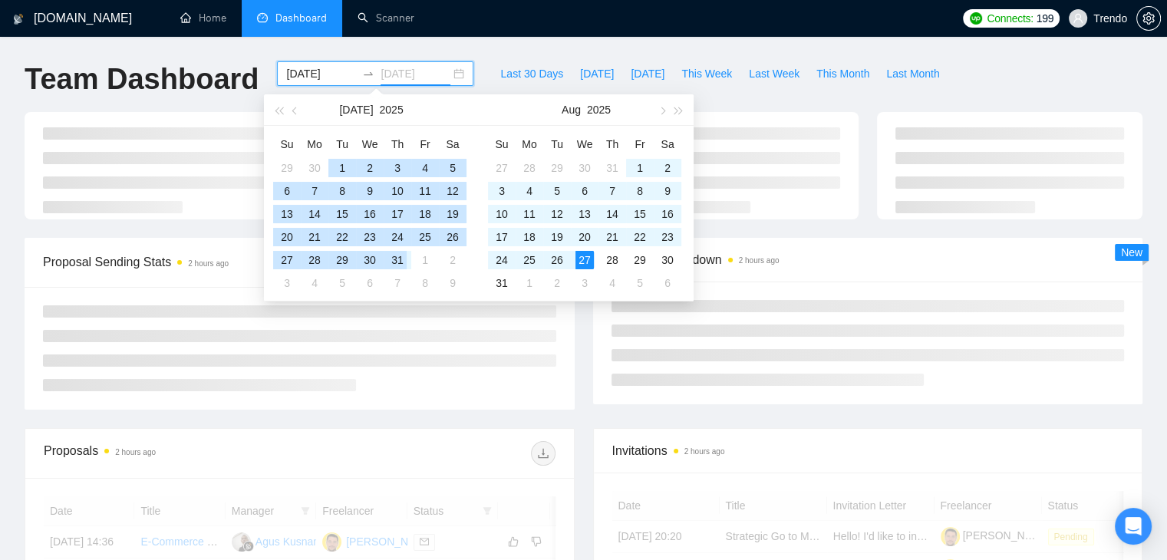
click at [393, 260] on div "31" at bounding box center [397, 260] width 18 height 18
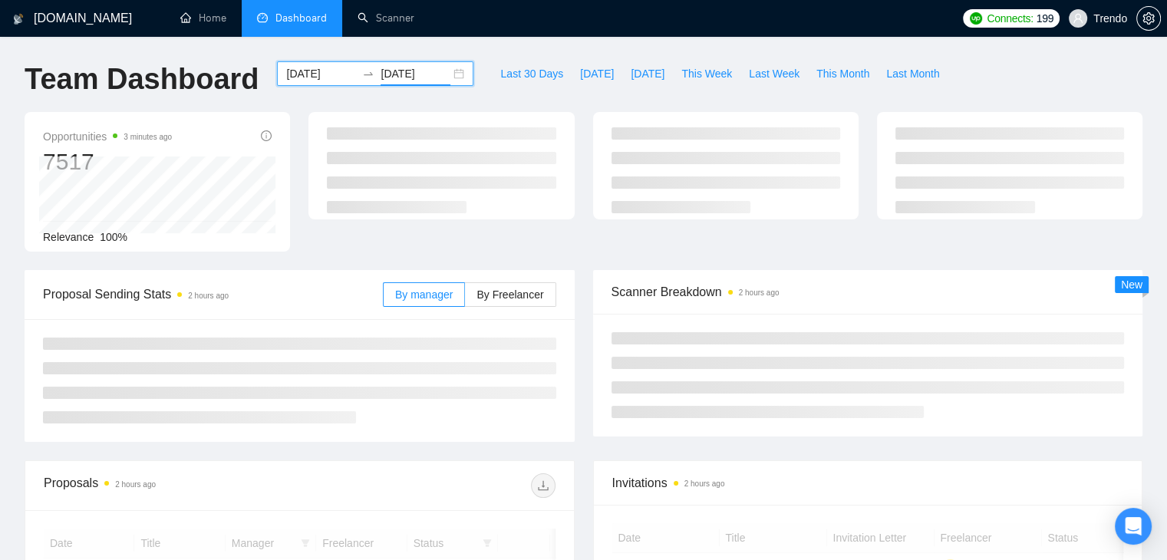
click at [383, 73] on input "2025-07-31" at bounding box center [416, 73] width 70 height 17
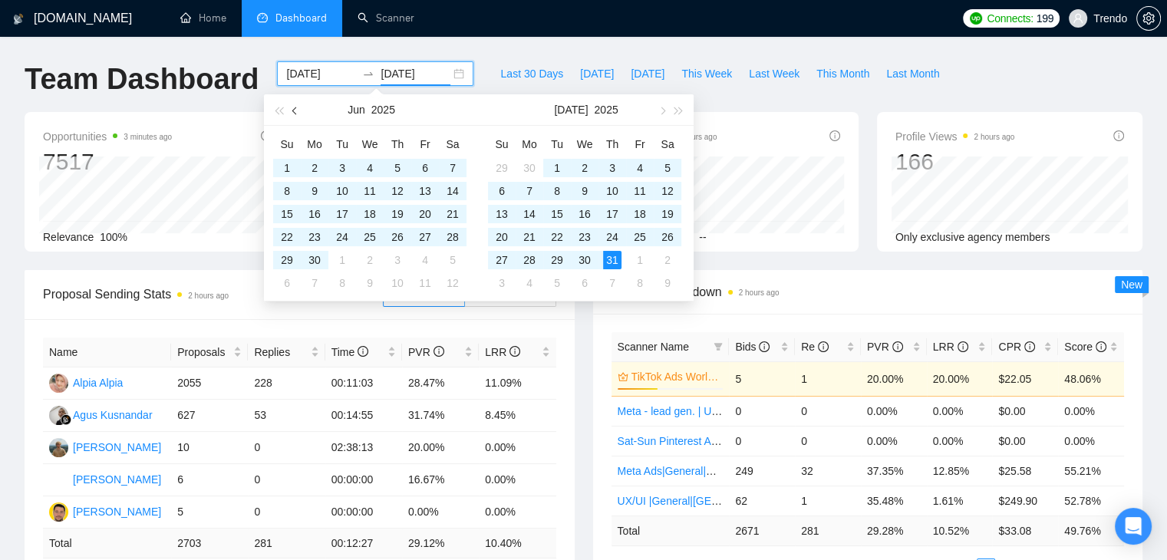
click at [292, 110] on span "button" at bounding box center [296, 111] width 8 height 8
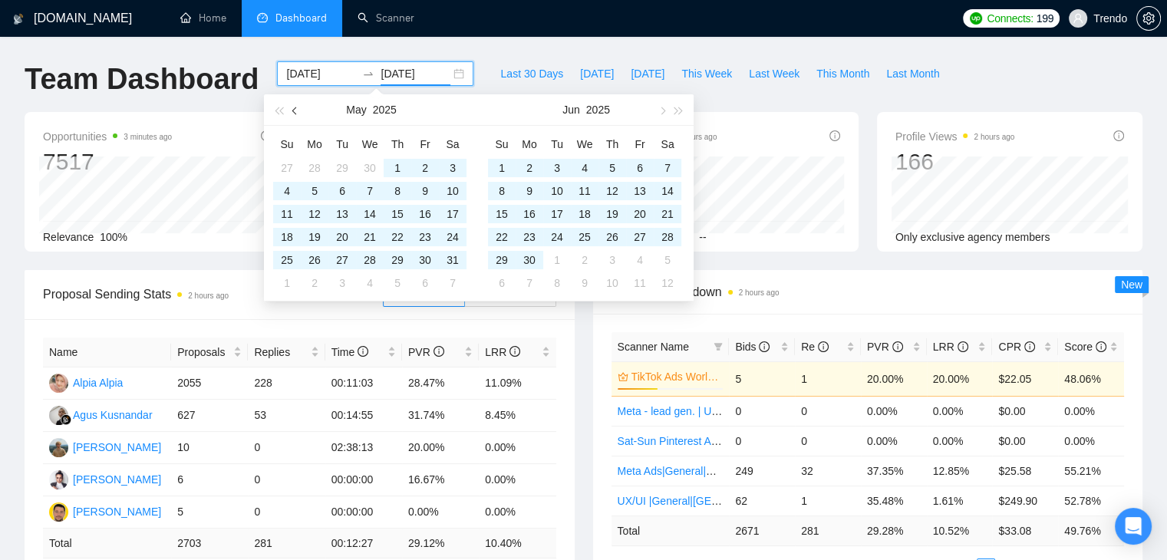
click at [292, 110] on span "button" at bounding box center [296, 111] width 8 height 8
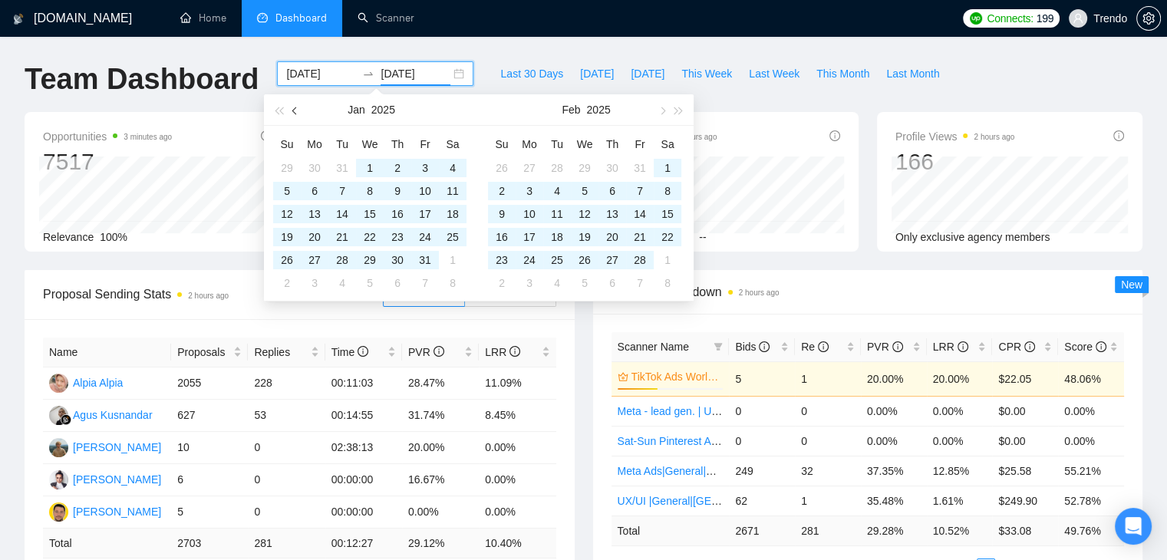
click at [292, 110] on span "button" at bounding box center [296, 111] width 8 height 8
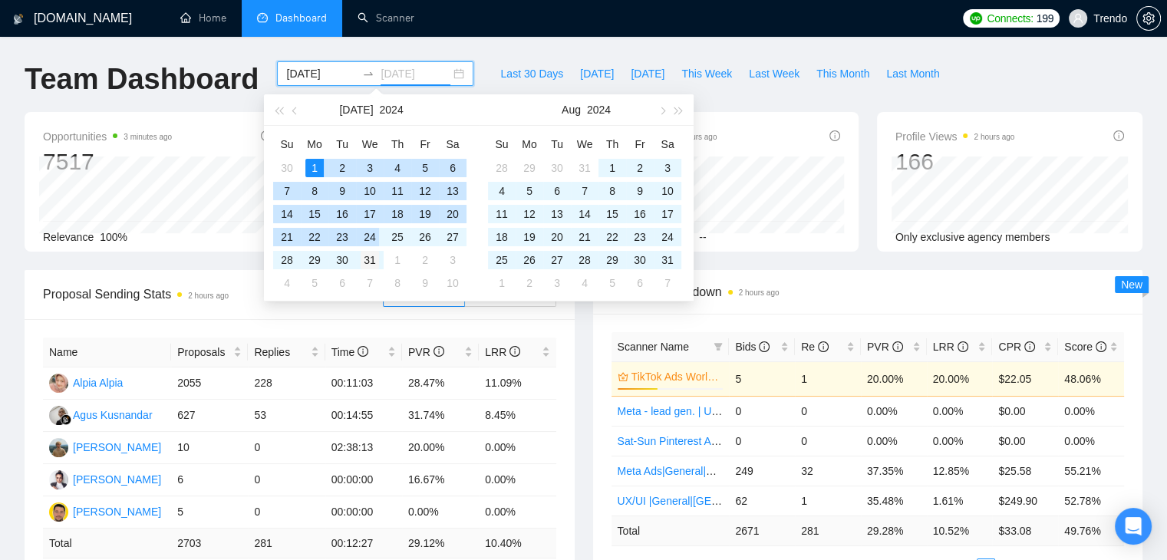
type input "2024-07-31"
click at [366, 259] on div "31" at bounding box center [370, 260] width 18 height 18
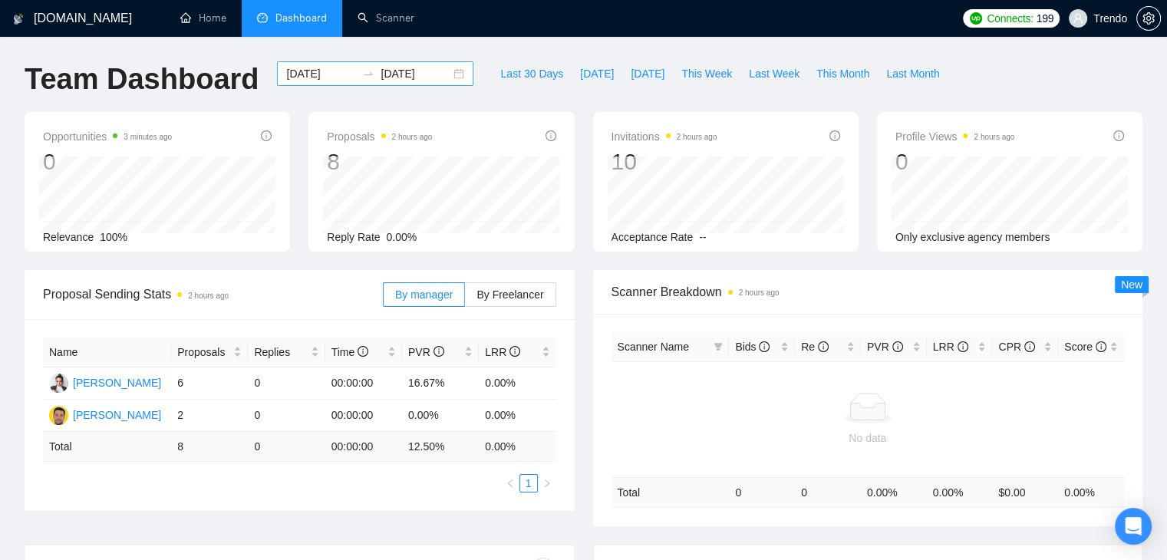
click at [298, 77] on input "2024-07-01" at bounding box center [321, 73] width 70 height 17
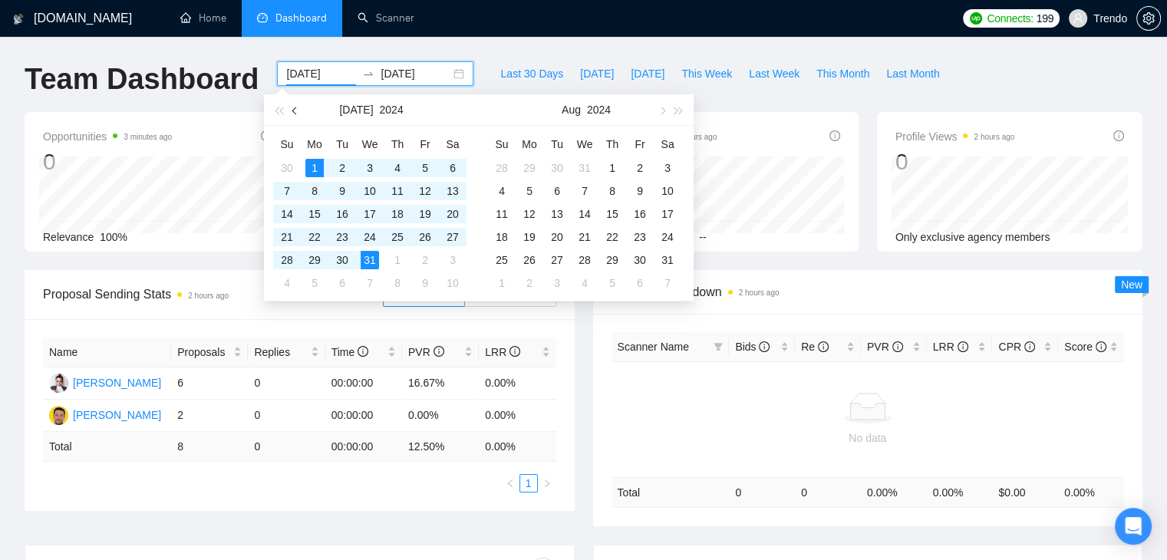
click at [300, 110] on button "button" at bounding box center [295, 109] width 17 height 31
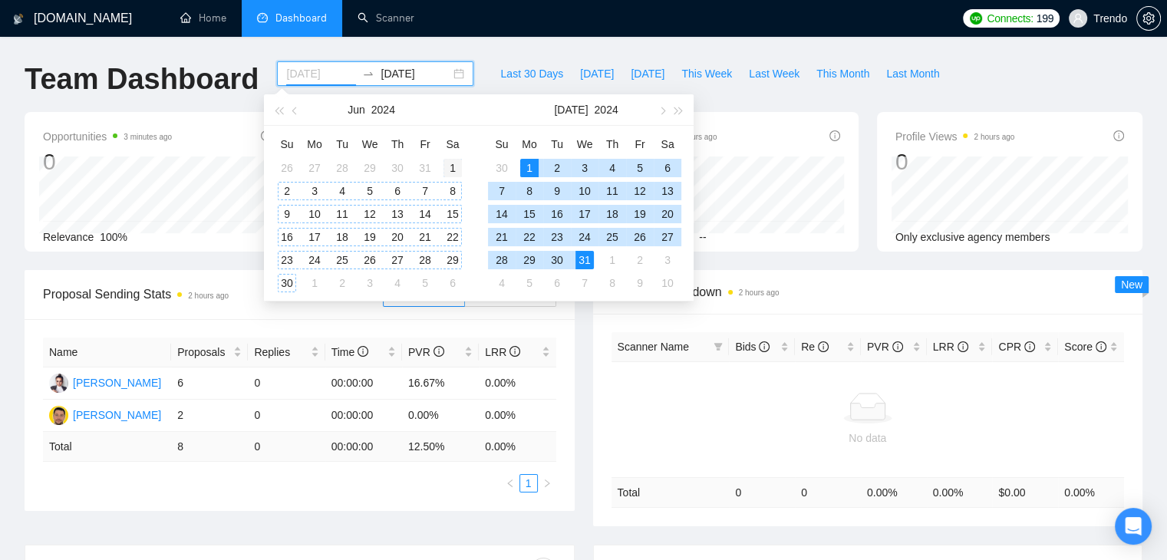
type input "2024-06-01"
click at [448, 164] on div "1" at bounding box center [453, 168] width 18 height 18
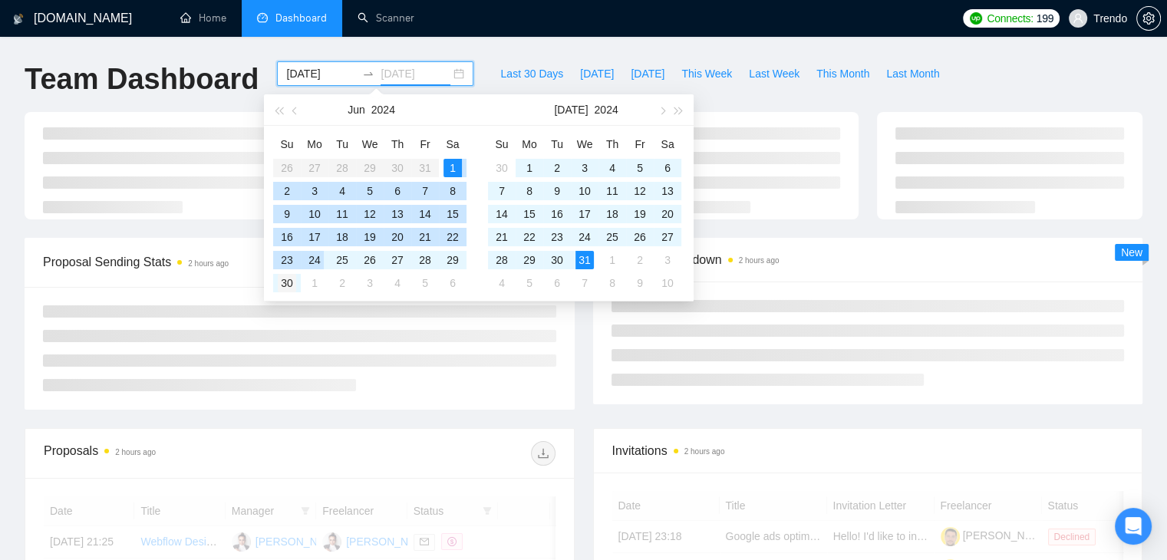
type input "2024-06-30"
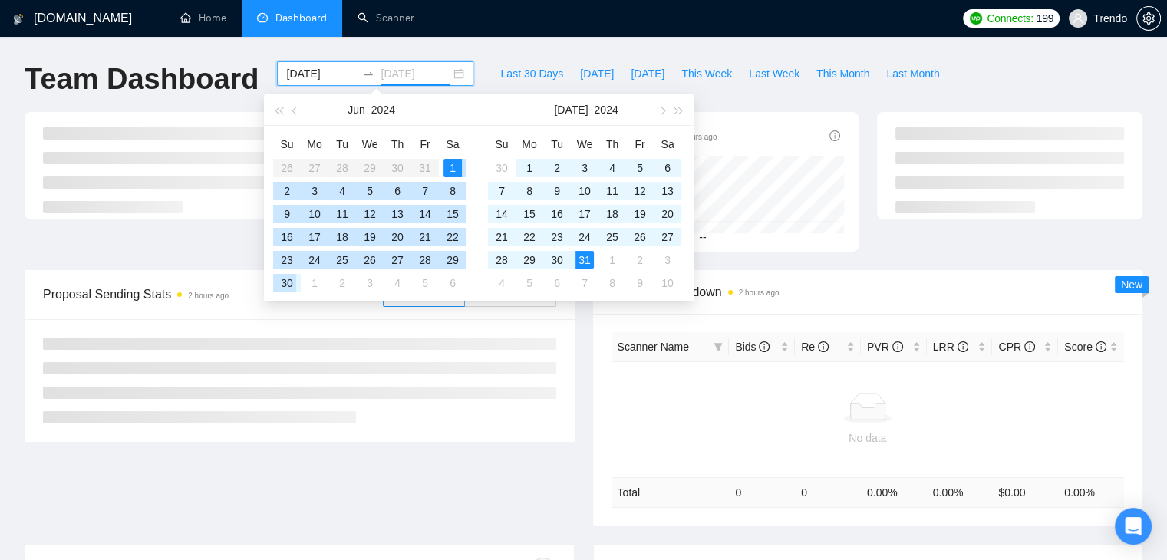
drag, startPoint x: 287, startPoint y: 277, endPoint x: 298, endPoint y: 272, distance: 11.7
click at [287, 278] on div "30" at bounding box center [287, 283] width 18 height 18
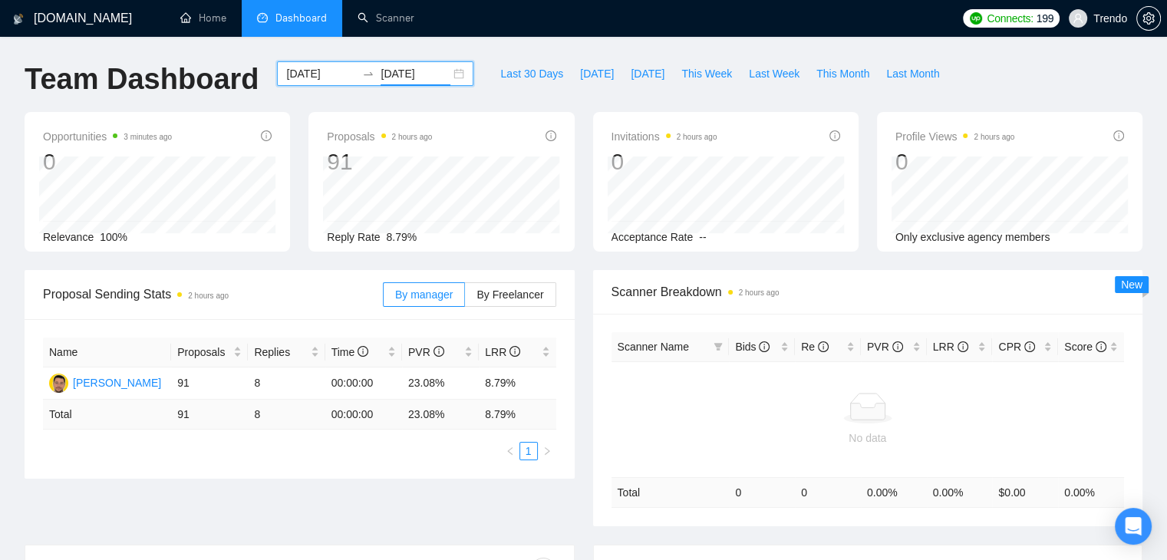
click at [309, 74] on input "2024-06-01" at bounding box center [321, 73] width 70 height 17
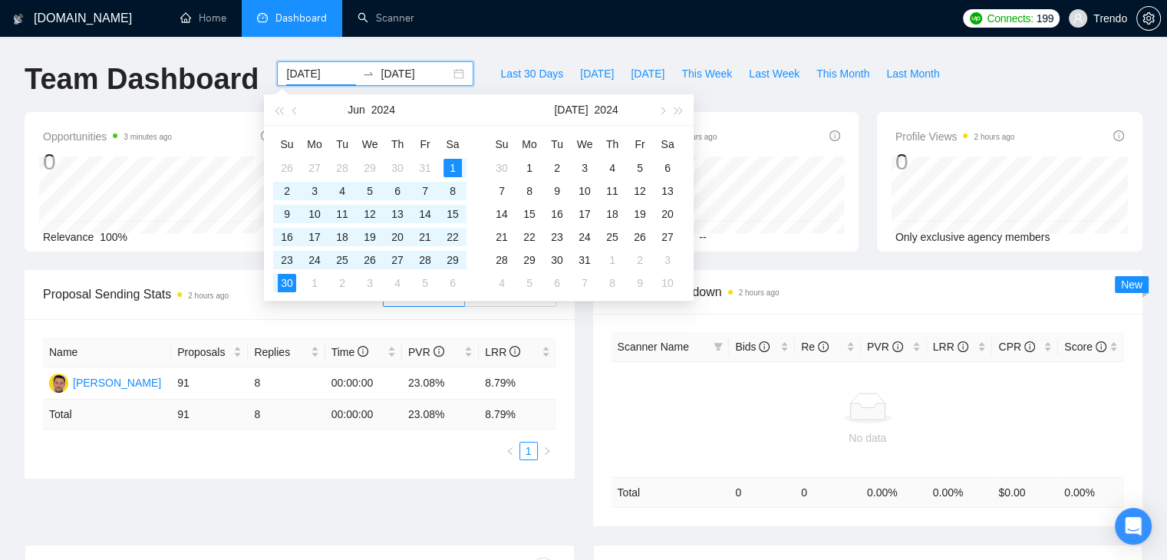
drag, startPoint x: 294, startPoint y: 111, endPoint x: 307, endPoint y: 121, distance: 16.4
click at [292, 111] on span "button" at bounding box center [296, 111] width 8 height 8
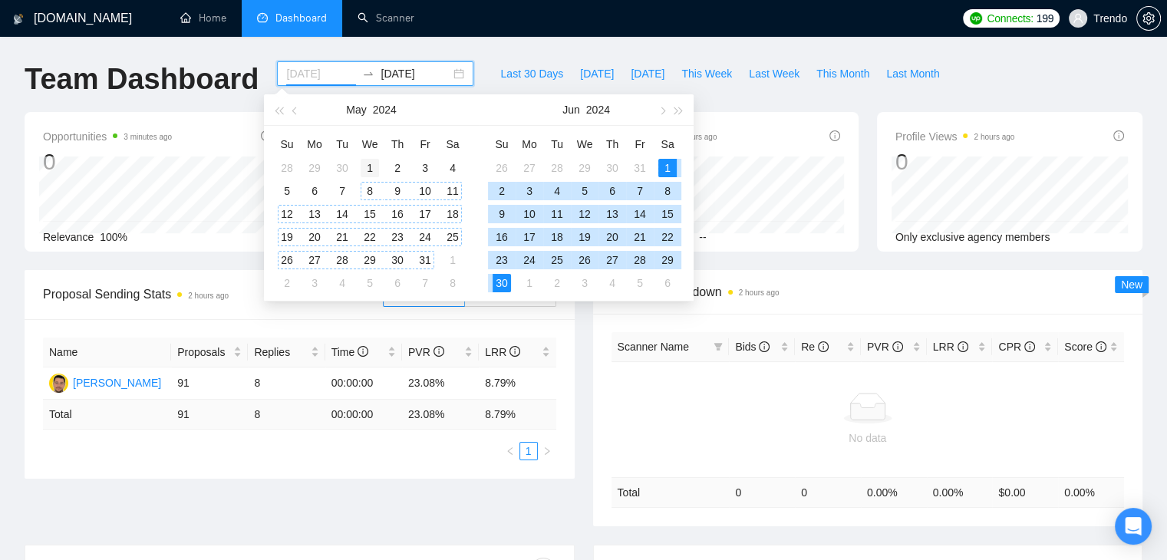
type input "2024-05-01"
click at [371, 170] on div "1" at bounding box center [370, 168] width 18 height 18
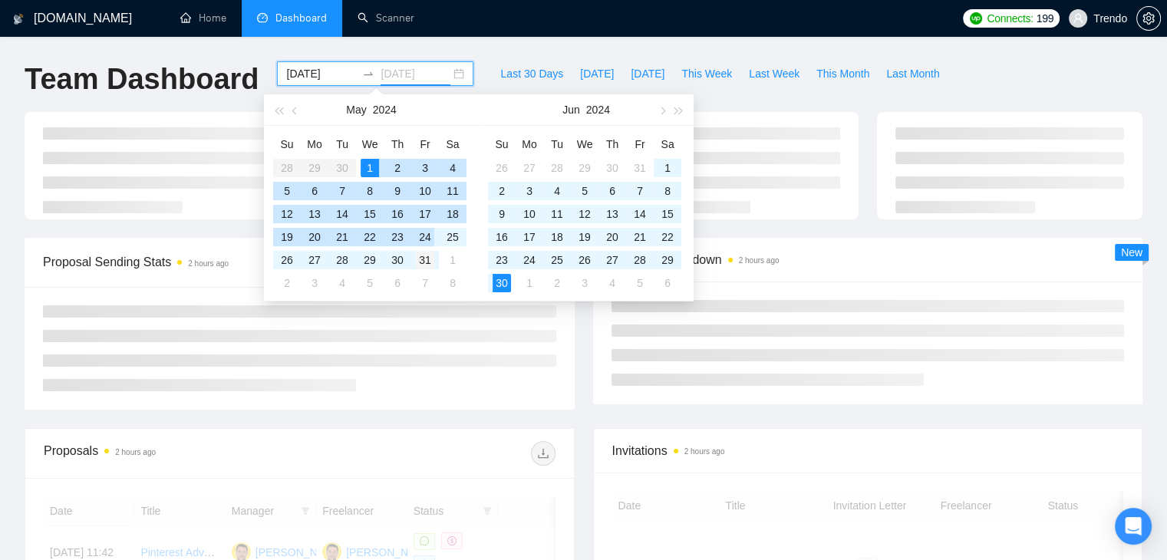
type input "2024-05-31"
click at [433, 265] on div "31" at bounding box center [425, 260] width 18 height 18
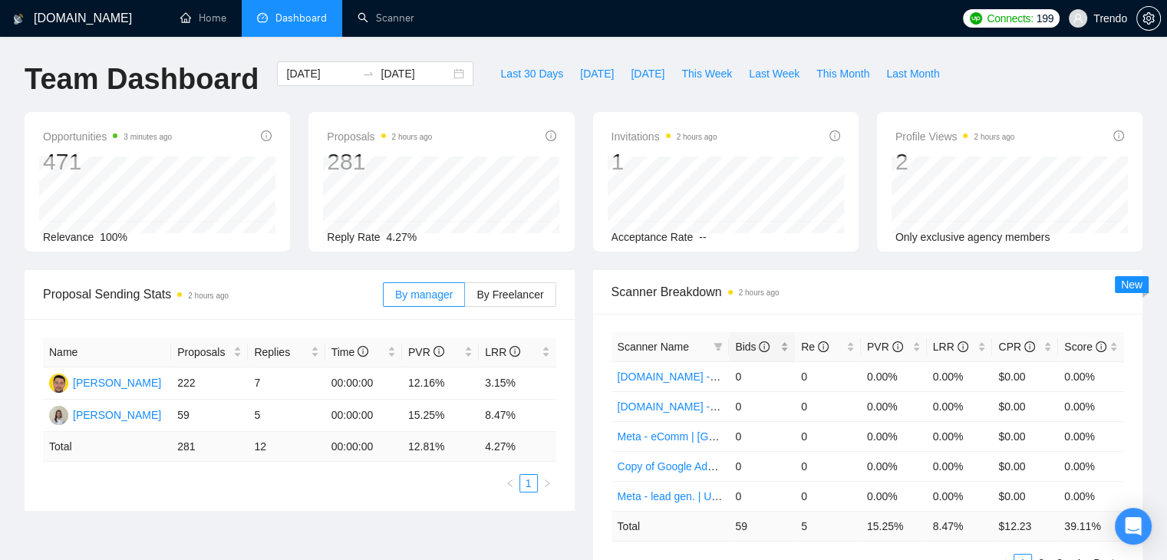
click at [741, 345] on span "Bids" at bounding box center [752, 347] width 35 height 12
click at [743, 345] on span "Bids" at bounding box center [752, 347] width 35 height 12
